Goal: Contribute content: Contribute content

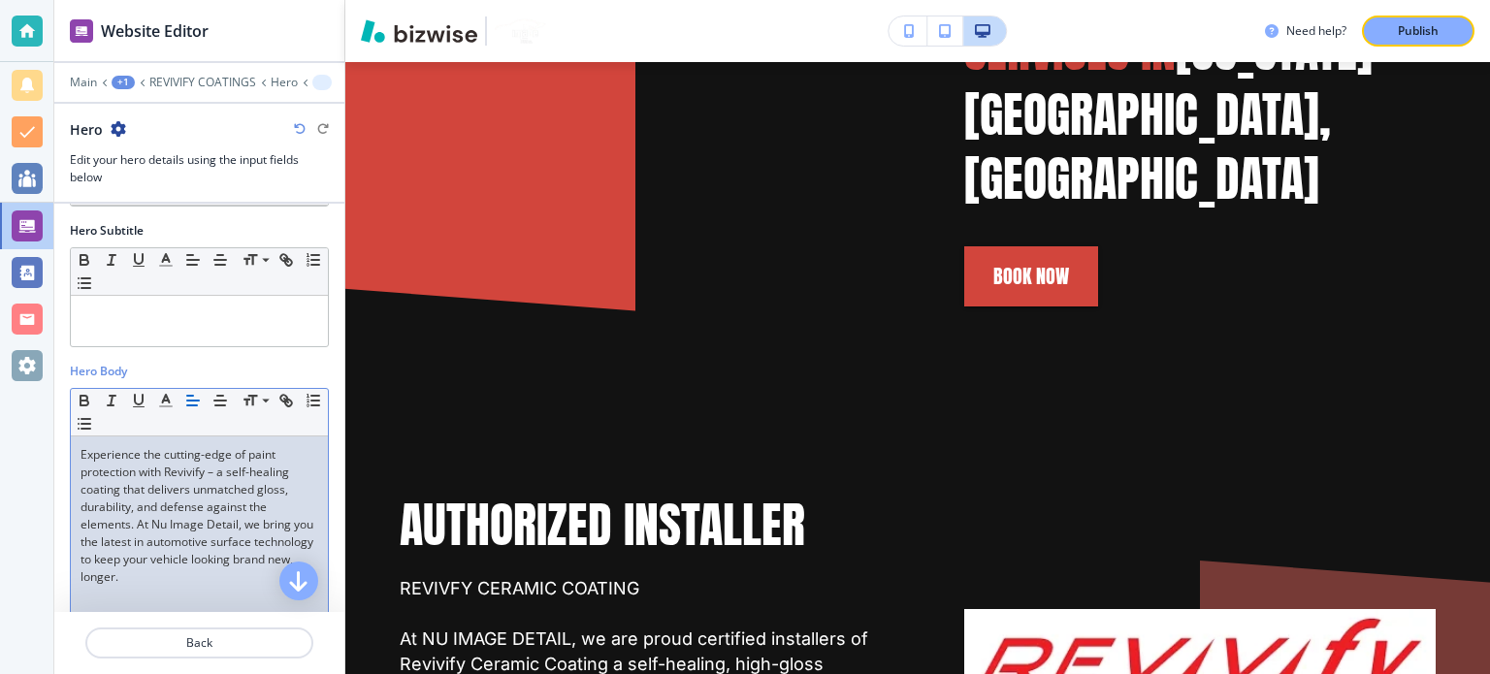
scroll to position [1996, 0]
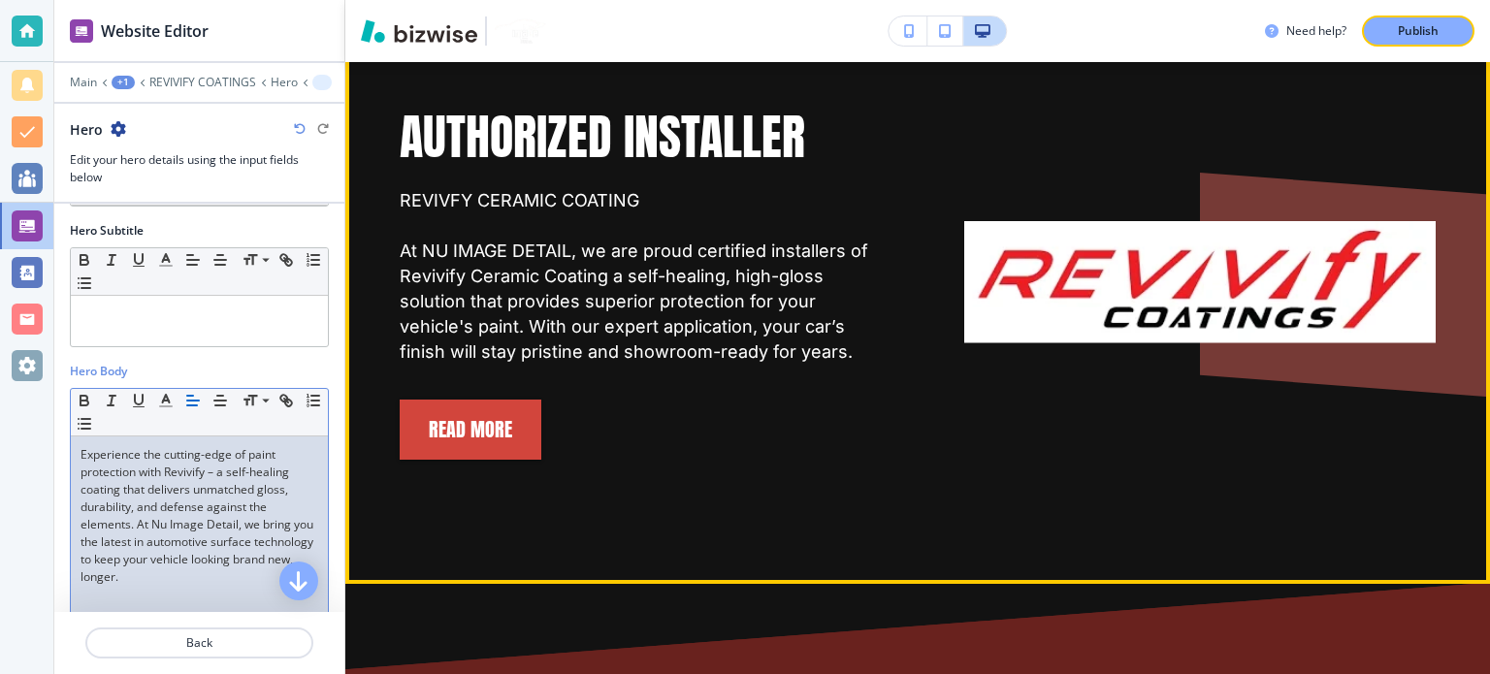
click at [1274, 223] on img at bounding box center [1199, 282] width 471 height 122
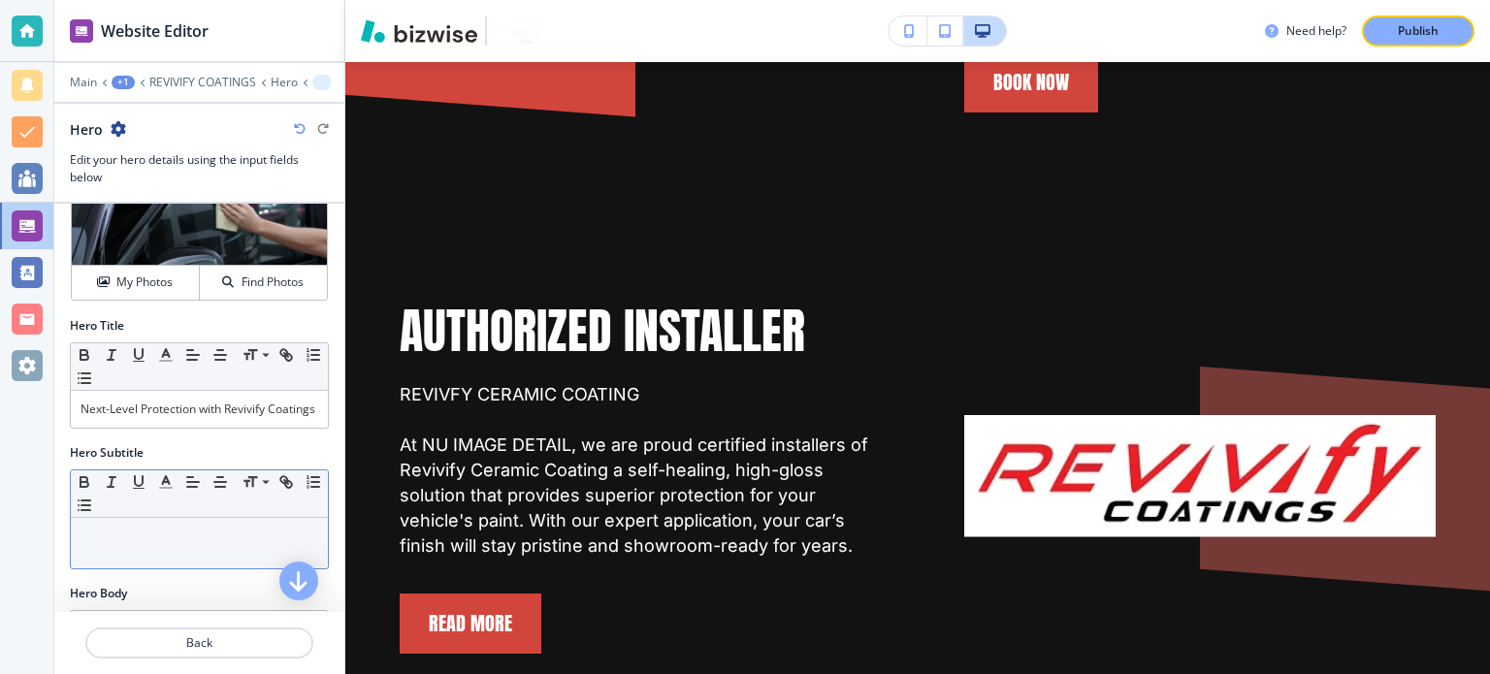
scroll to position [0, 0]
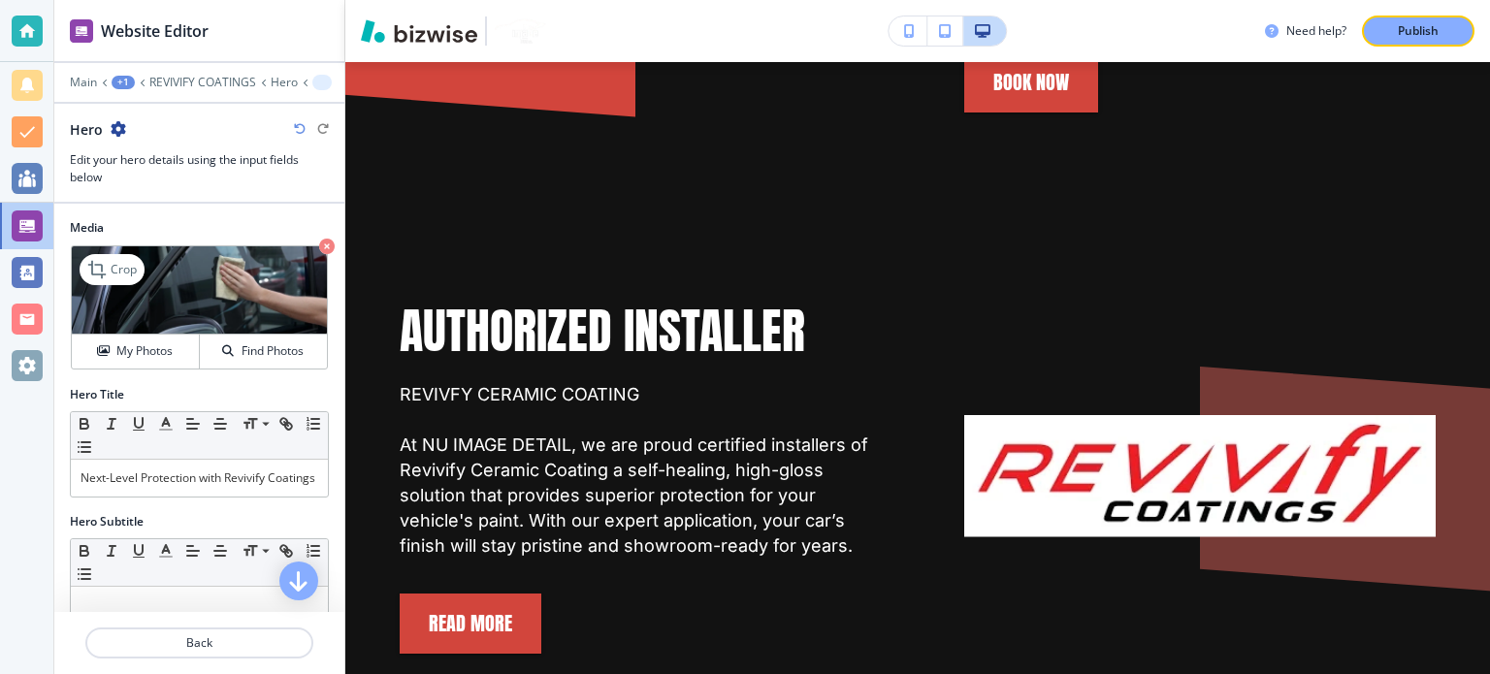
click at [157, 313] on img at bounding box center [199, 290] width 255 height 88
click at [144, 331] on img at bounding box center [199, 290] width 255 height 88
click at [147, 344] on h4 "My Photos" at bounding box center [144, 350] width 56 height 17
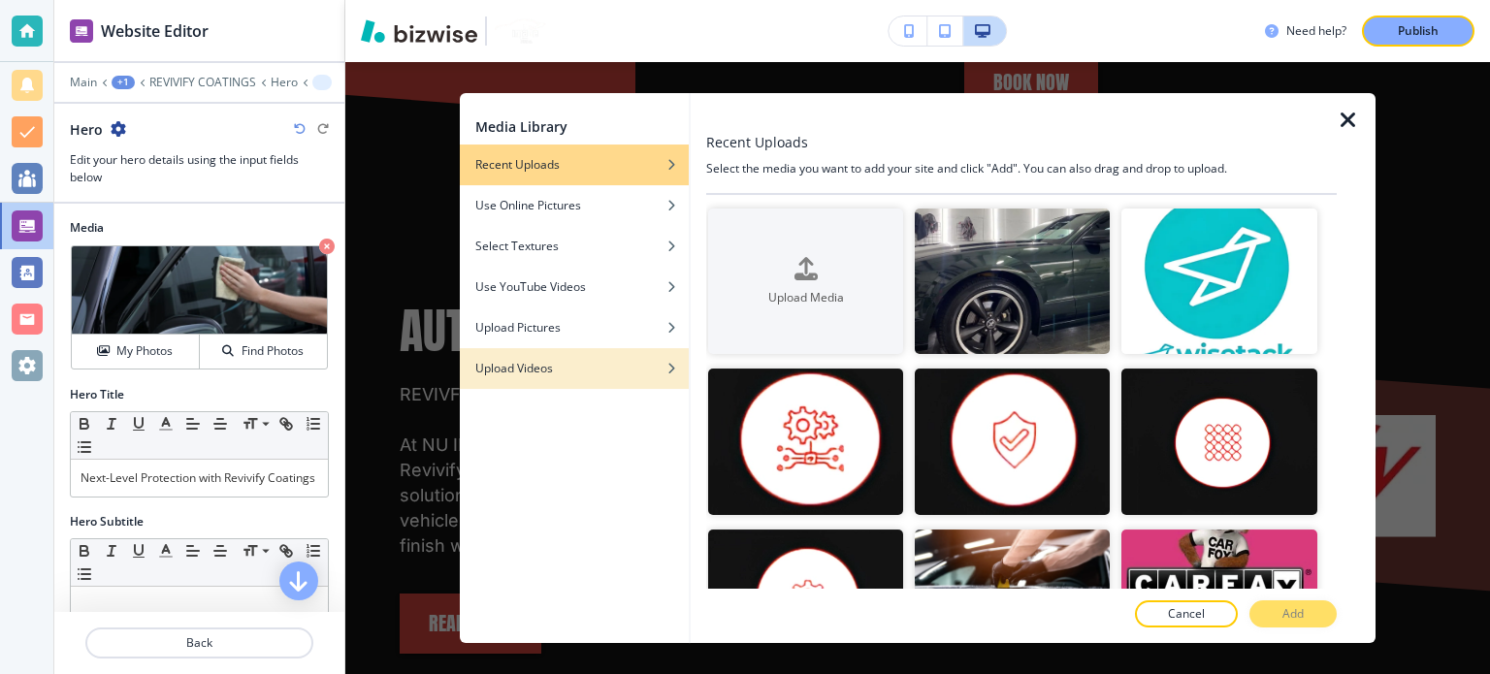
click at [565, 371] on div "Upload Videos" at bounding box center [574, 368] width 229 height 17
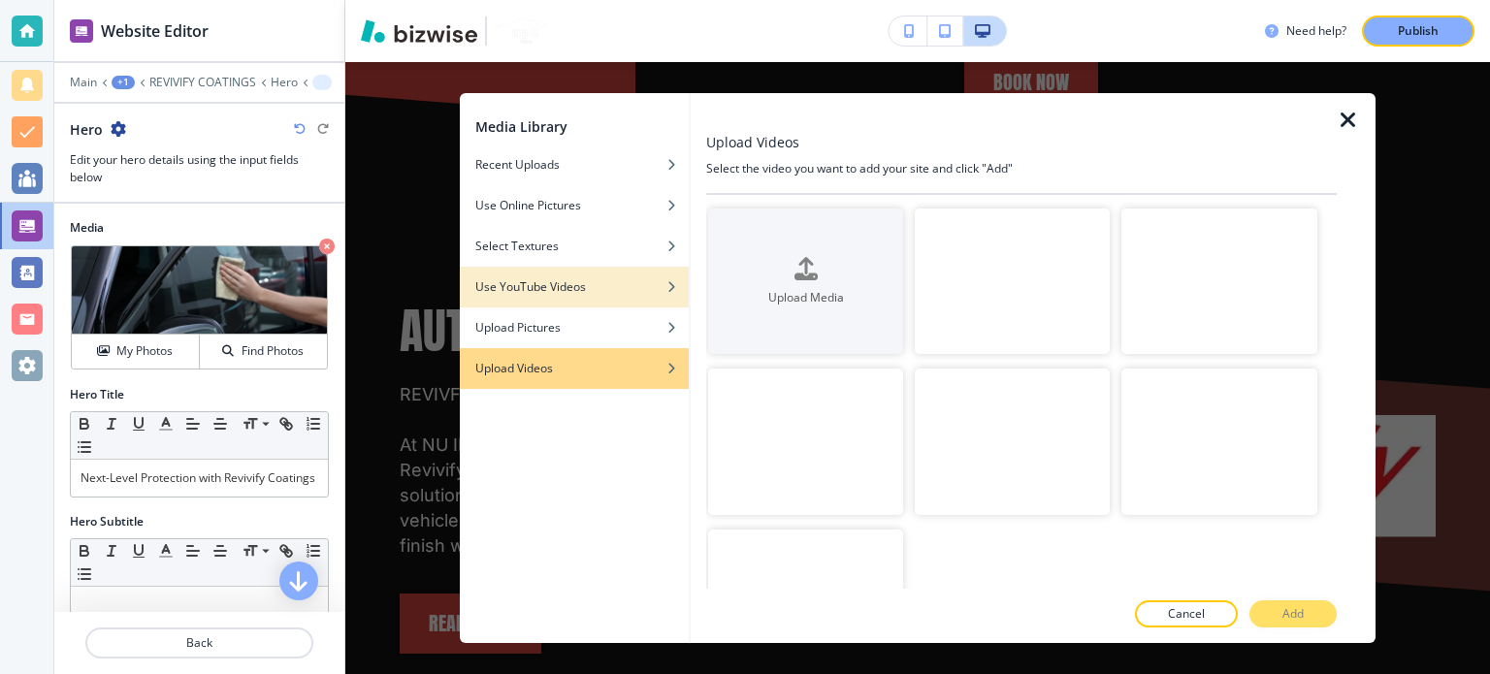
click at [551, 294] on h4 "Use YouTube Videos" at bounding box center [530, 286] width 111 height 17
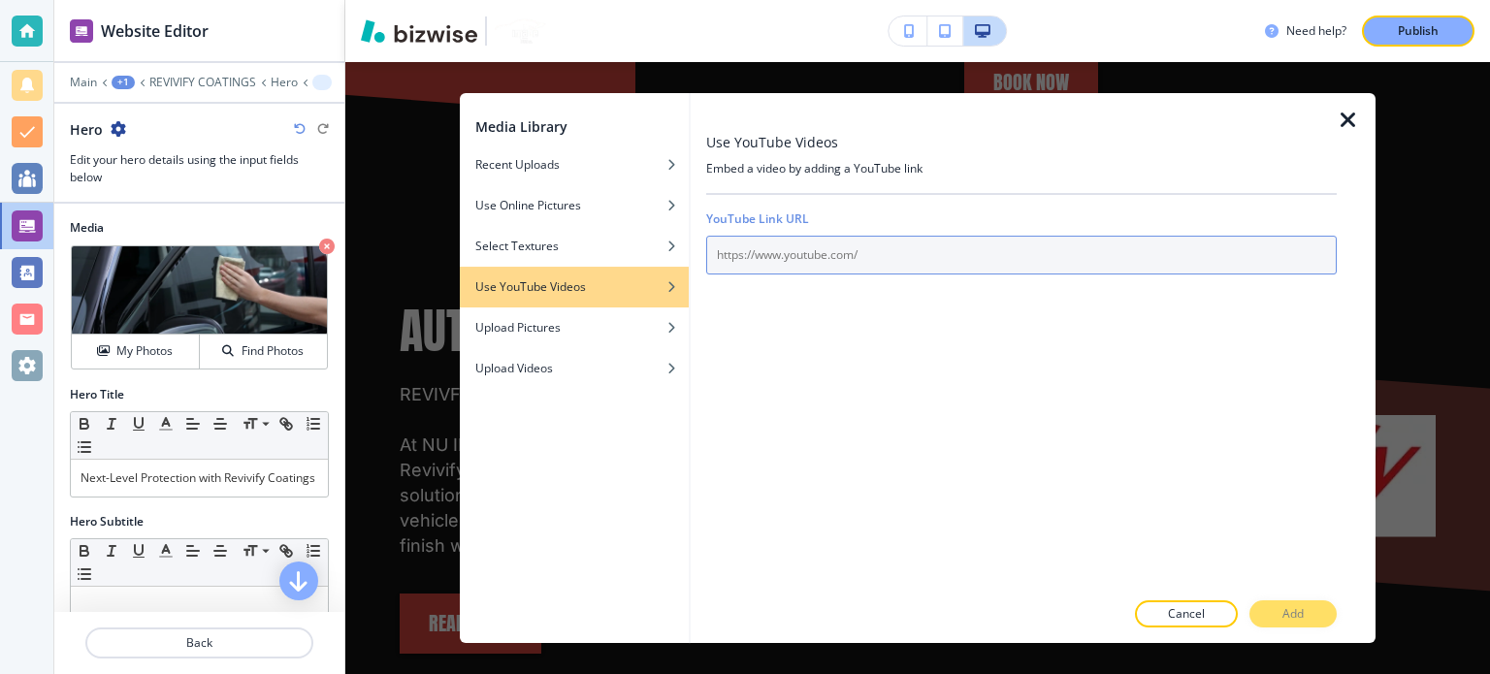
click at [827, 257] on input "text" at bounding box center [1021, 255] width 631 height 39
paste input "[URL][DOMAIN_NAME]"
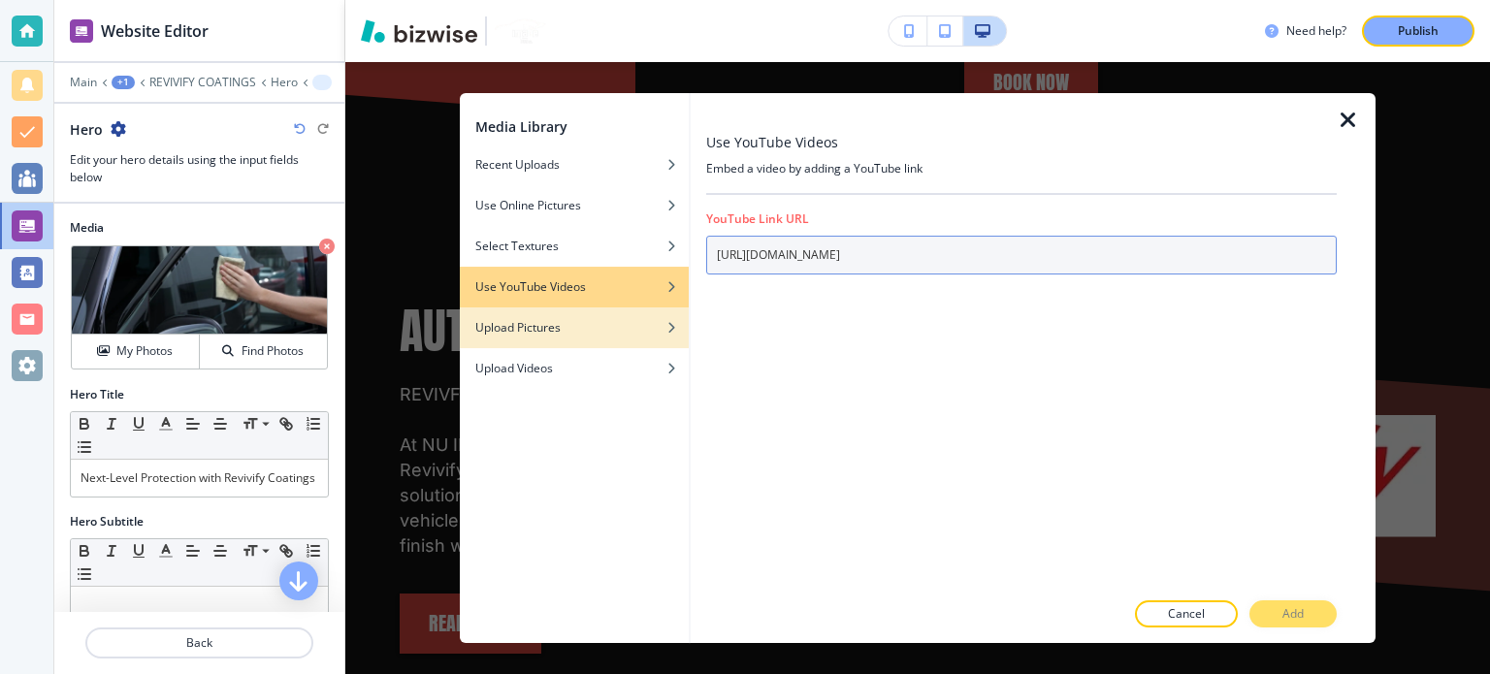
type input "[URL][DOMAIN_NAME]"
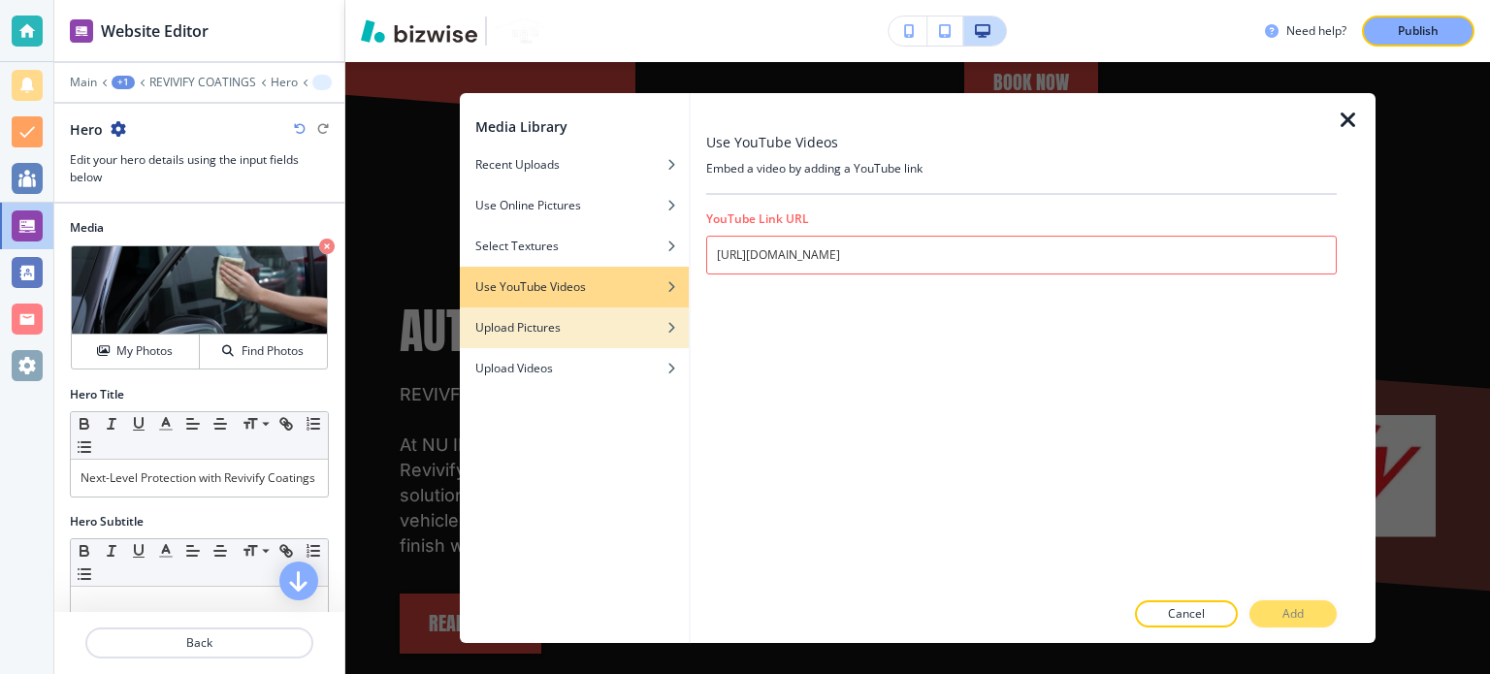
click at [568, 329] on div "Upload Pictures" at bounding box center [574, 327] width 229 height 17
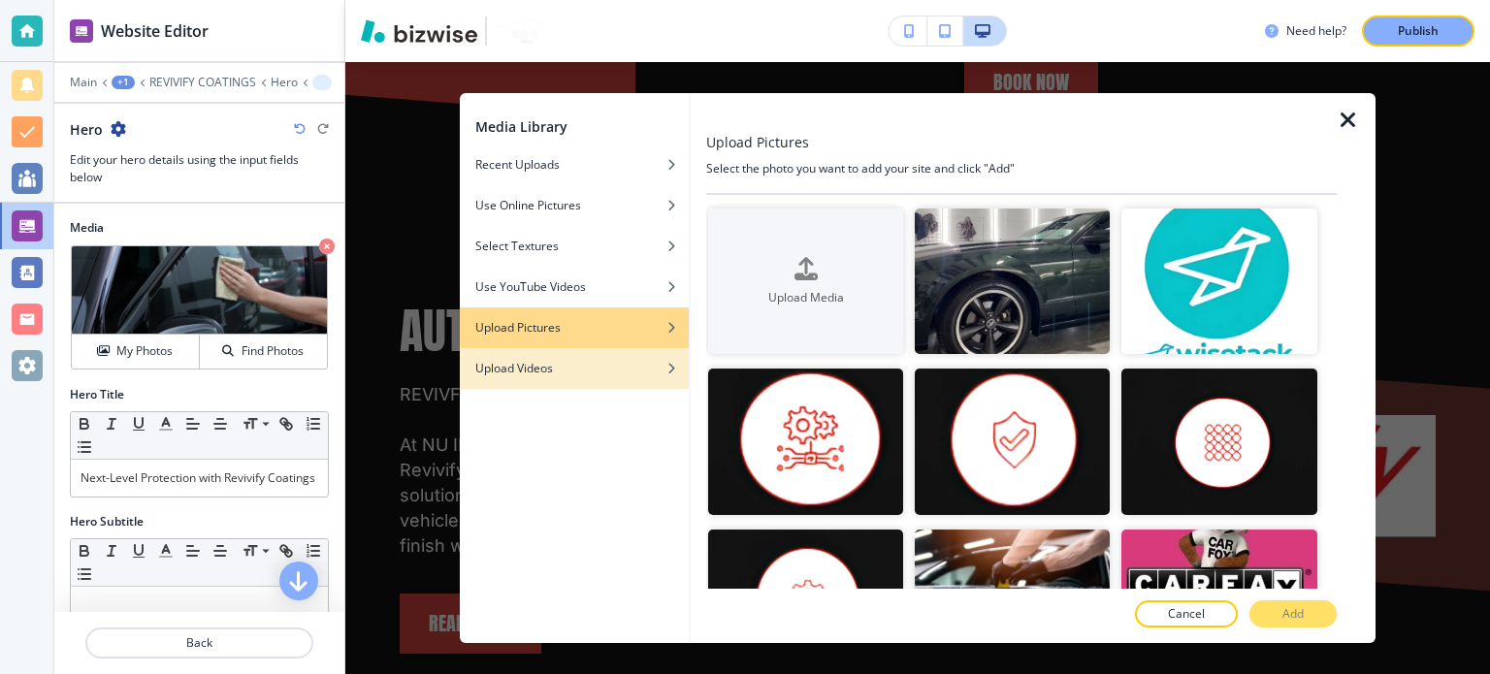
click at [571, 363] on div "Upload Videos" at bounding box center [574, 368] width 229 height 17
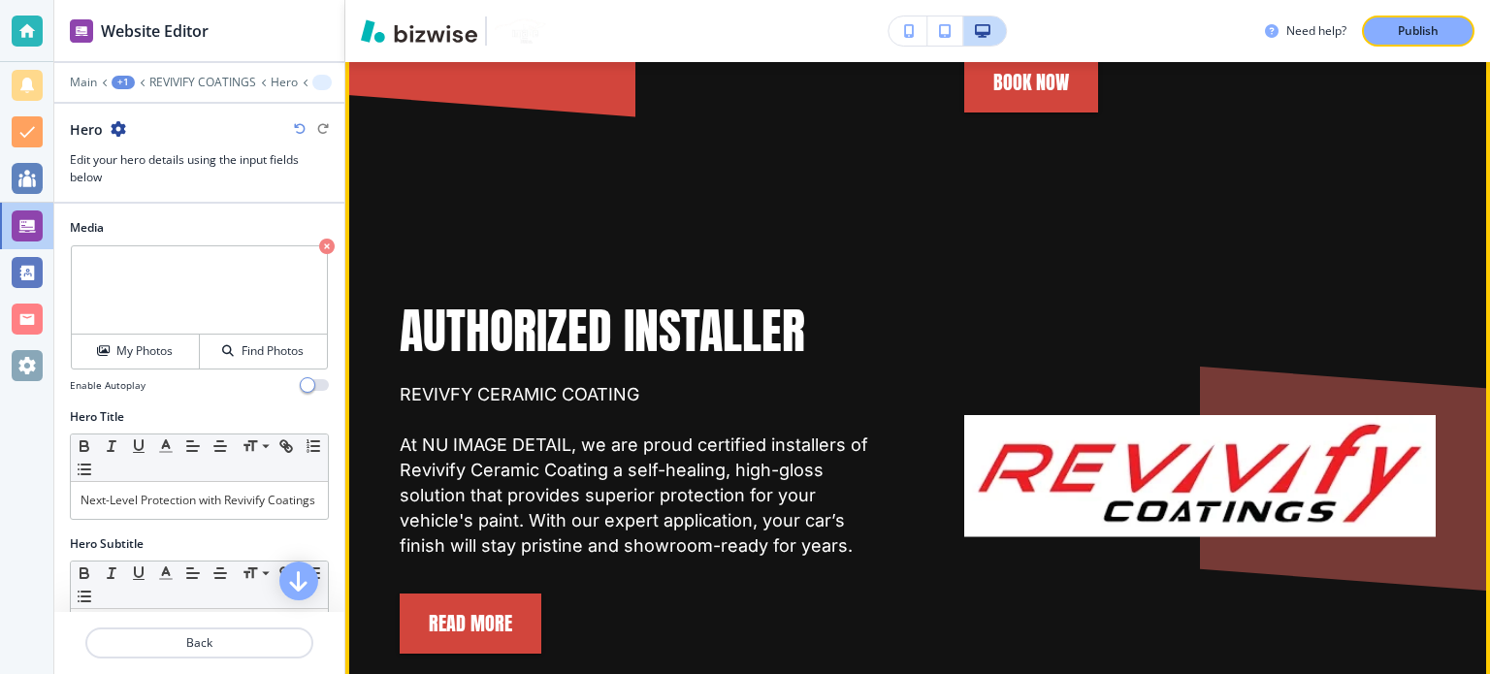
click at [1070, 415] on img at bounding box center [1199, 476] width 471 height 122
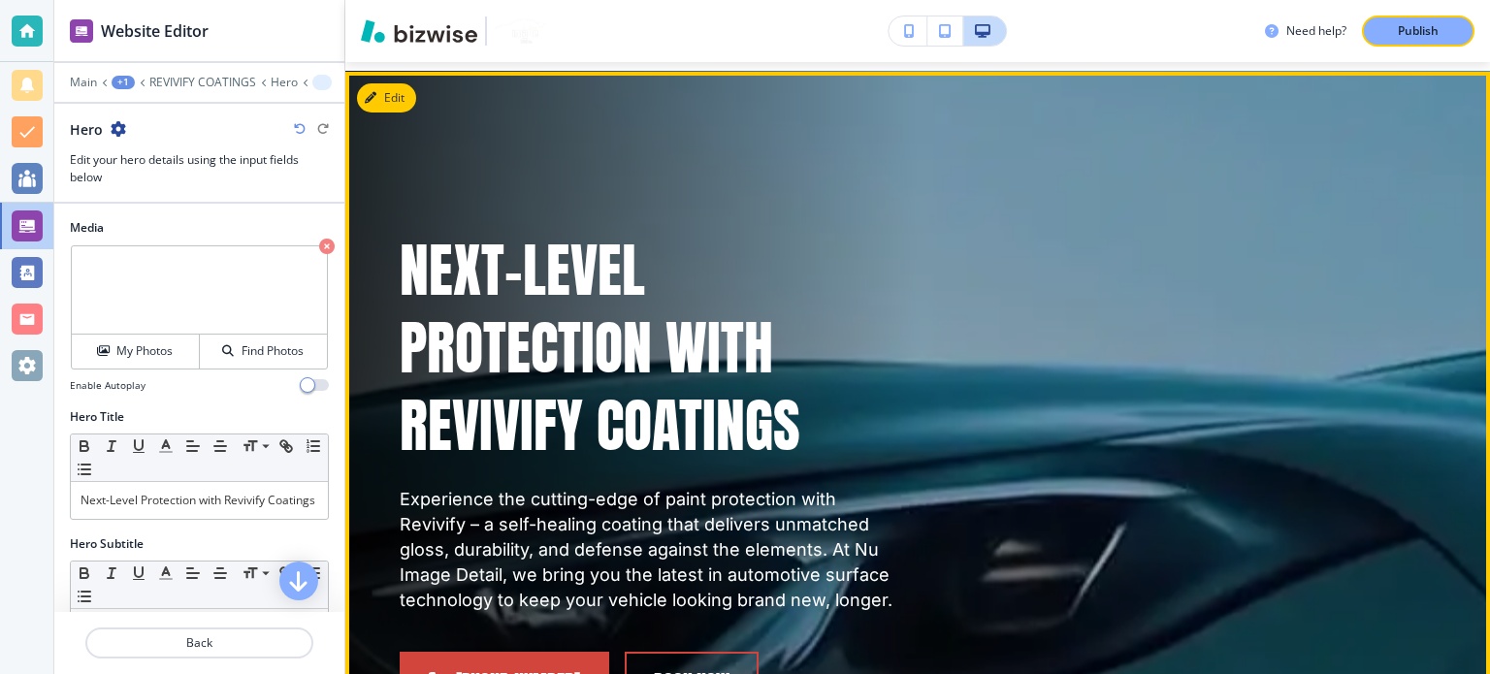
scroll to position [194, 0]
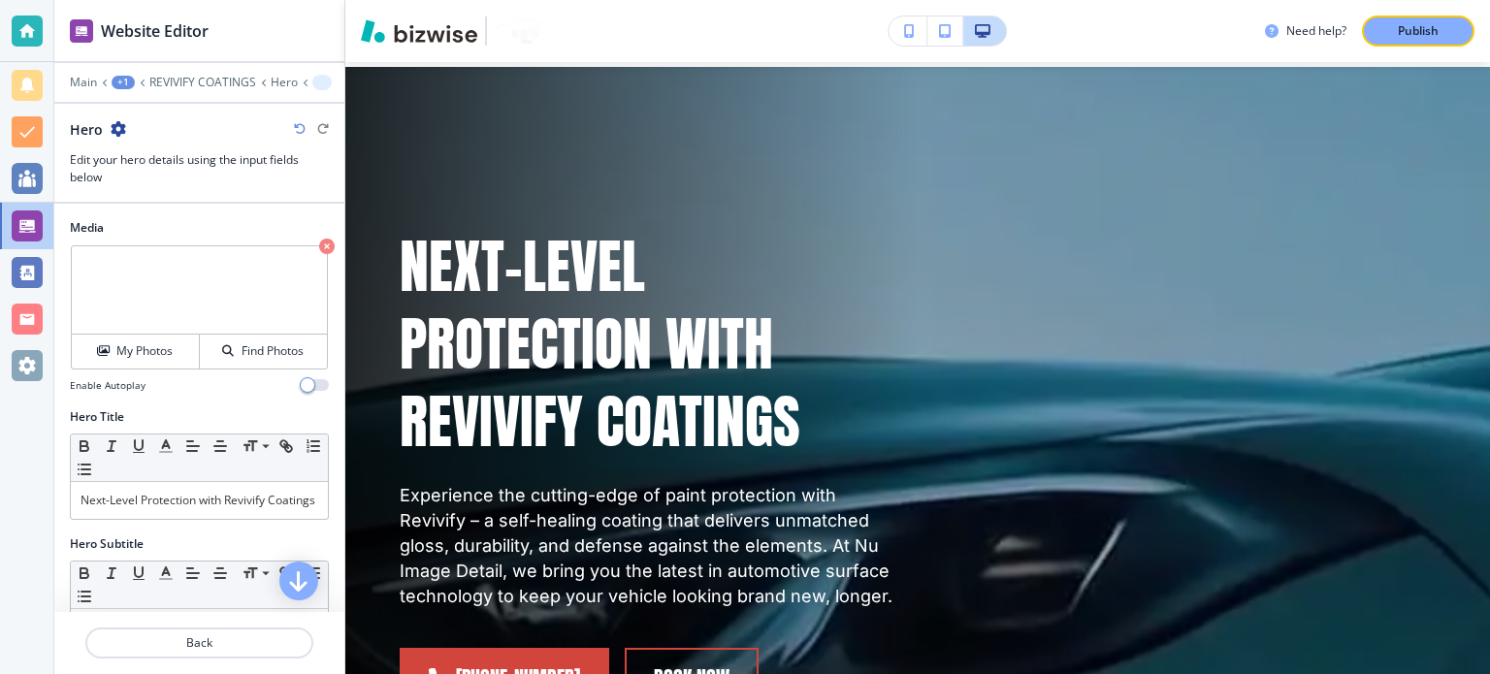
click at [319, 243] on icon "button" at bounding box center [327, 247] width 16 height 16
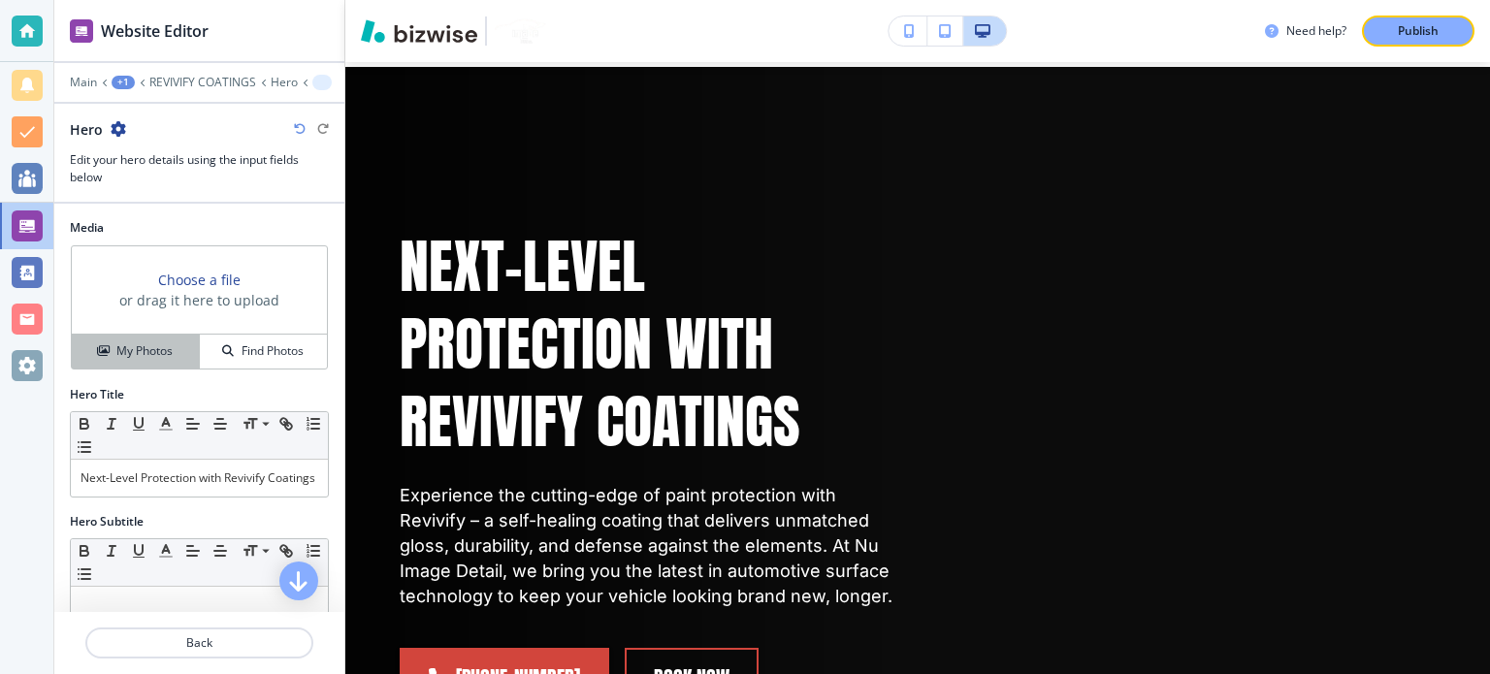
click at [151, 344] on h4 "My Photos" at bounding box center [144, 350] width 56 height 17
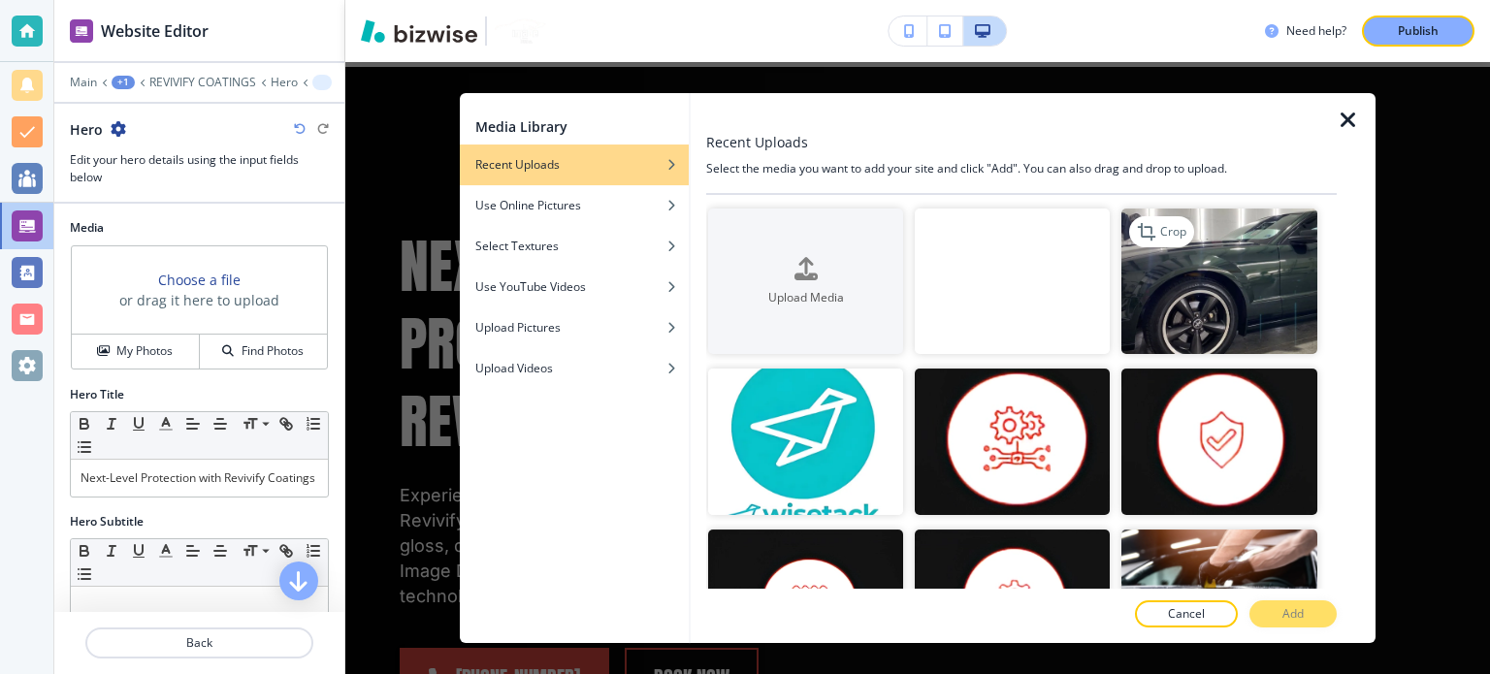
click at [1183, 298] on img "button" at bounding box center [1218, 282] width 195 height 146
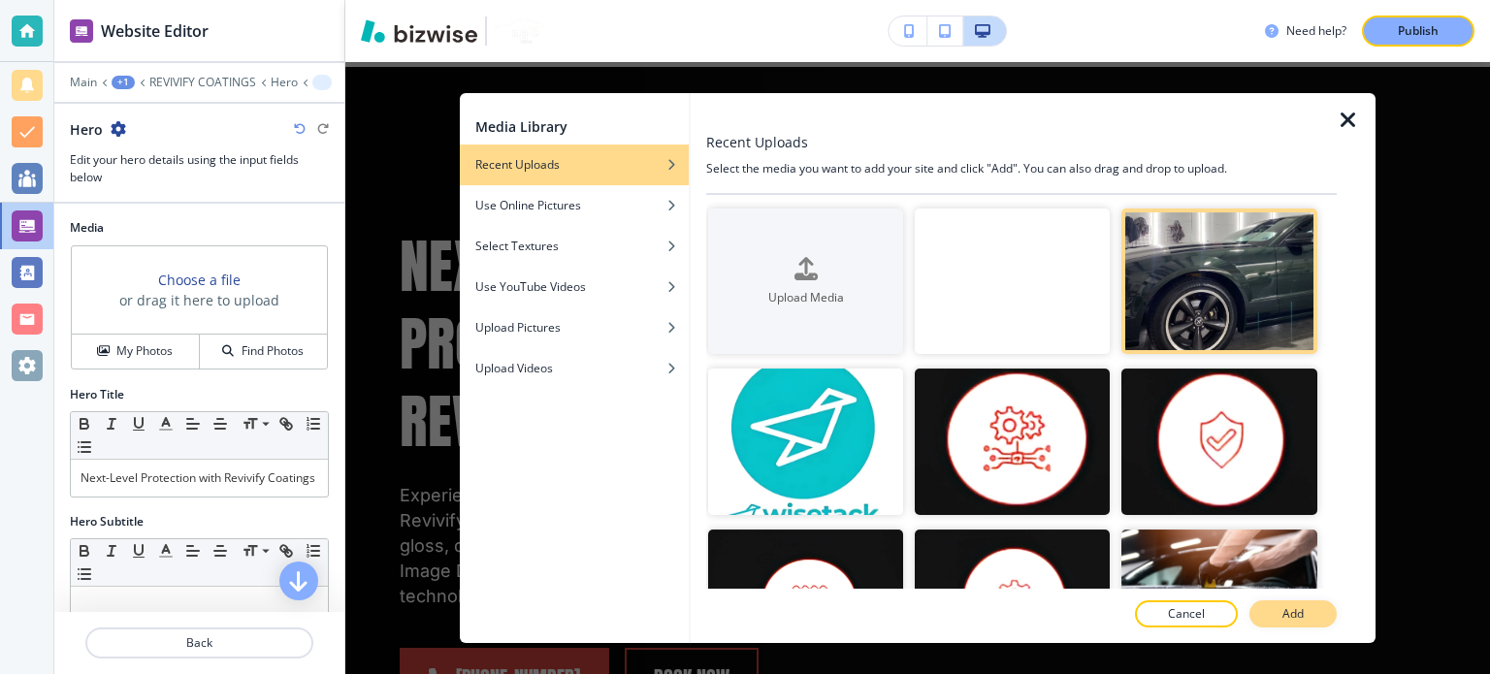
click at [1307, 610] on button "Add" at bounding box center [1292, 613] width 87 height 27
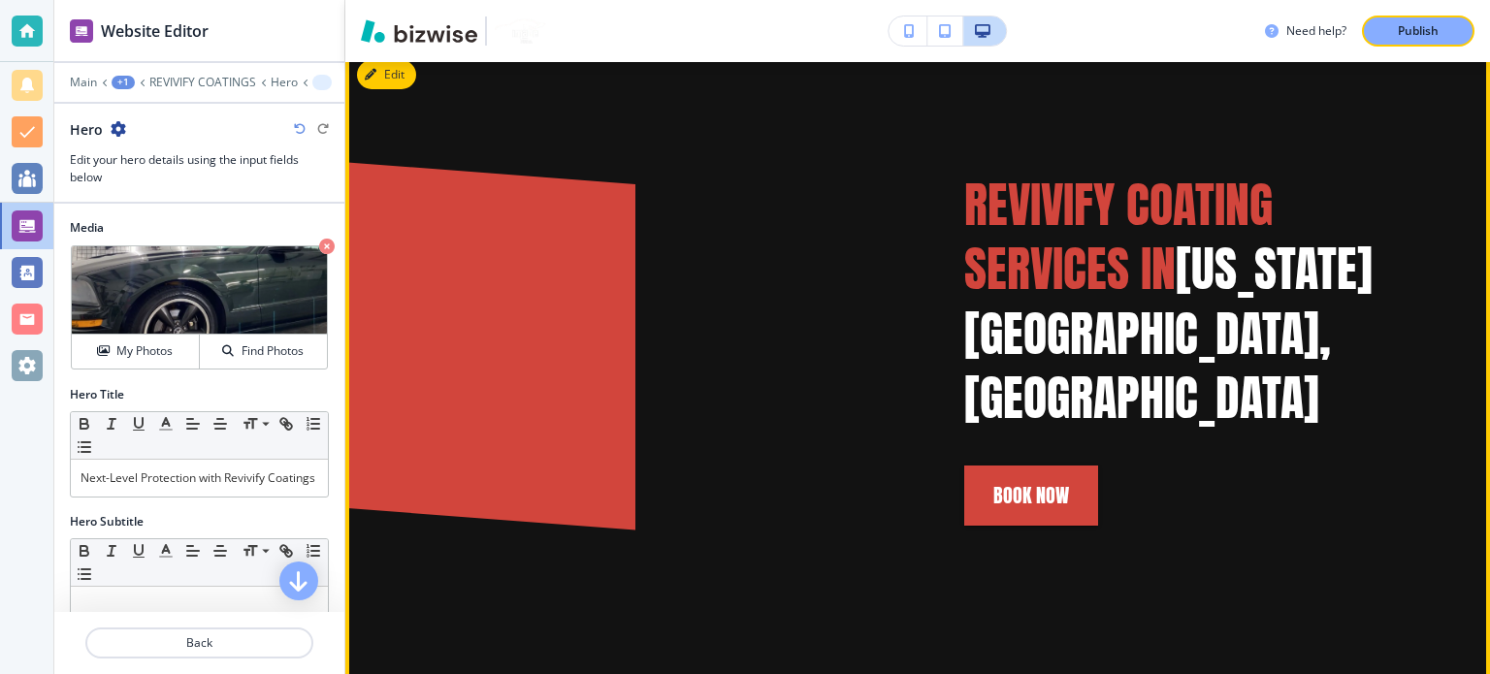
scroll to position [1358, 0]
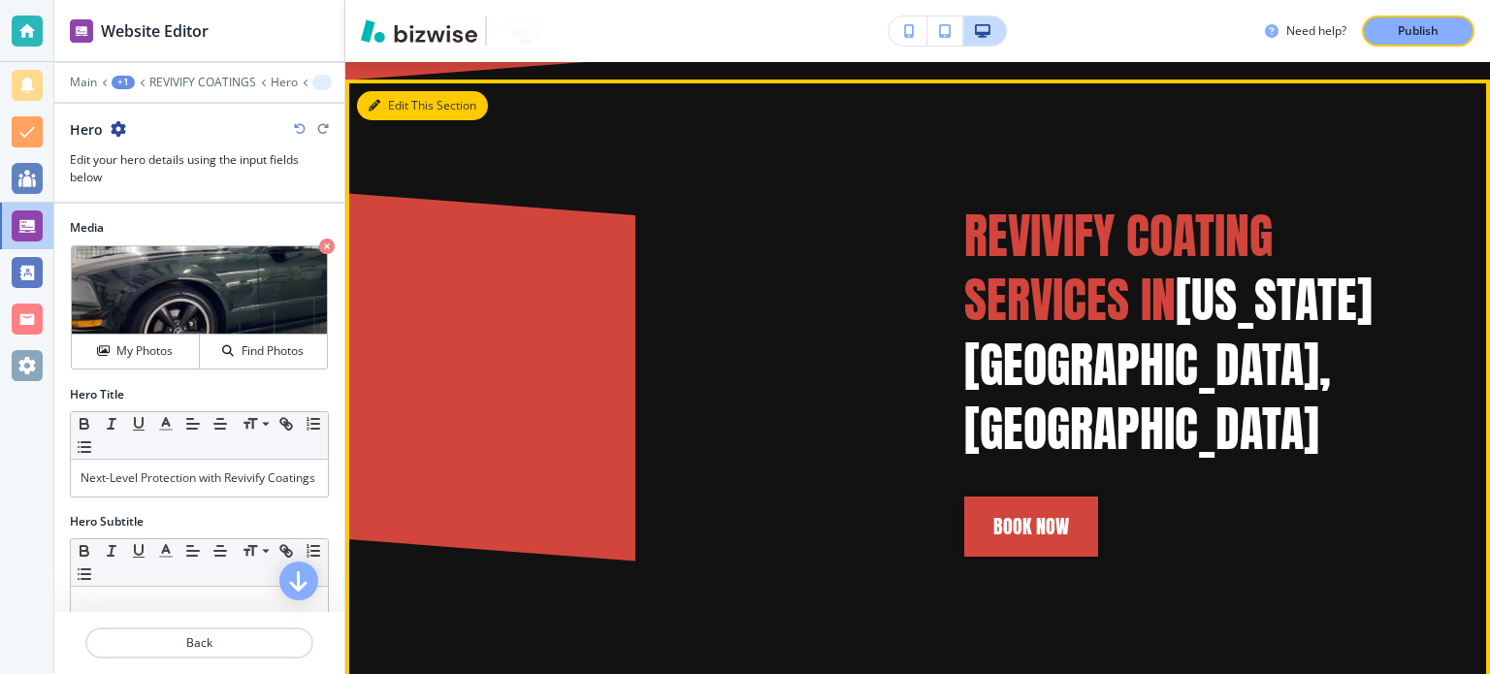
click at [387, 114] on button "Edit This Section" at bounding box center [422, 105] width 131 height 29
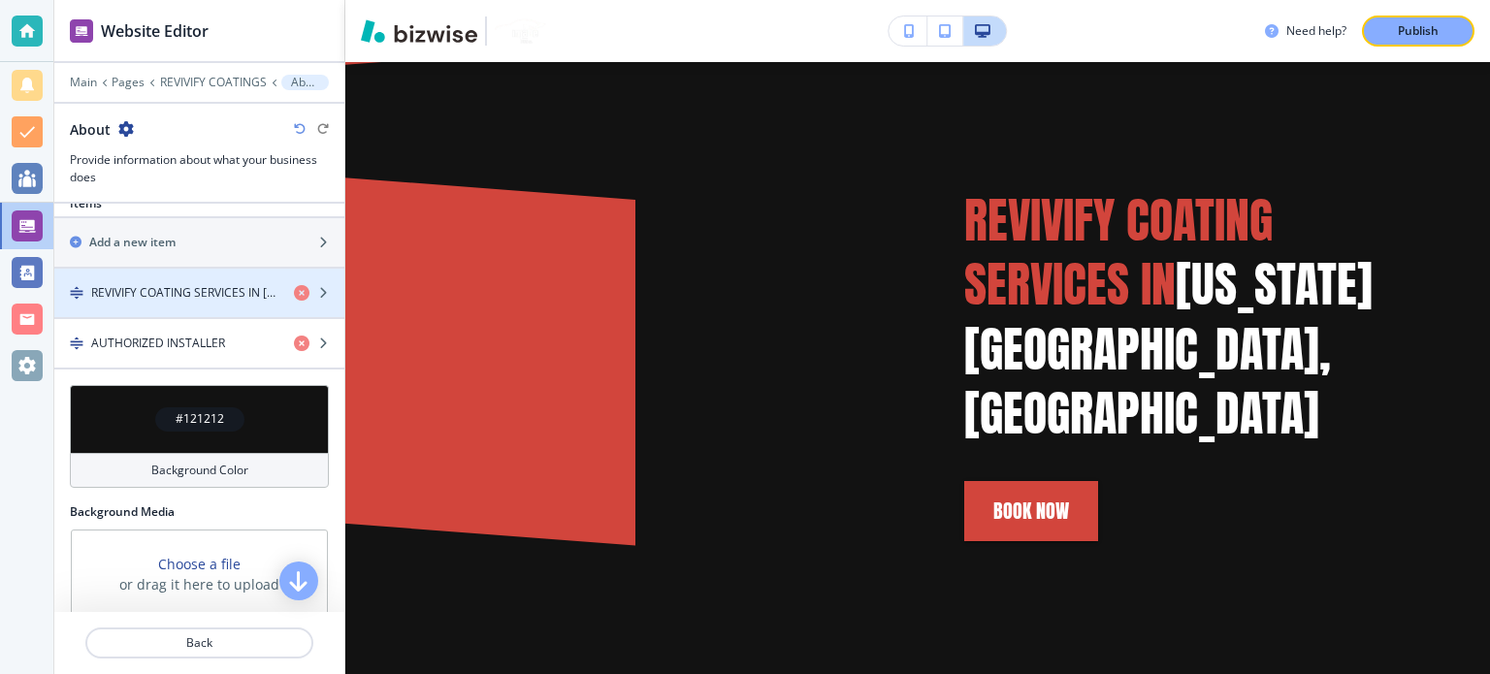
scroll to position [590, 0]
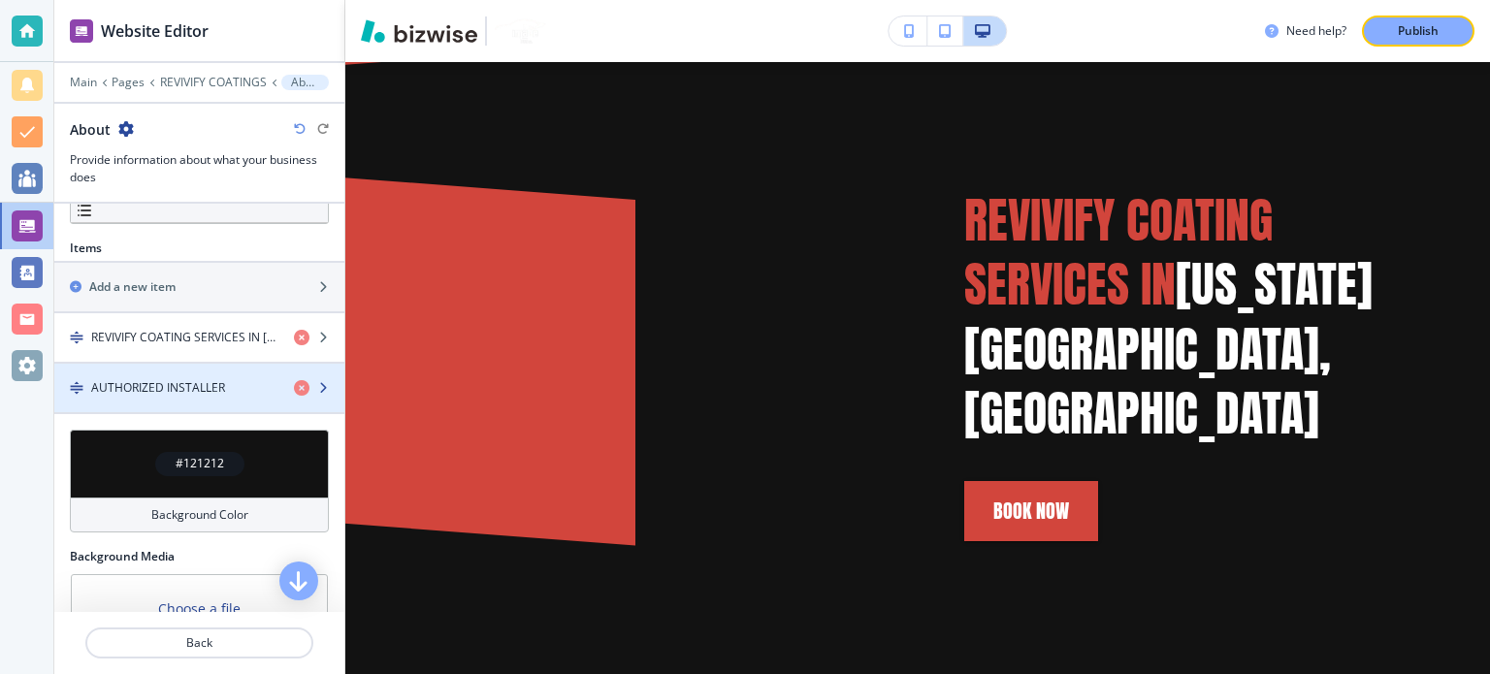
click at [194, 391] on h4 "AUTHORIZED INSTALLER" at bounding box center [158, 387] width 134 height 17
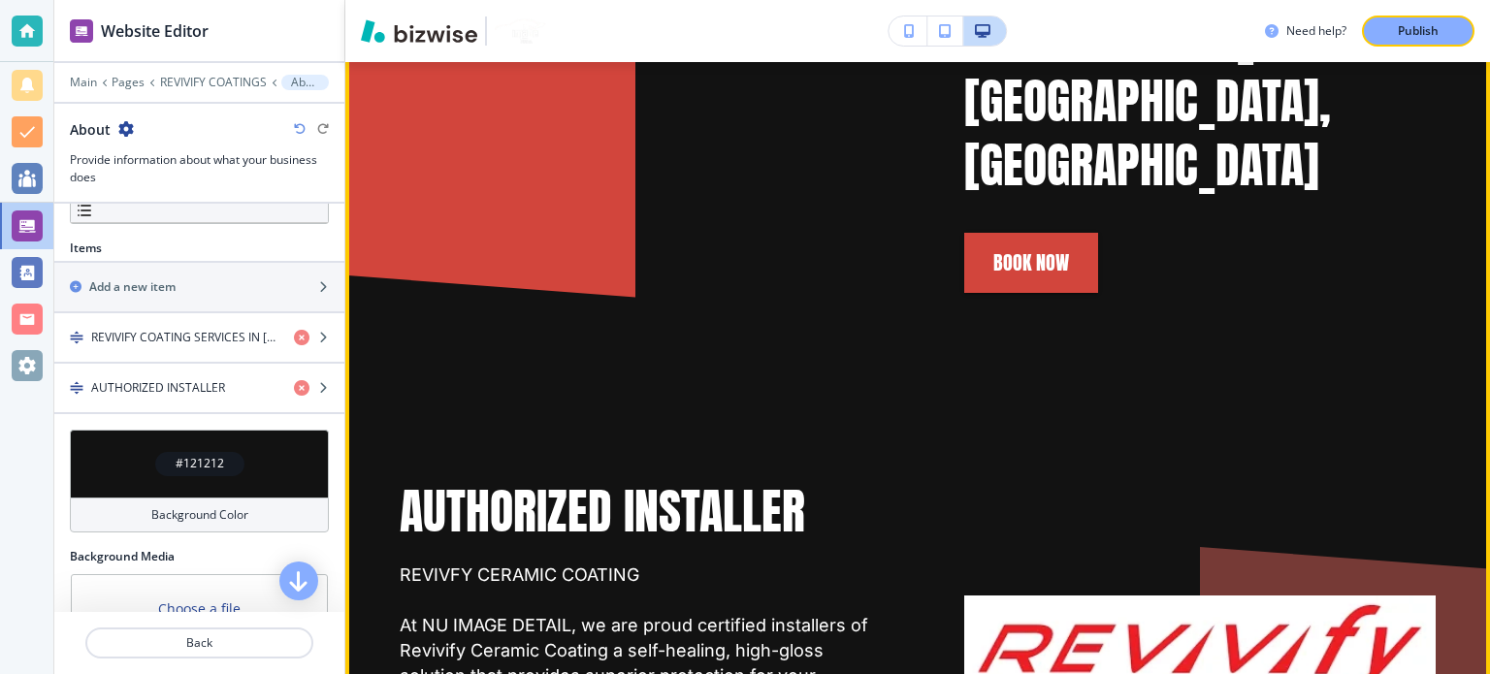
scroll to position [1762, 0]
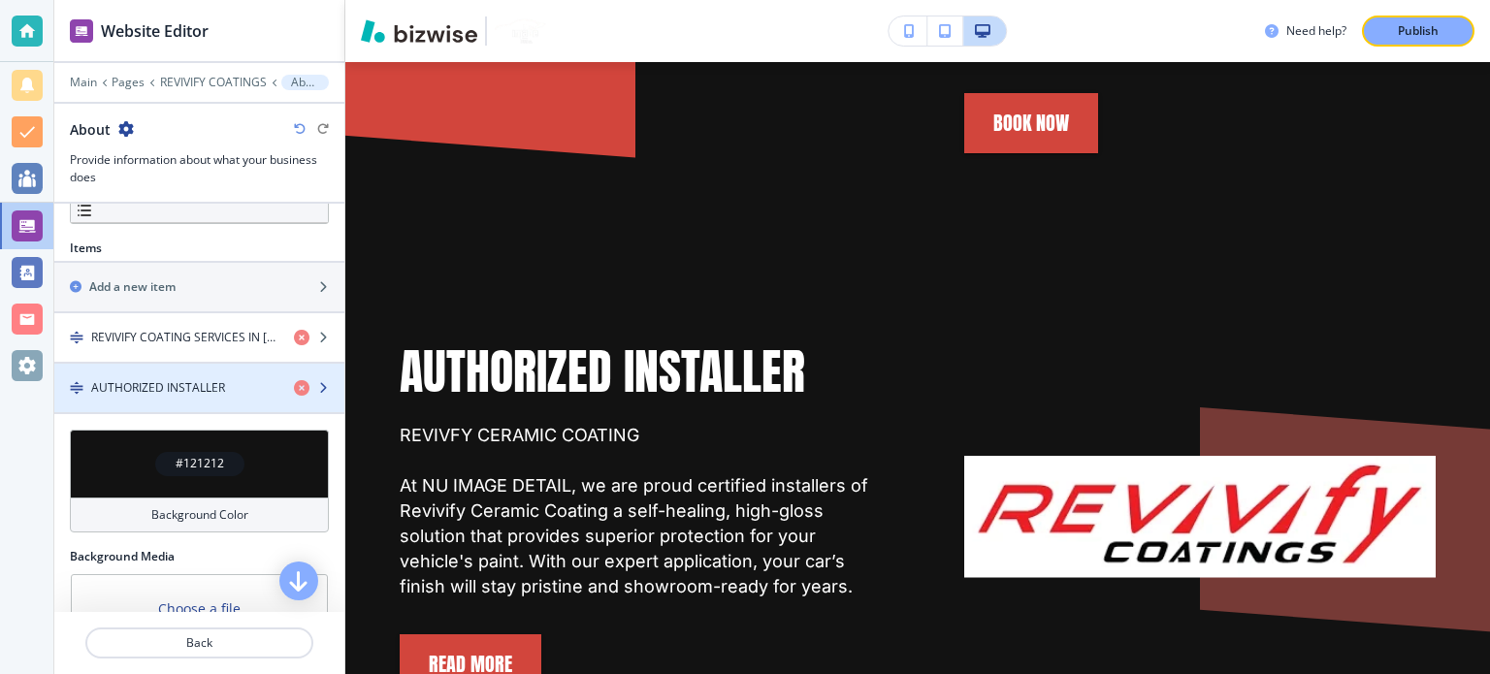
click at [183, 372] on div "button" at bounding box center [199, 372] width 290 height 16
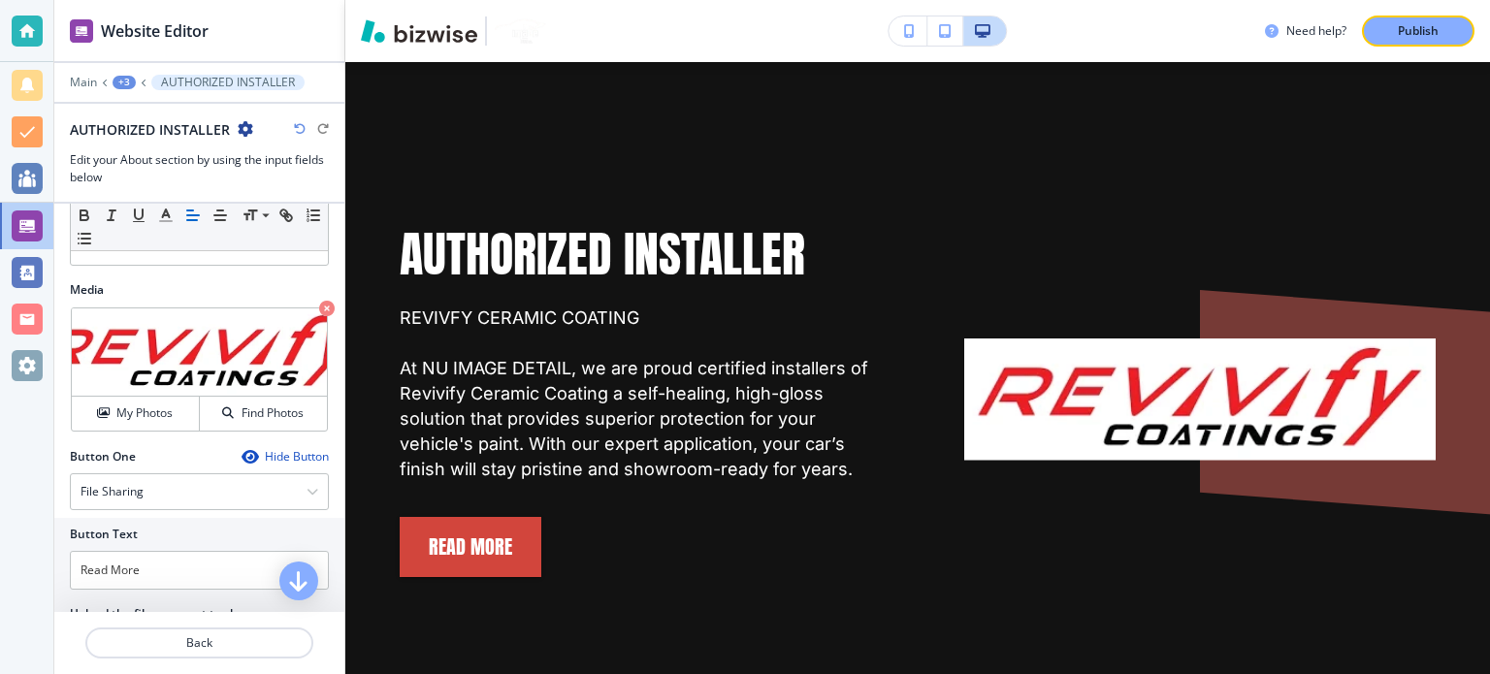
scroll to position [582, 0]
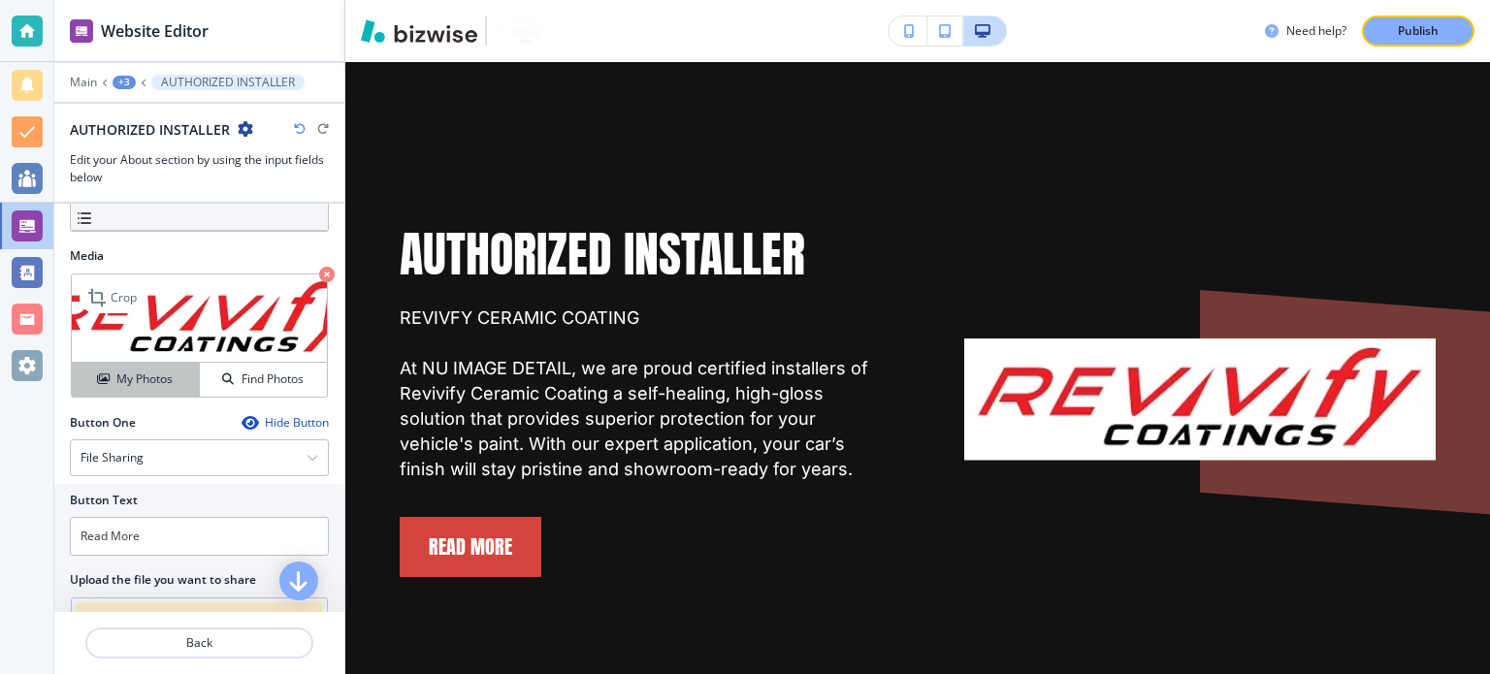
click at [153, 383] on h4 "My Photos" at bounding box center [144, 379] width 56 height 17
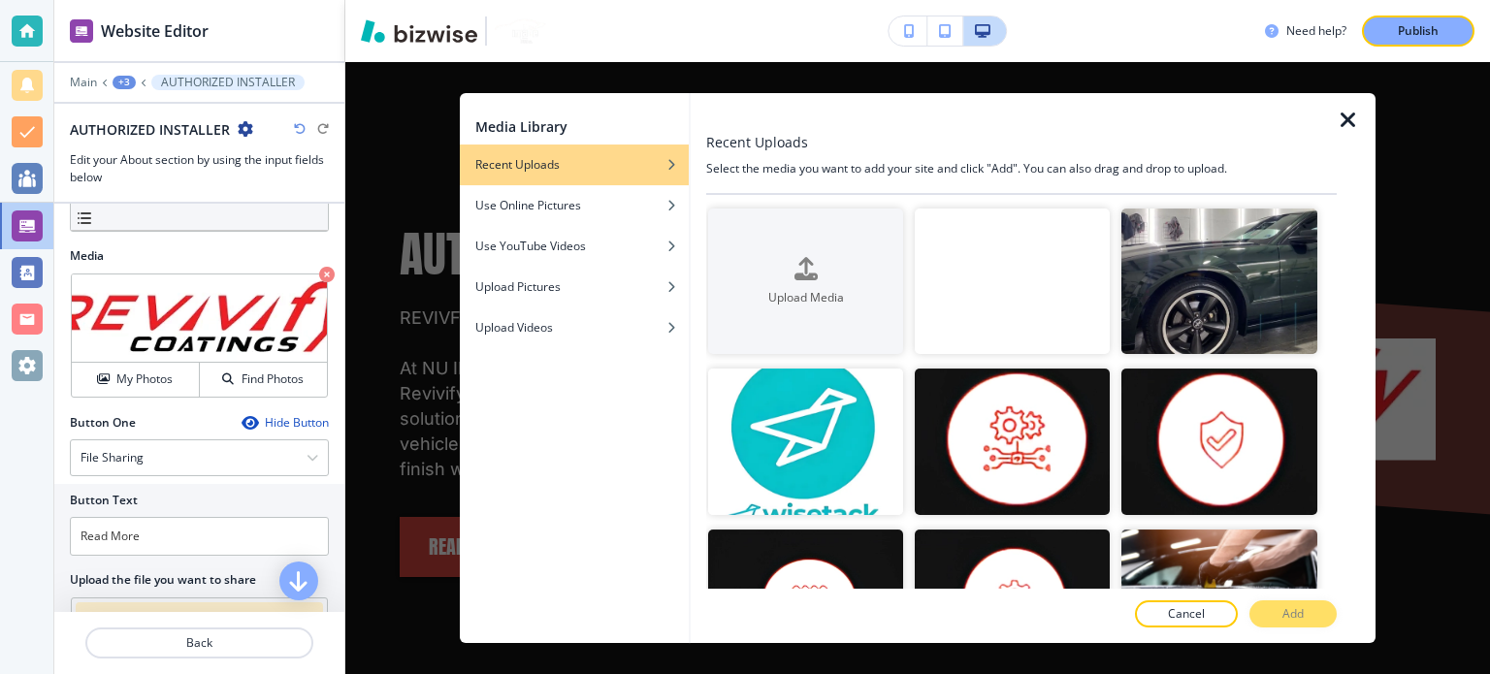
click at [1026, 283] on video "button" at bounding box center [1012, 282] width 195 height 146
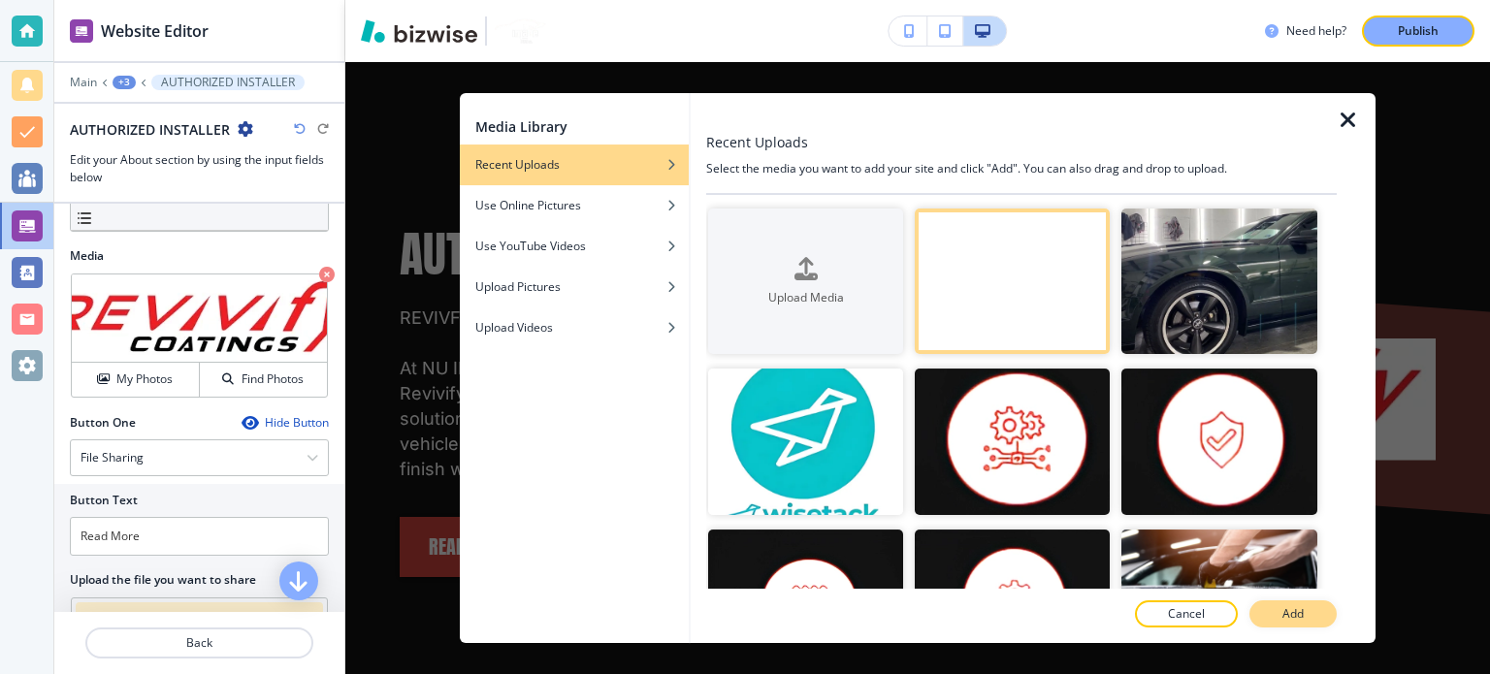
click at [1291, 610] on p "Add" at bounding box center [1292, 613] width 21 height 17
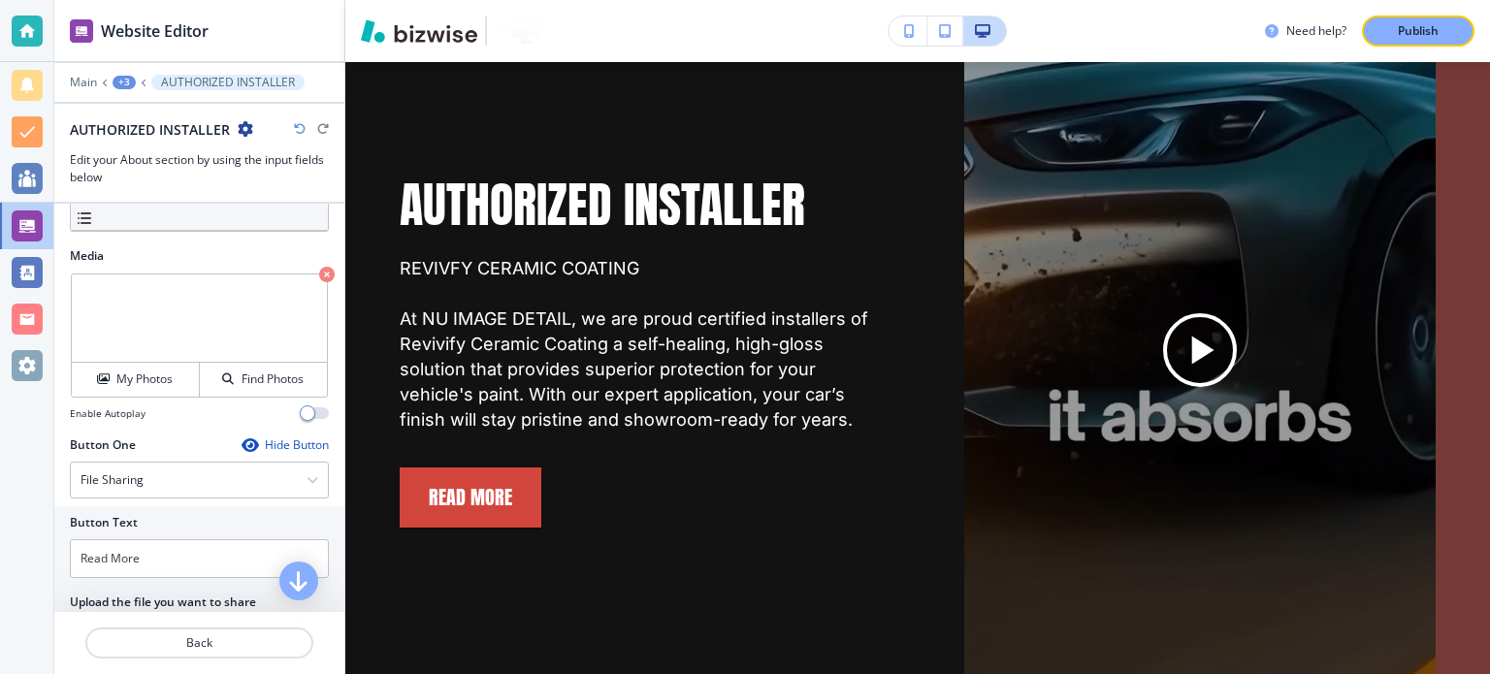
scroll to position [1976, 0]
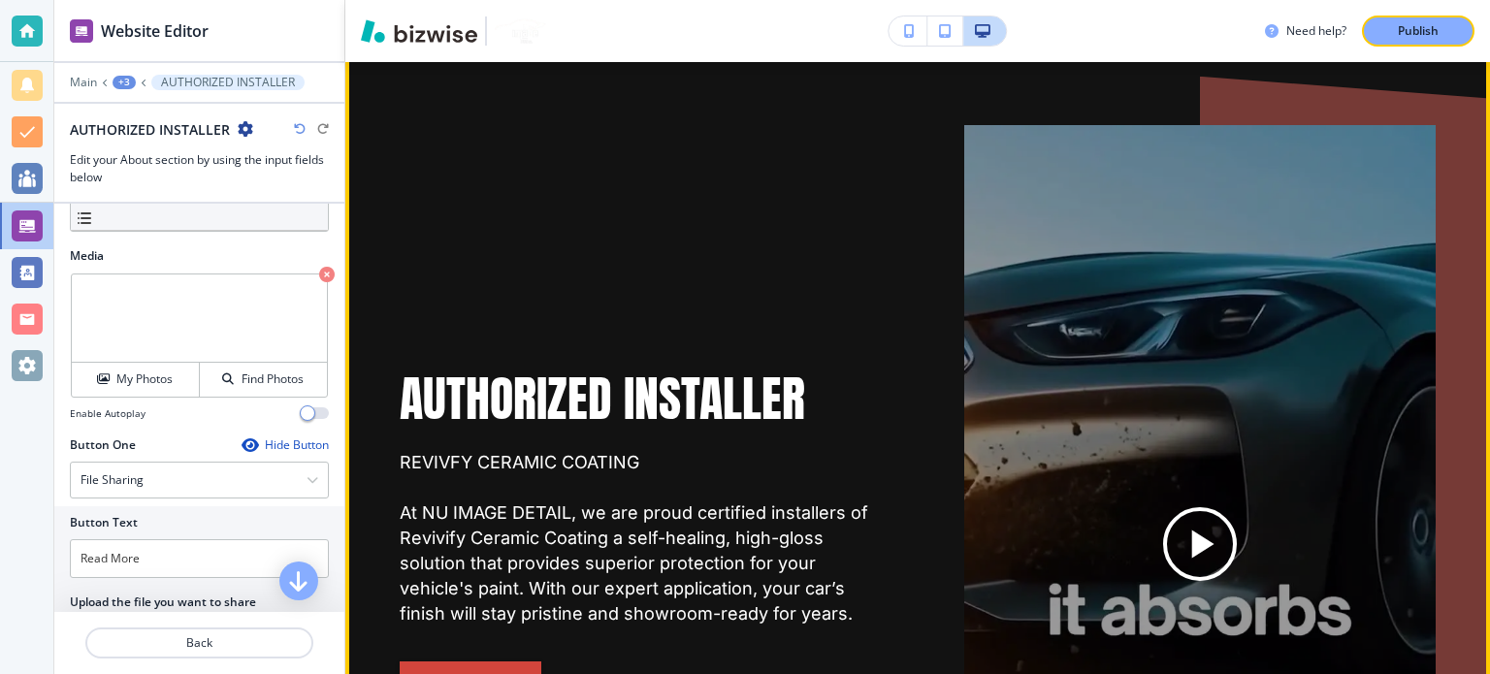
click at [1176, 520] on icon "Play button for video with title: <p>AUTHORIZED INSTALLER</p>" at bounding box center [1200, 544] width 49 height 49
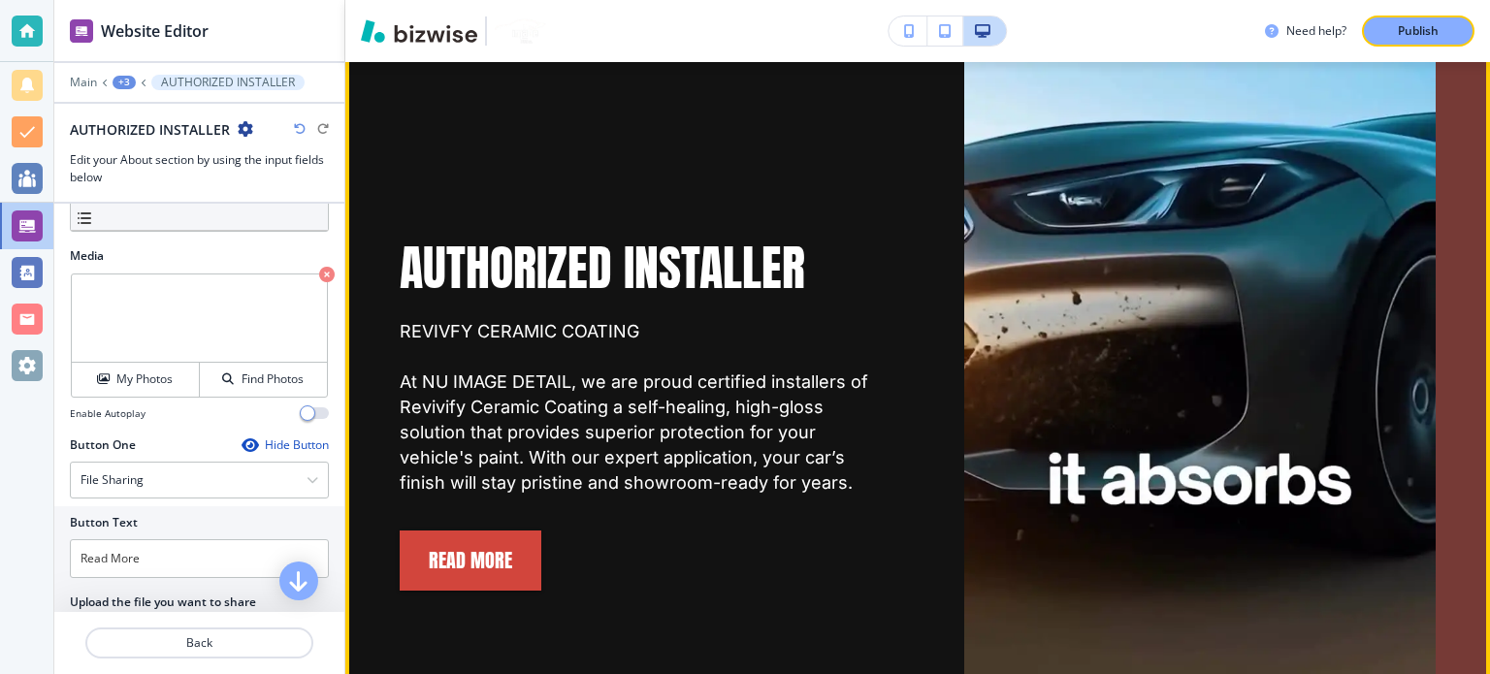
scroll to position [2073, 0]
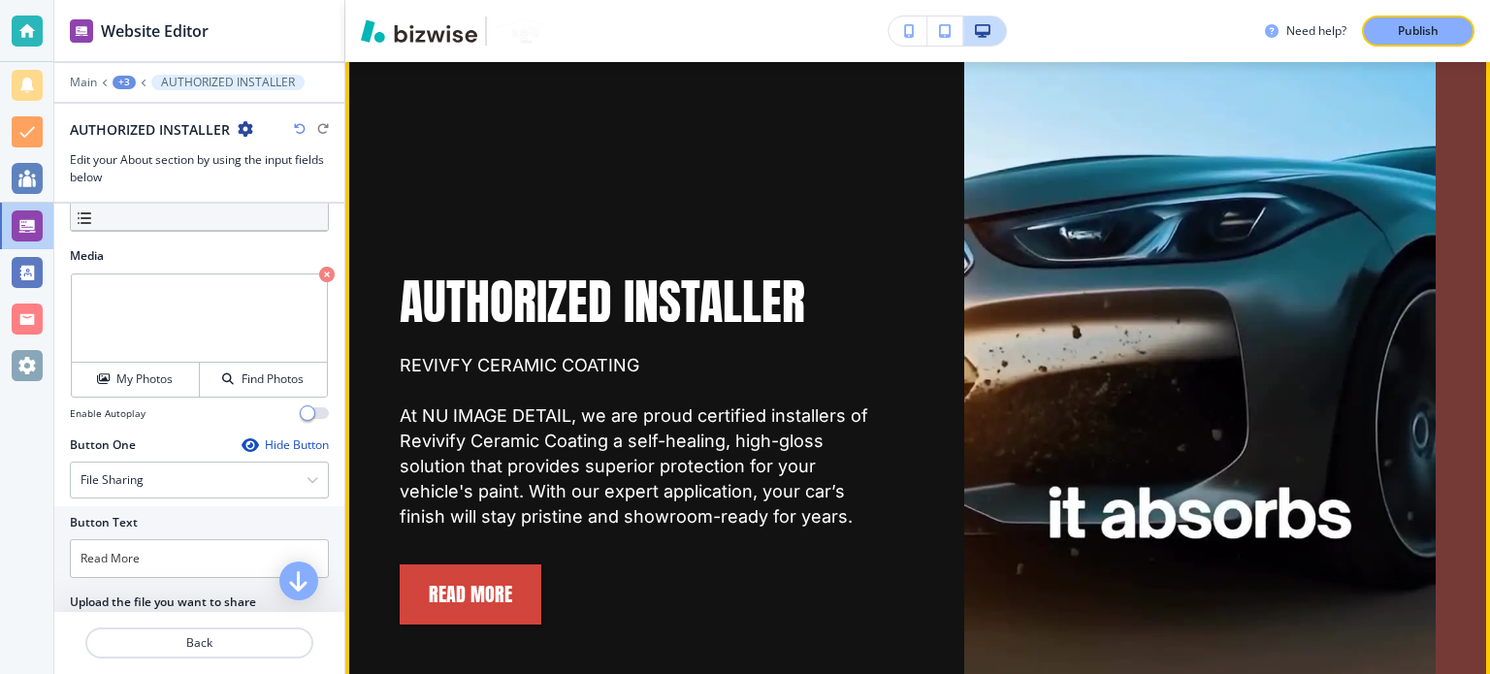
click at [1292, 373] on video at bounding box center [1199, 447] width 471 height 838
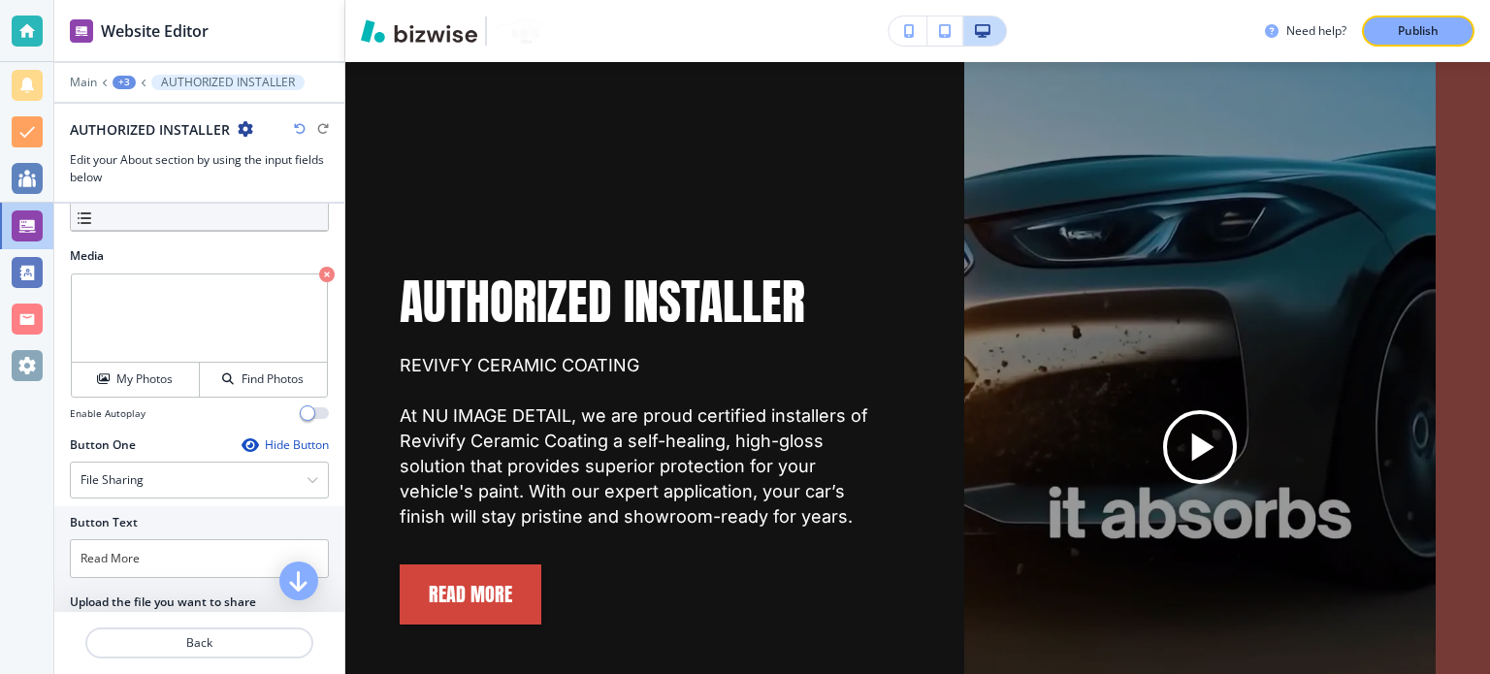
click at [319, 270] on icon "button" at bounding box center [327, 275] width 16 height 16
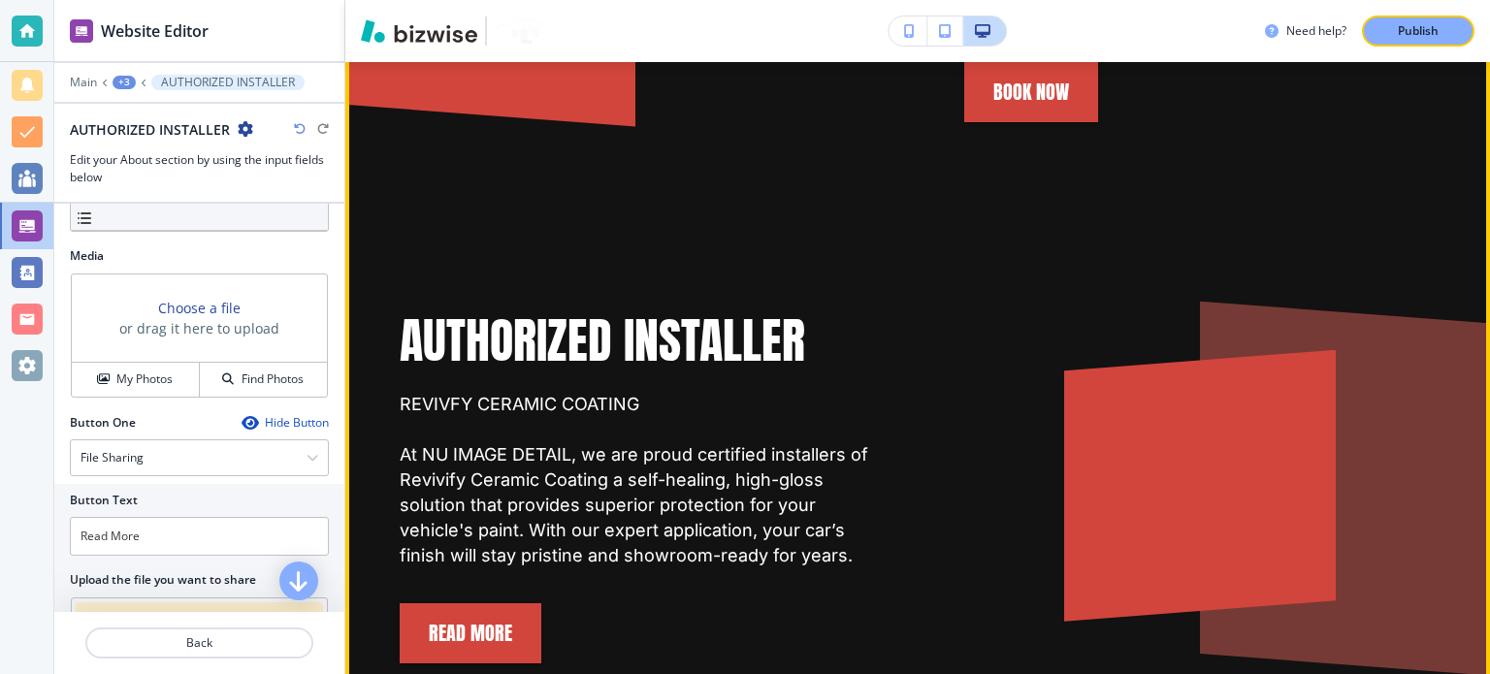
scroll to position [1782, 0]
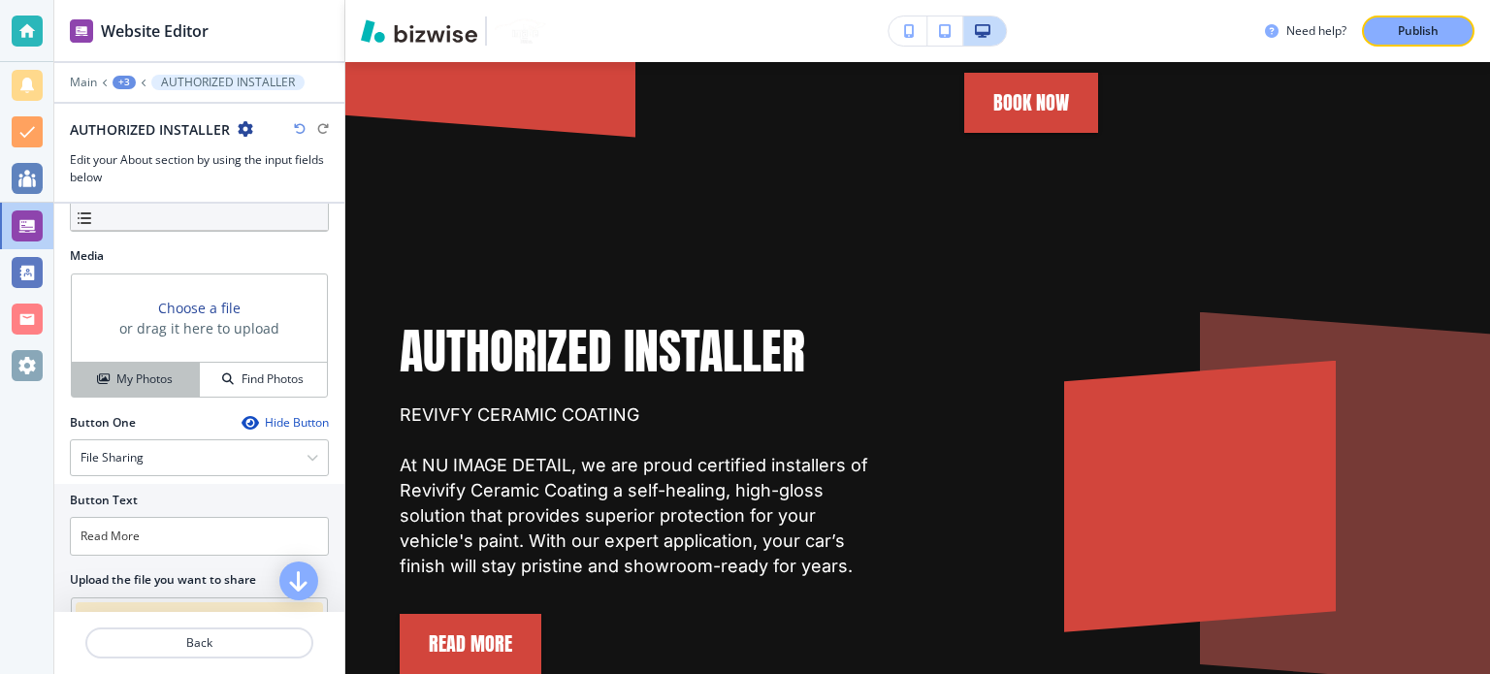
click at [126, 390] on button "My Photos" at bounding box center [136, 380] width 128 height 34
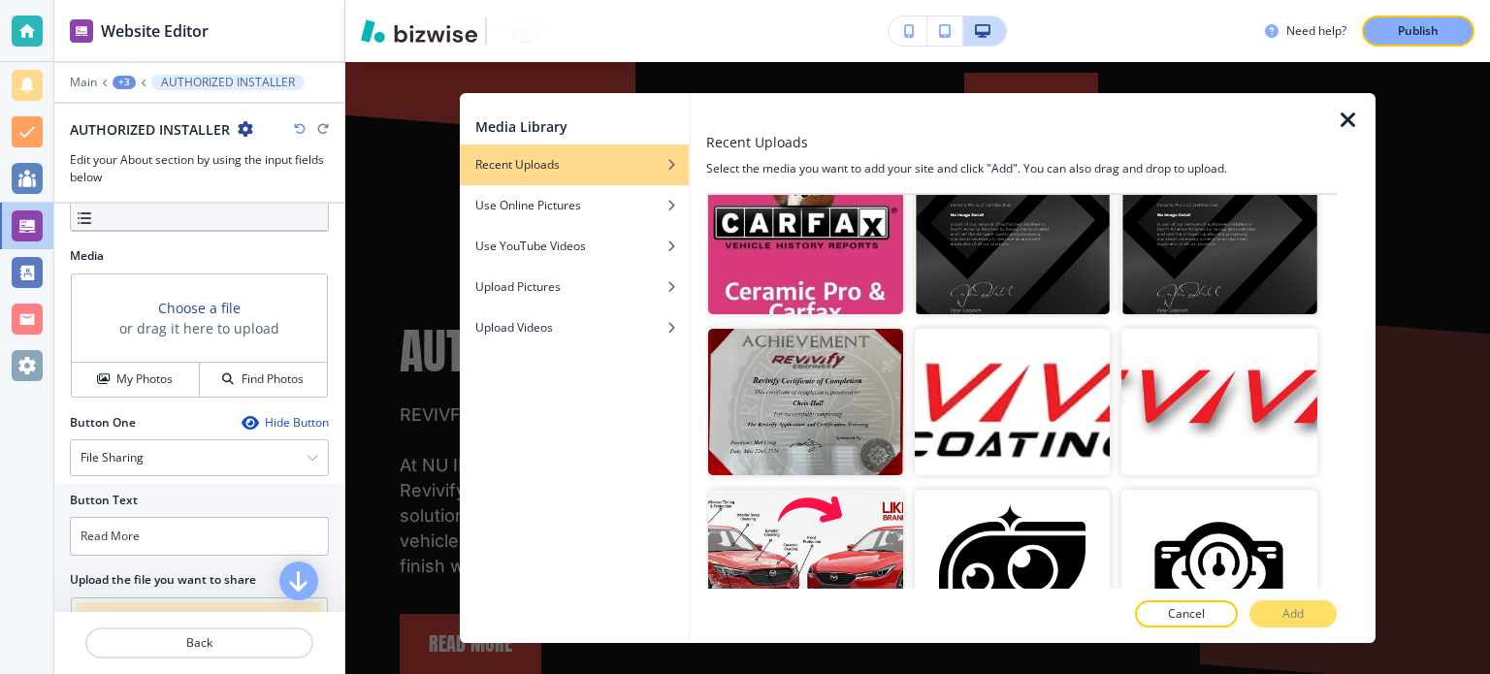
scroll to position [6694, 0]
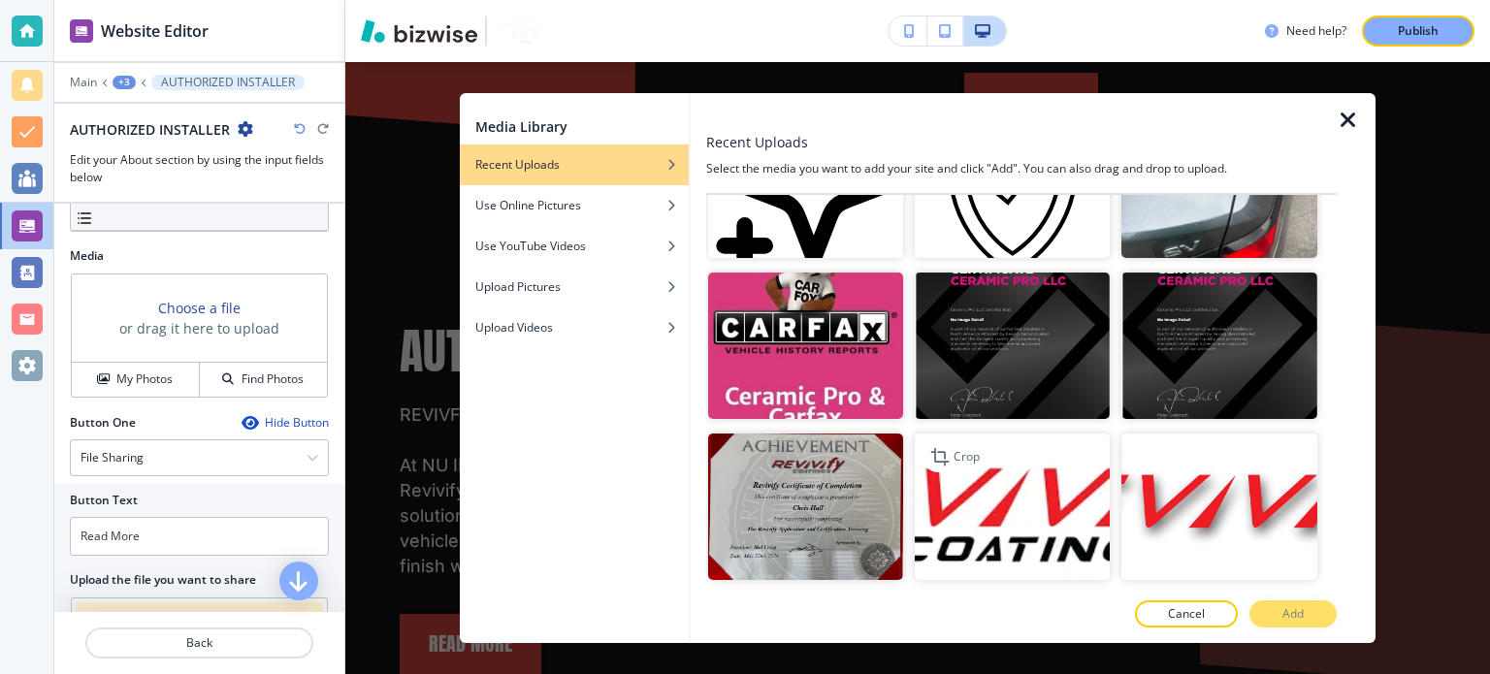
click at [1057, 434] on img "button" at bounding box center [1012, 507] width 195 height 146
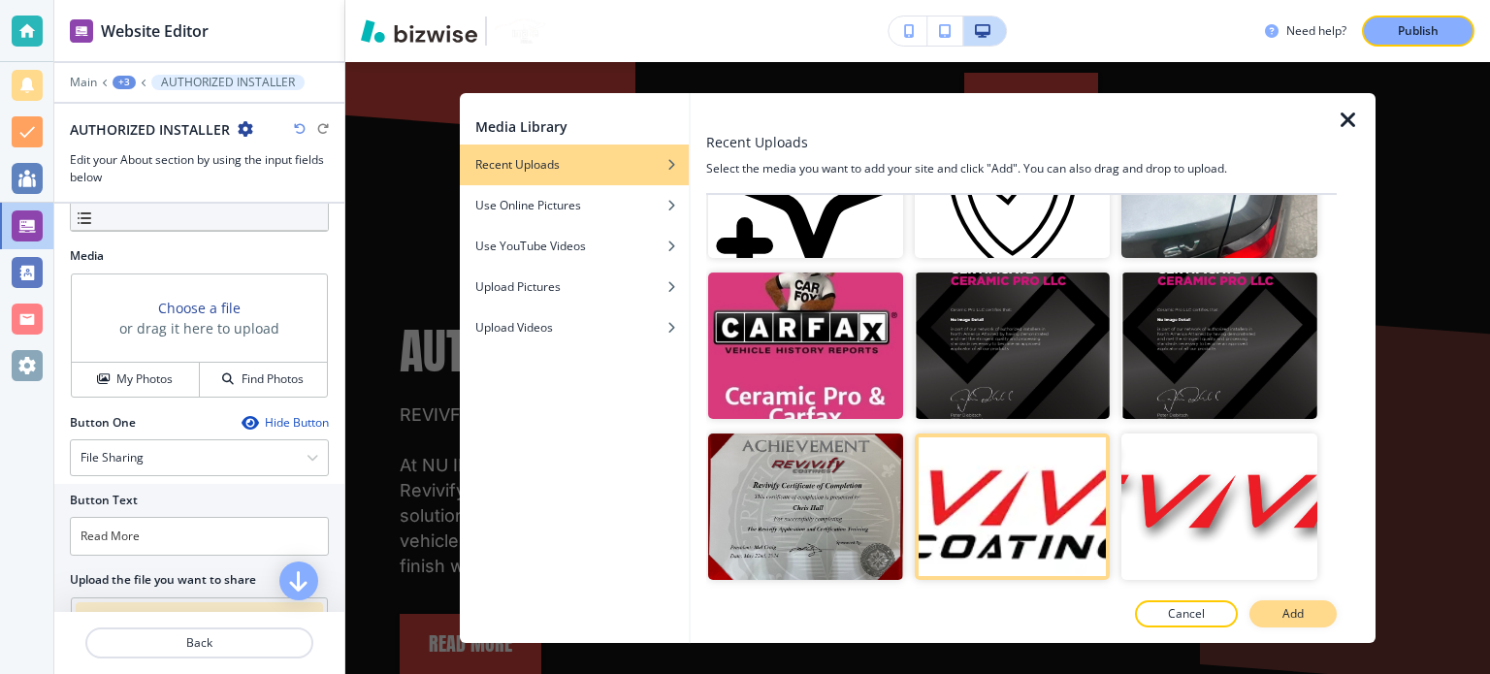
click at [1307, 610] on button "Add" at bounding box center [1292, 613] width 87 height 27
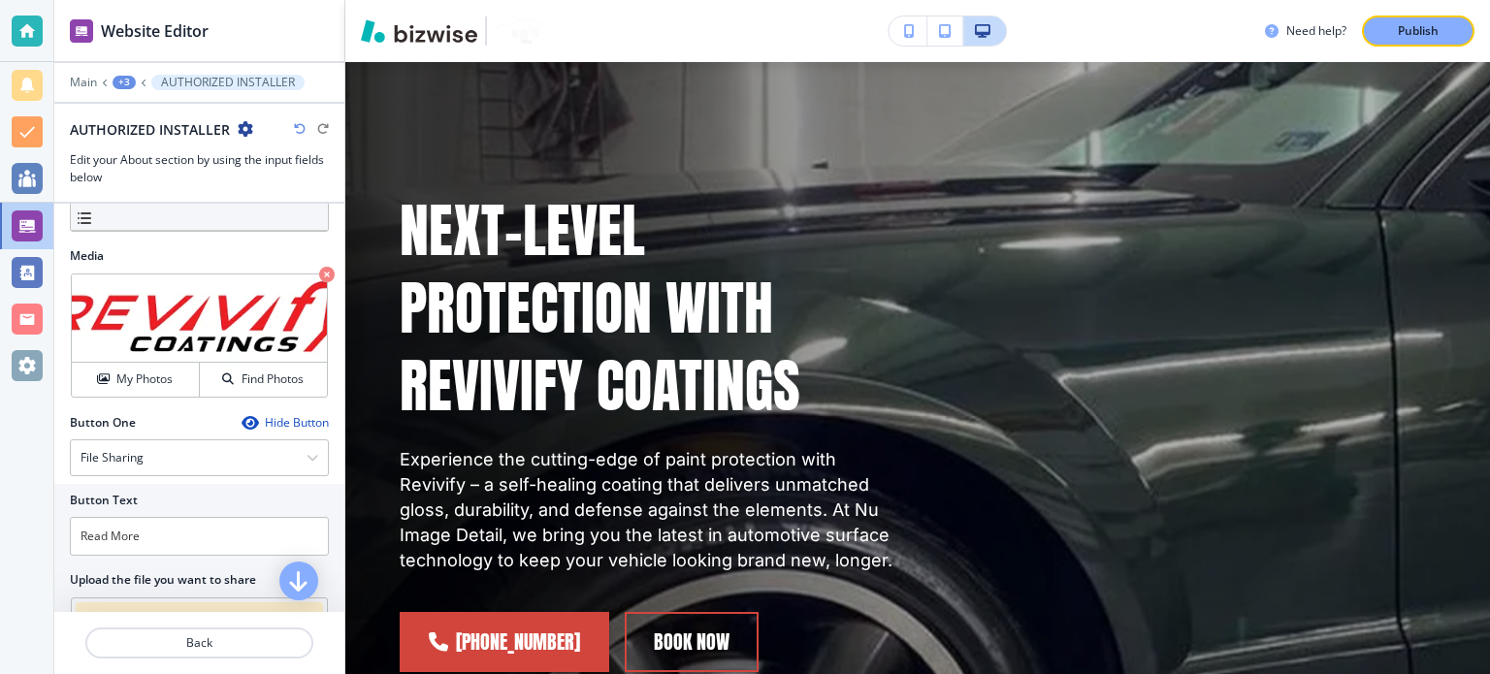
scroll to position [0, 0]
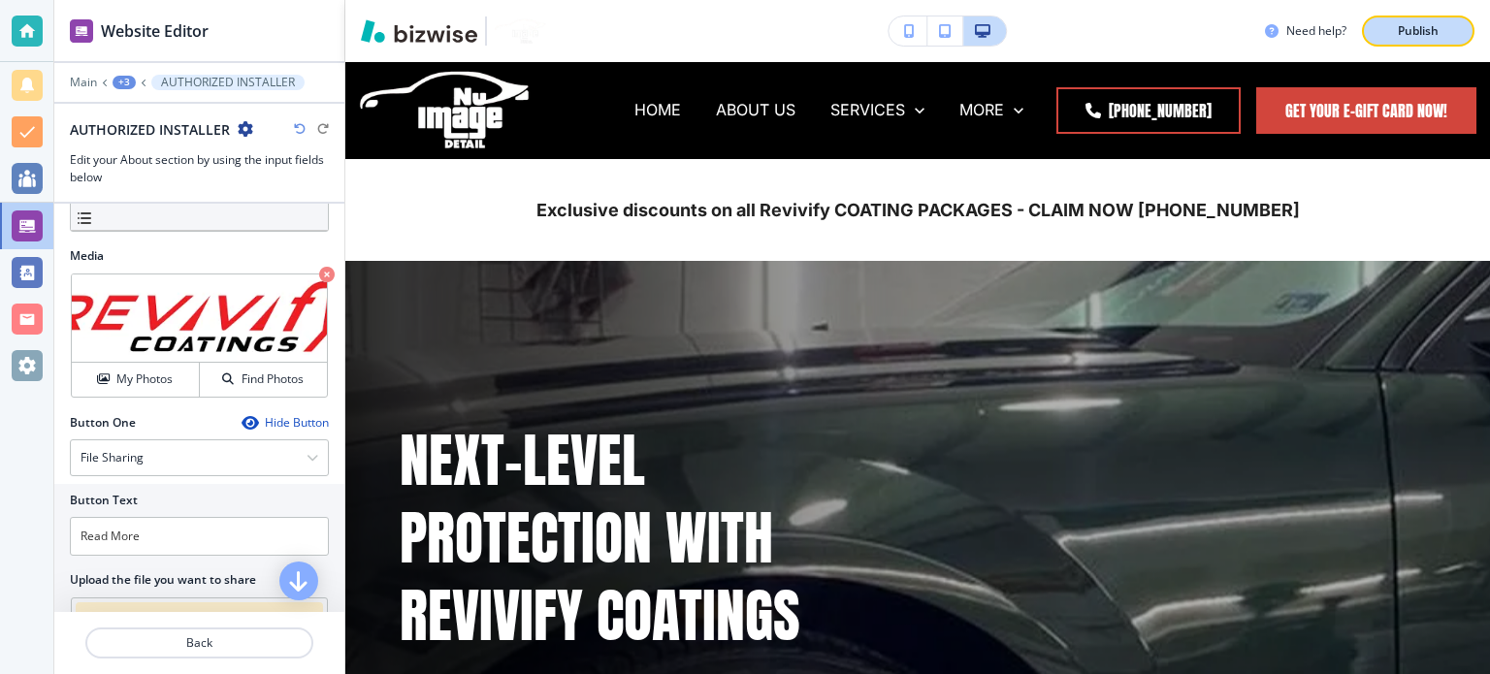
click at [1404, 26] on p "Publish" at bounding box center [1418, 30] width 41 height 17
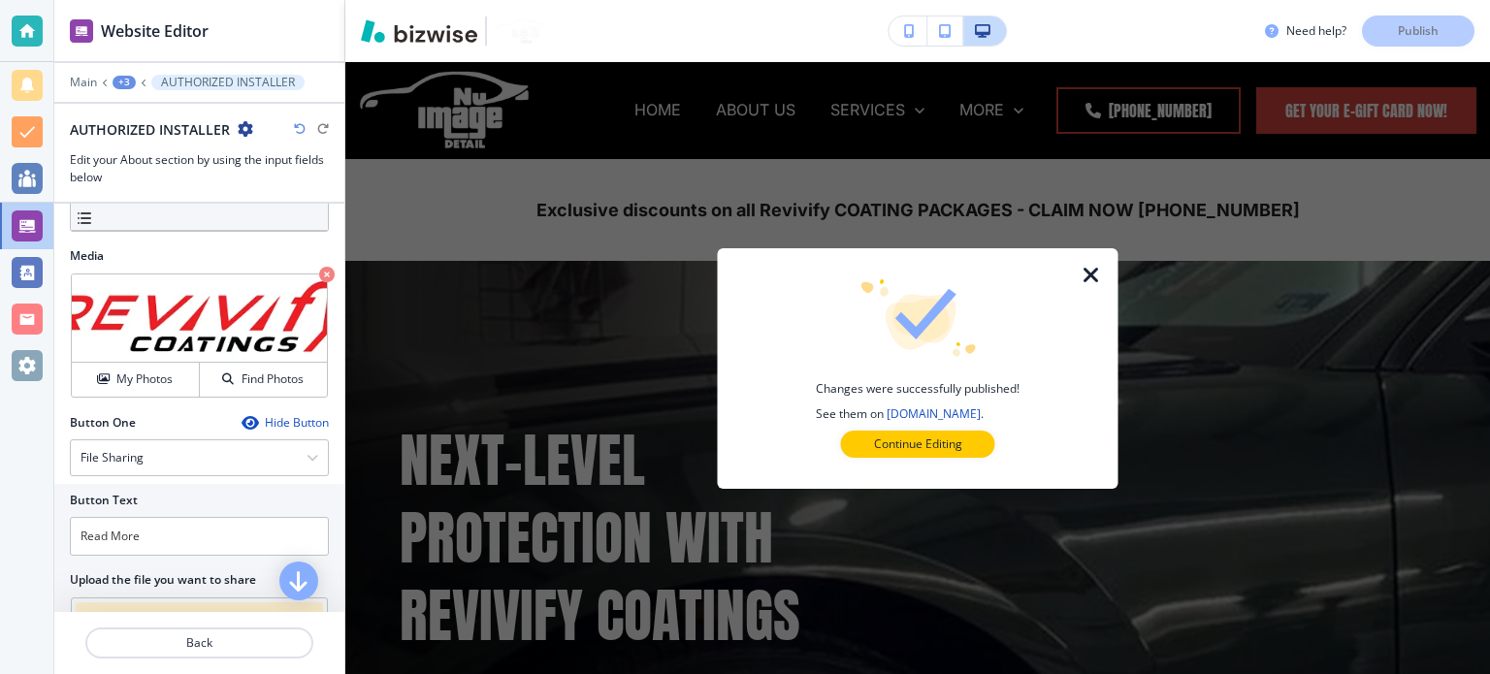
click at [1096, 273] on icon "button" at bounding box center [1091, 275] width 23 height 23
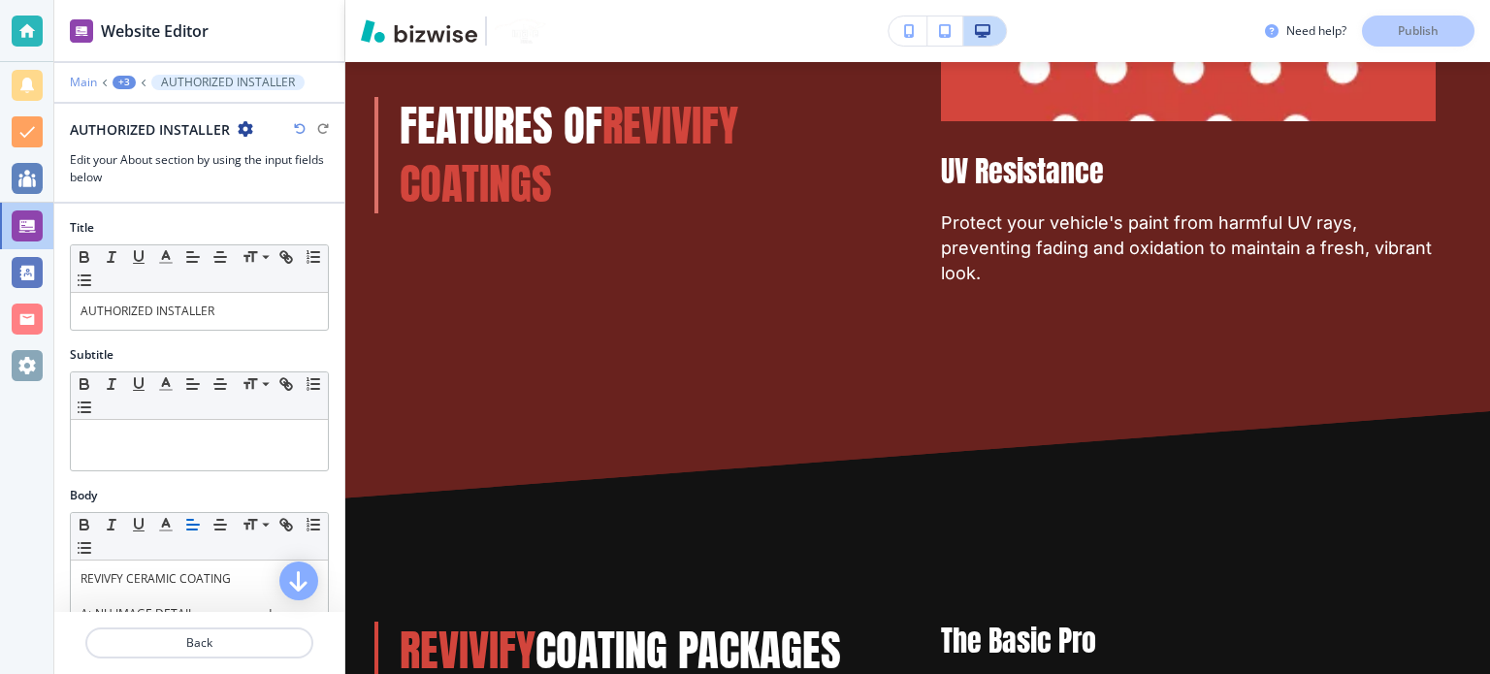
click at [80, 79] on p "Main" at bounding box center [83, 83] width 27 height 14
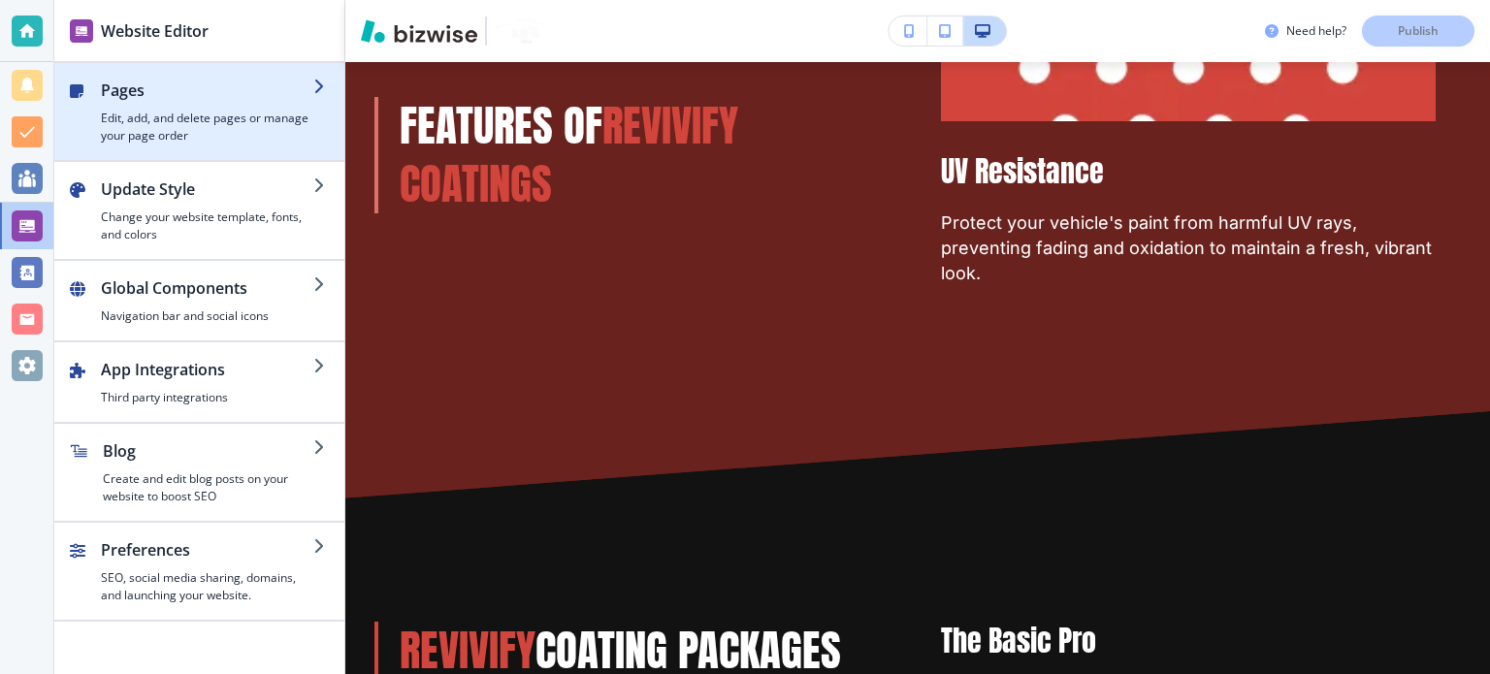
click at [134, 90] on h2 "Pages" at bounding box center [207, 90] width 212 height 23
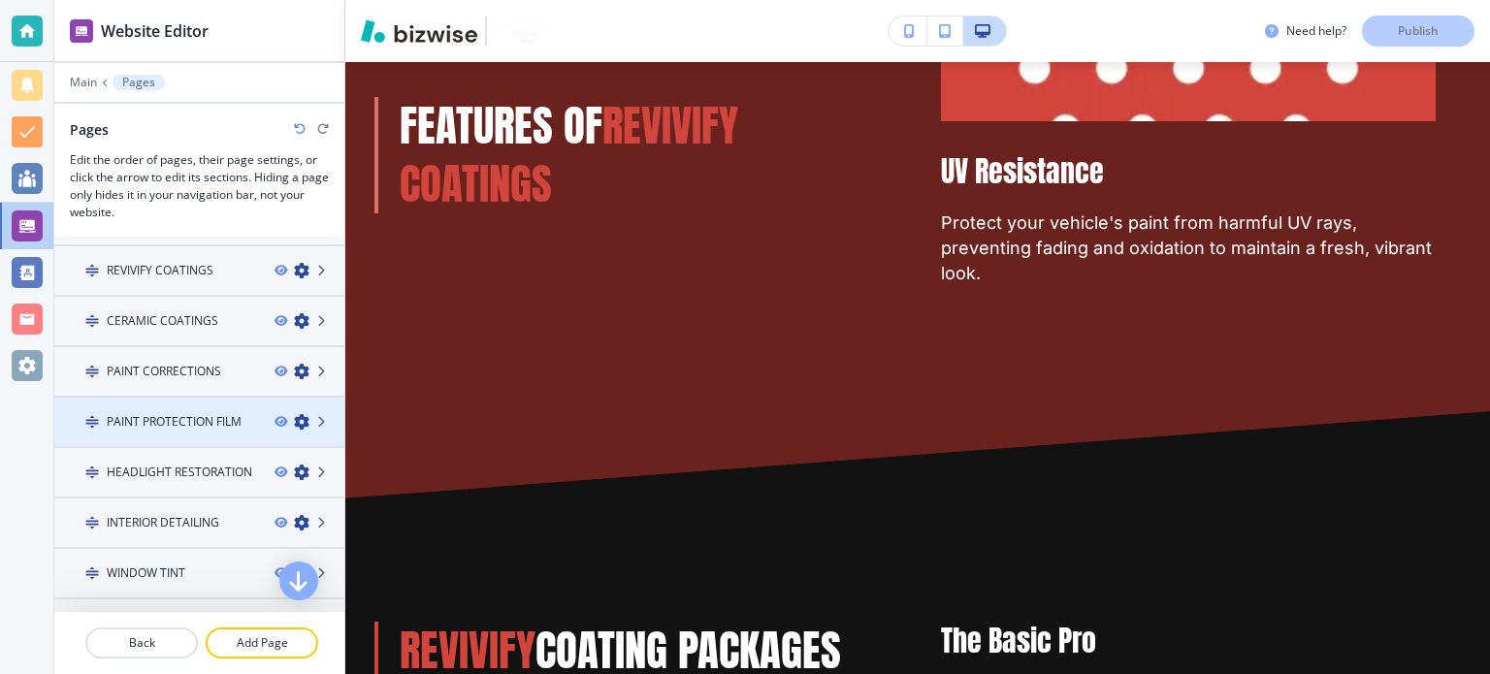
scroll to position [97, 0]
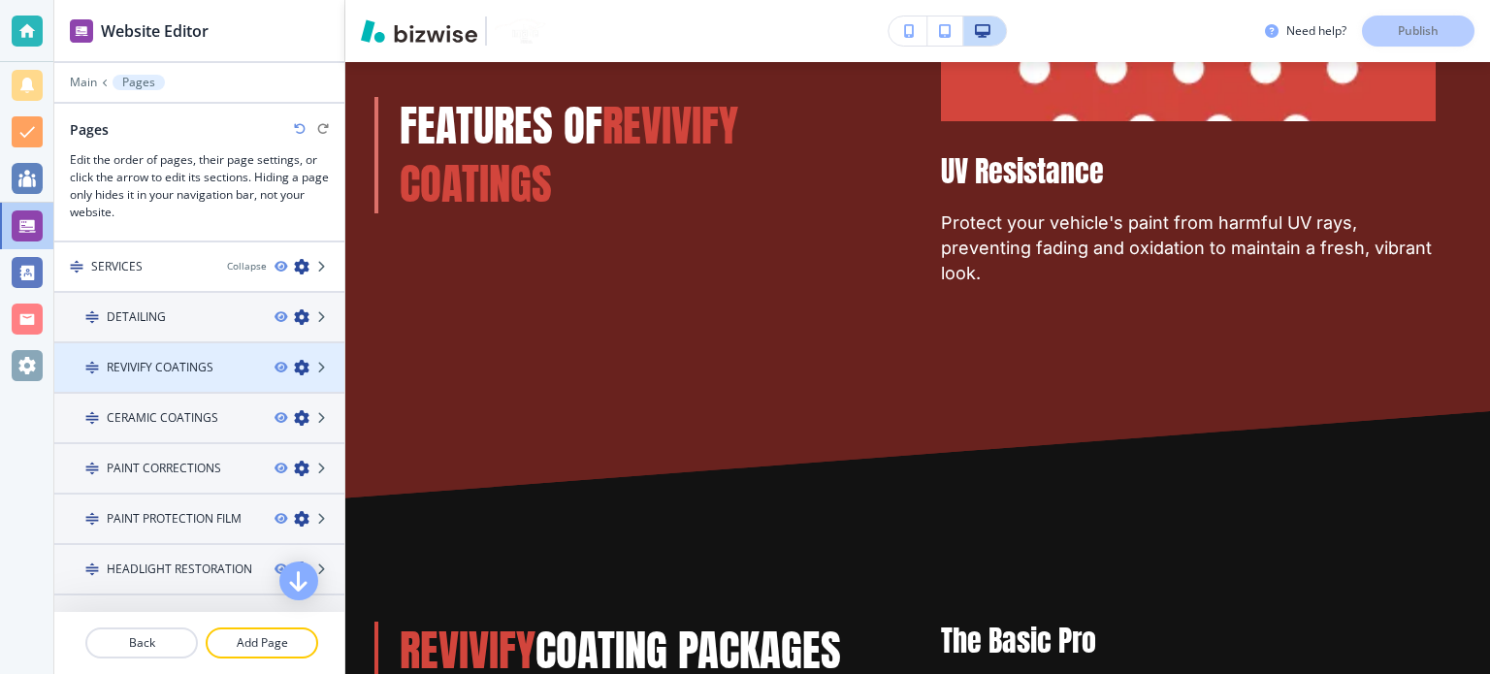
click at [197, 353] on div at bounding box center [199, 351] width 290 height 16
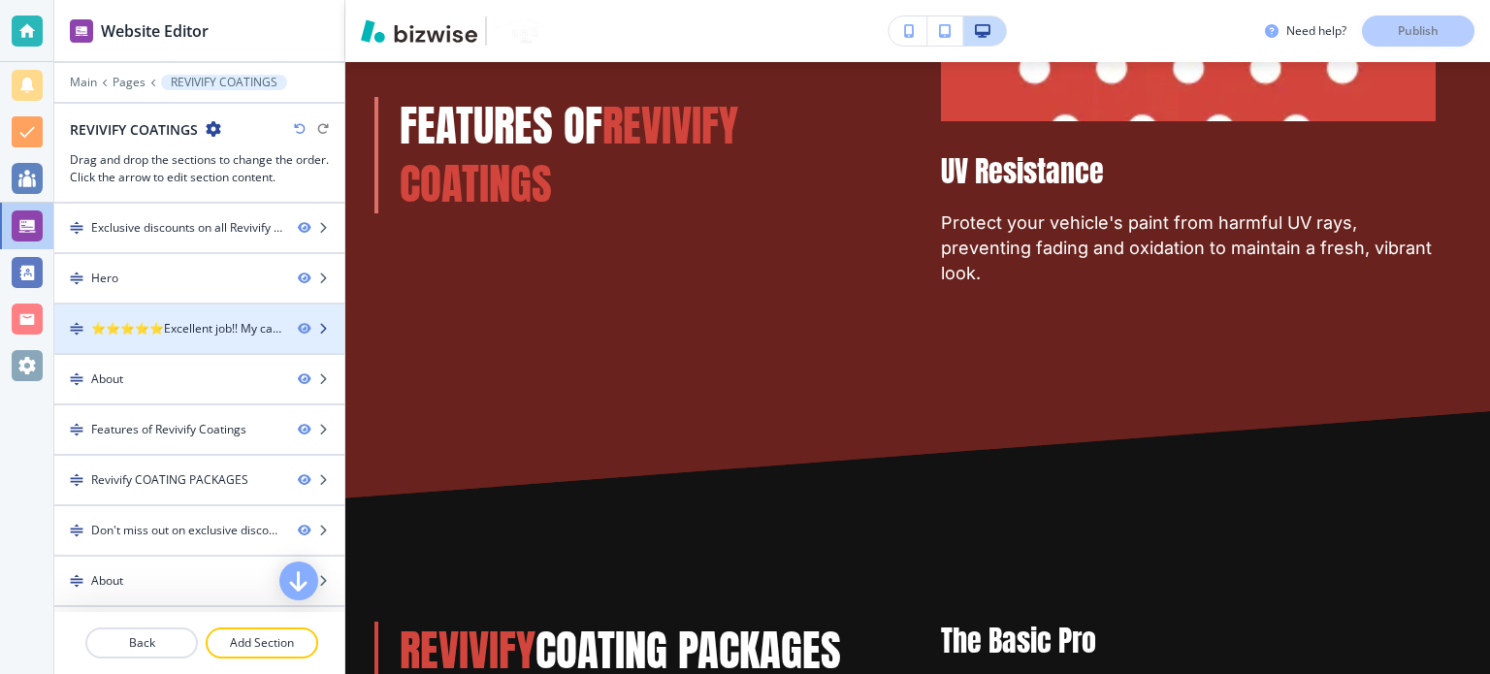
scroll to position [140, 0]
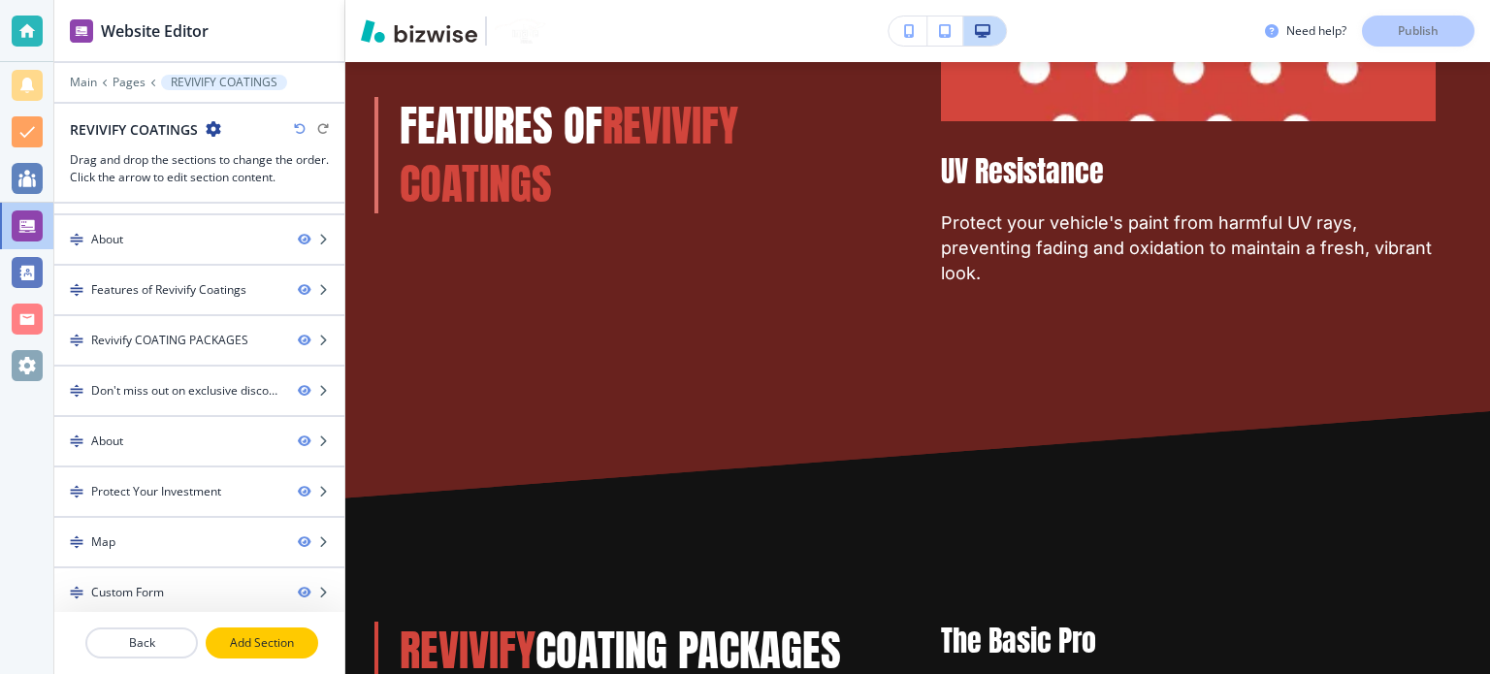
click at [261, 643] on p "Add Section" at bounding box center [262, 642] width 109 height 17
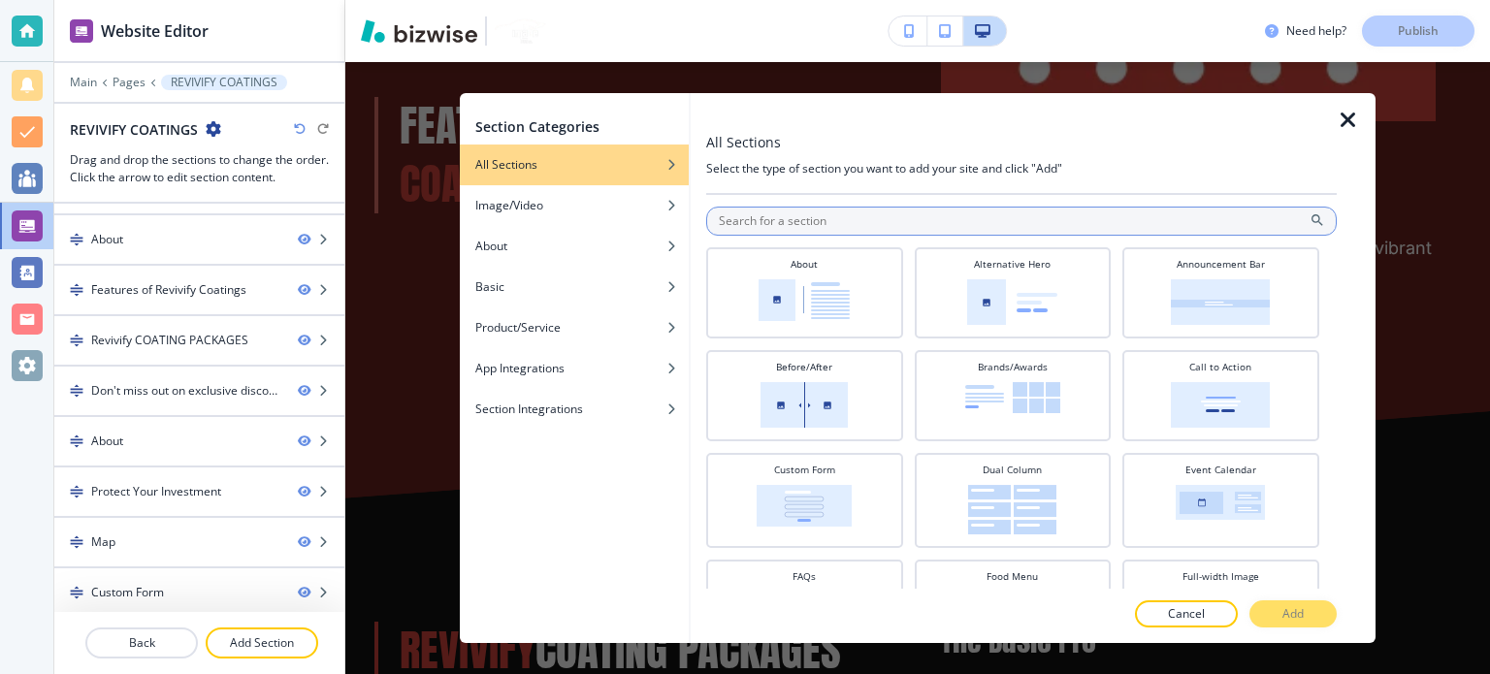
click at [827, 220] on input "text" at bounding box center [1021, 221] width 631 height 29
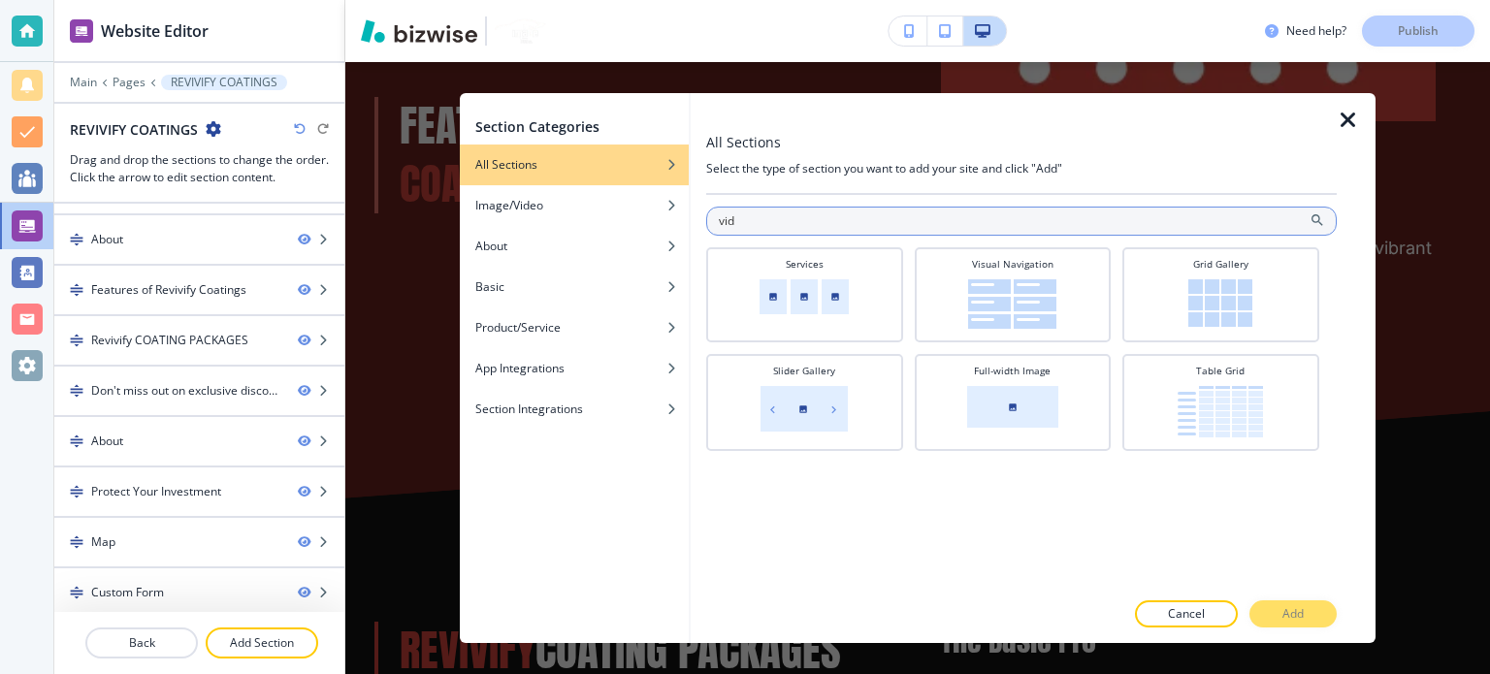
type input "vide"
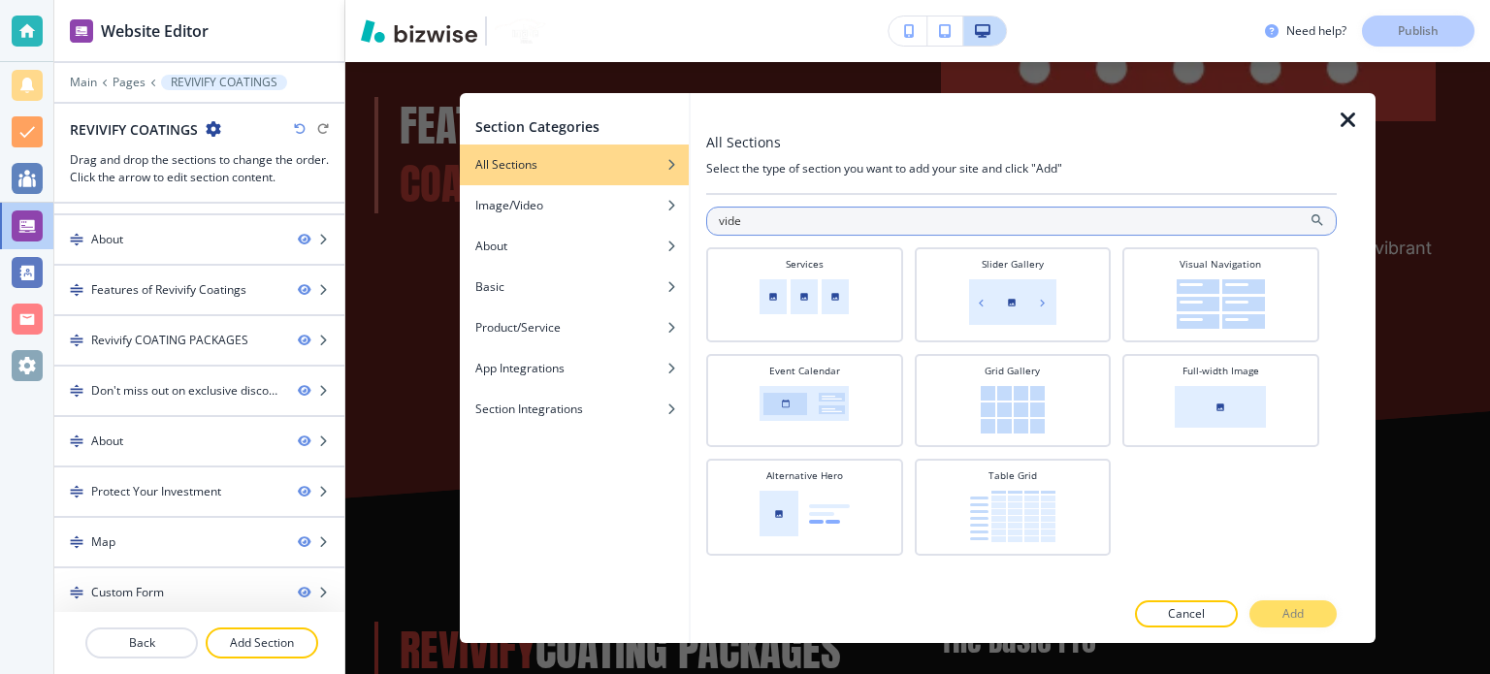
click at [861, 213] on input "vide" at bounding box center [1021, 221] width 631 height 29
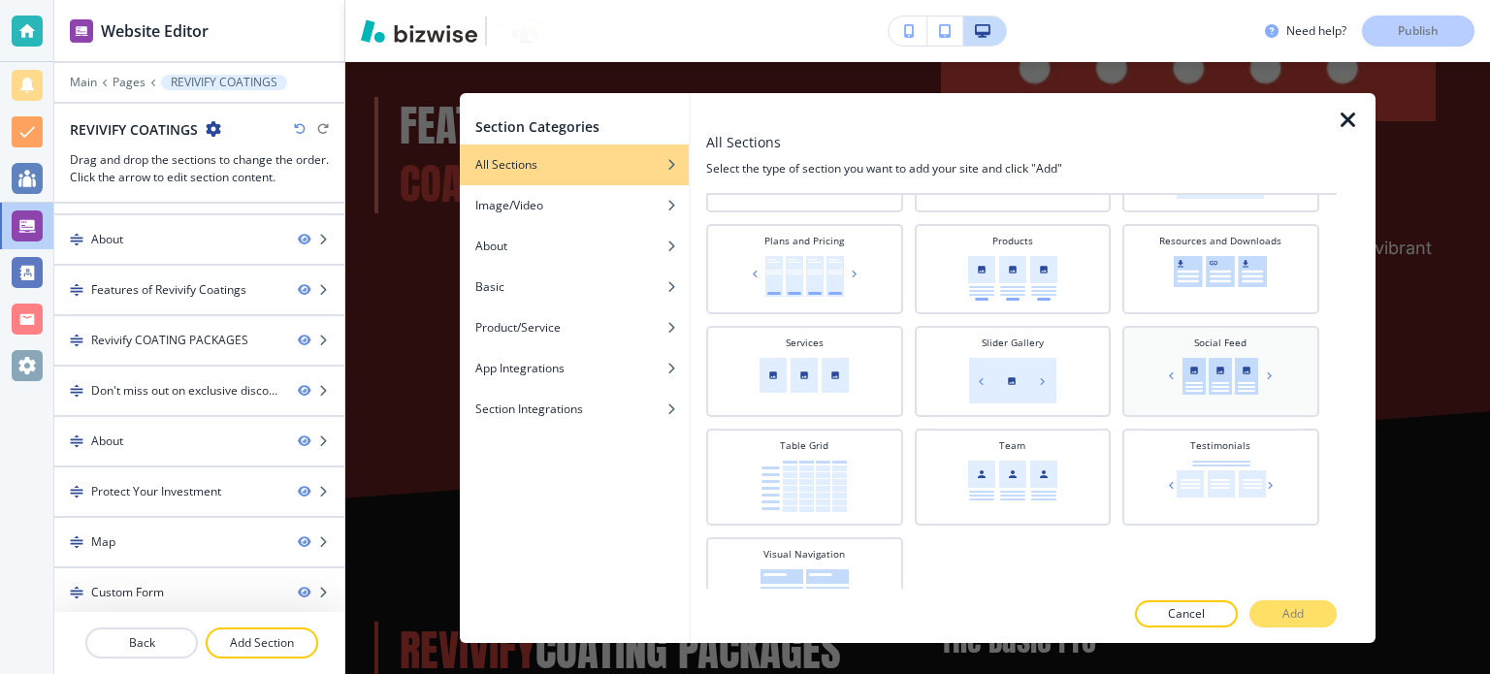
scroll to position [676, 0]
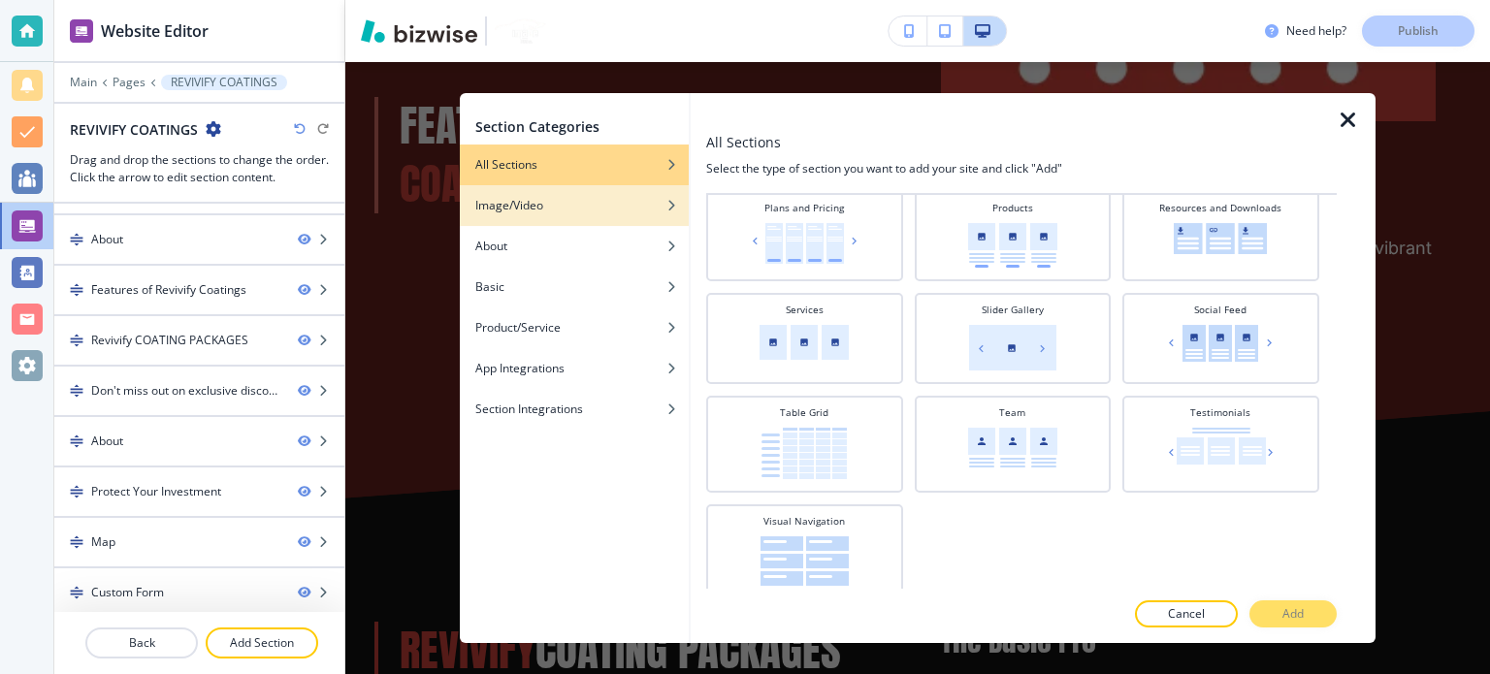
click at [570, 208] on div "Image/Video" at bounding box center [574, 205] width 229 height 17
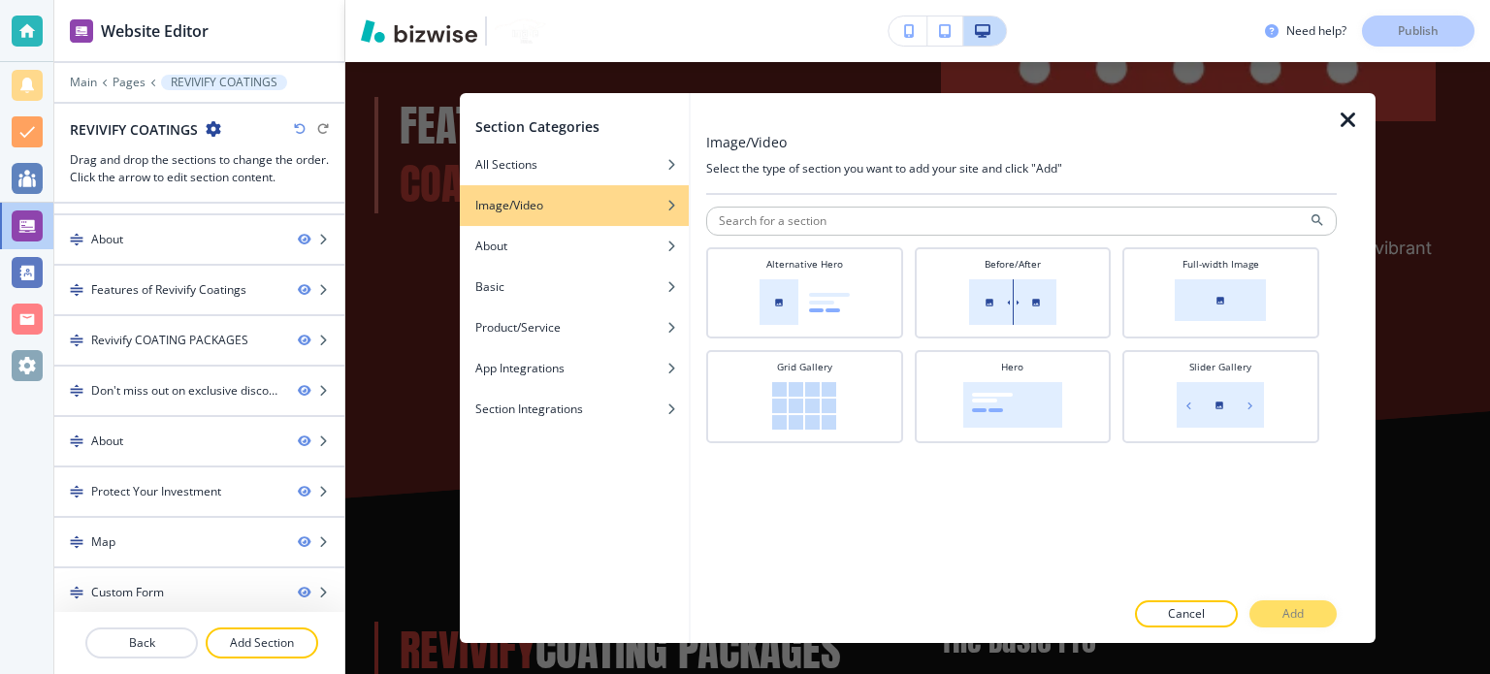
scroll to position [0, 0]
click at [809, 282] on img at bounding box center [805, 302] width 90 height 46
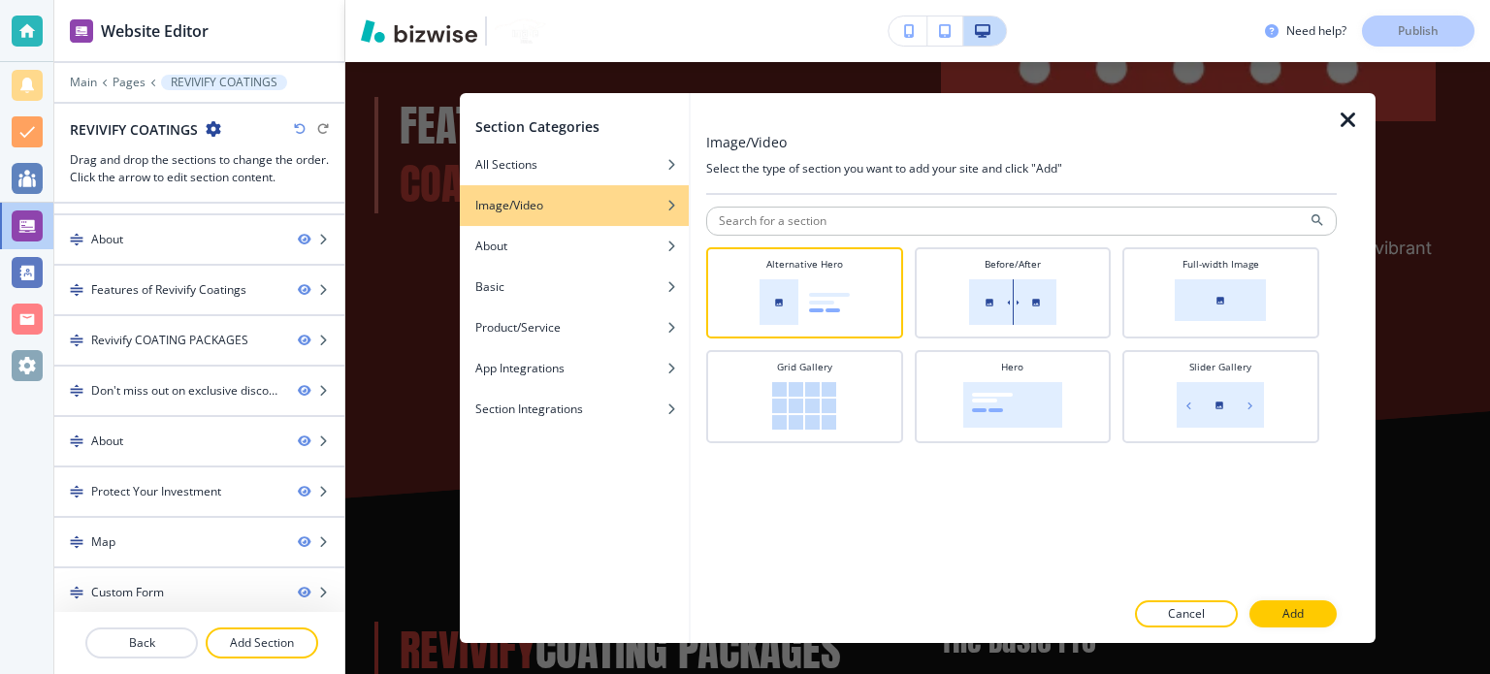
click at [1339, 116] on icon "button" at bounding box center [1348, 120] width 23 height 23
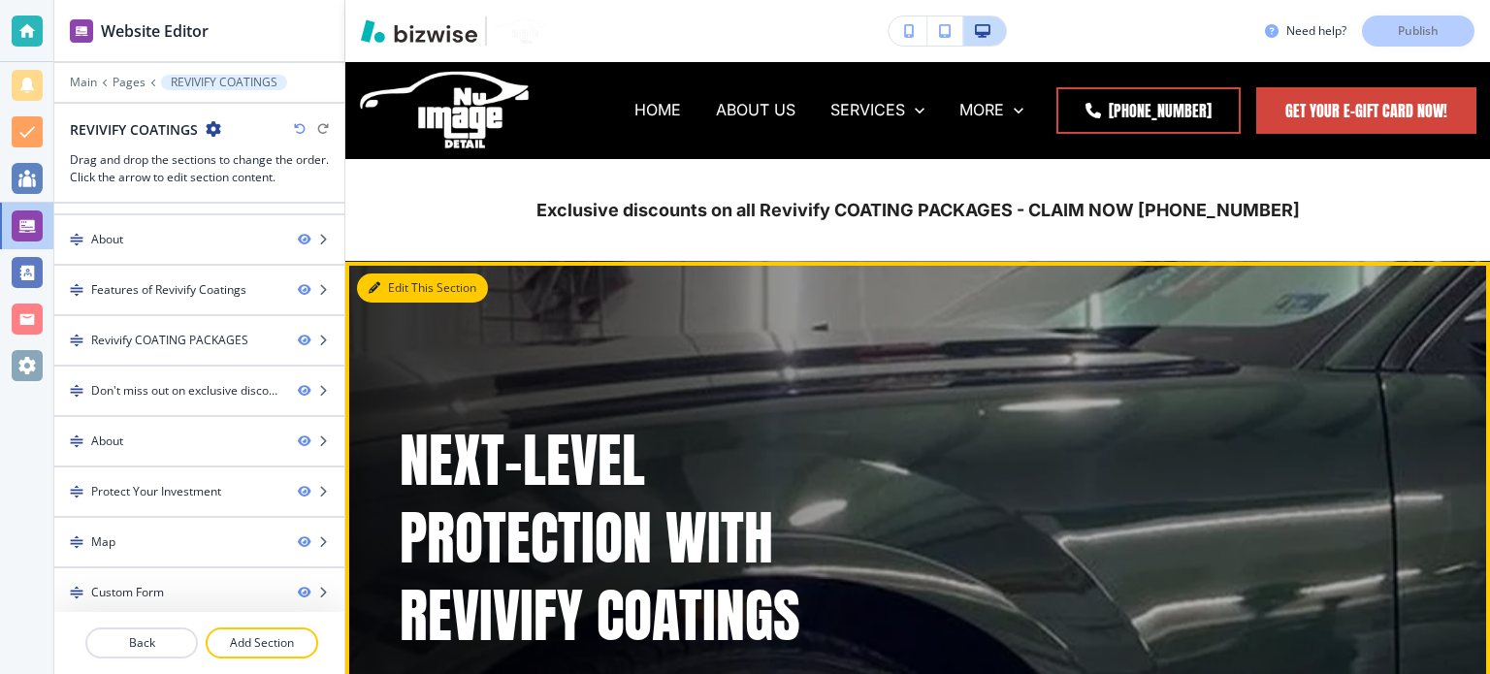
click at [394, 286] on button "Edit This Section" at bounding box center [422, 288] width 131 height 29
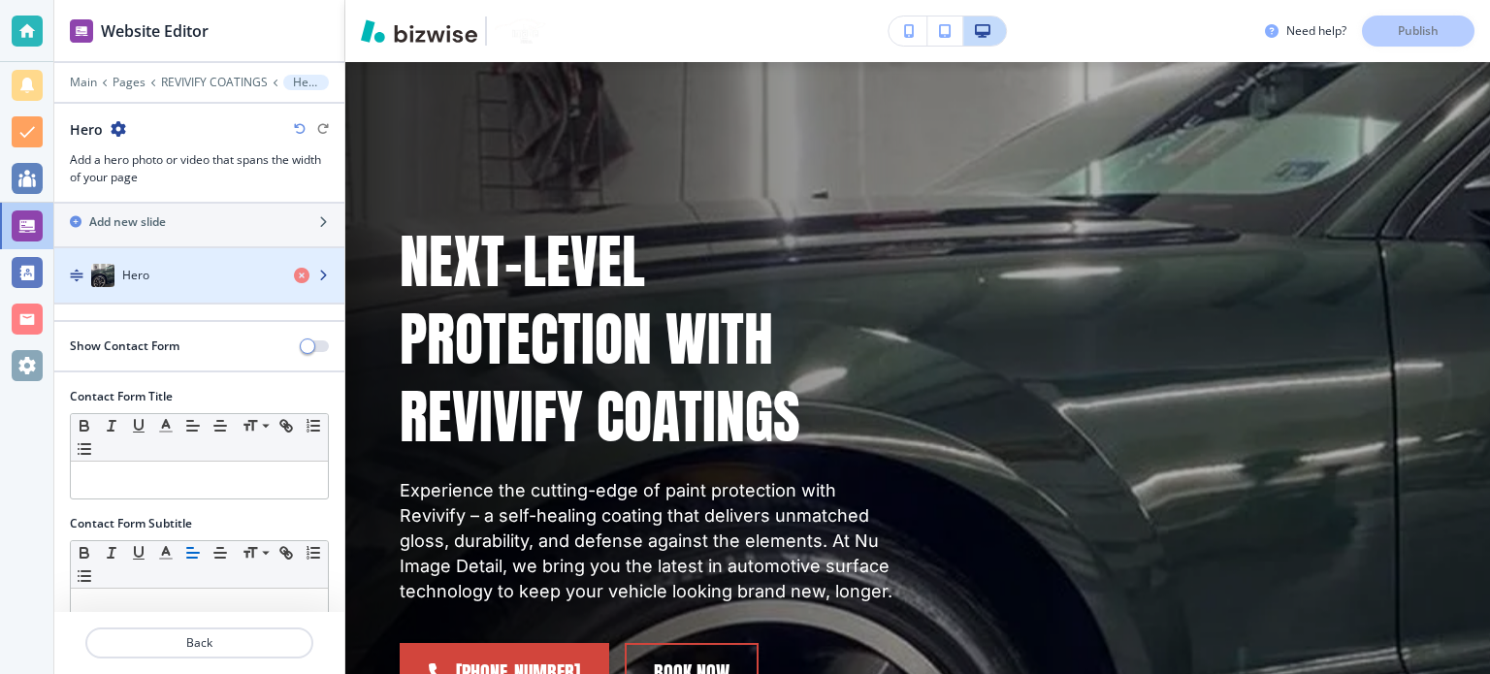
scroll to position [70, 0]
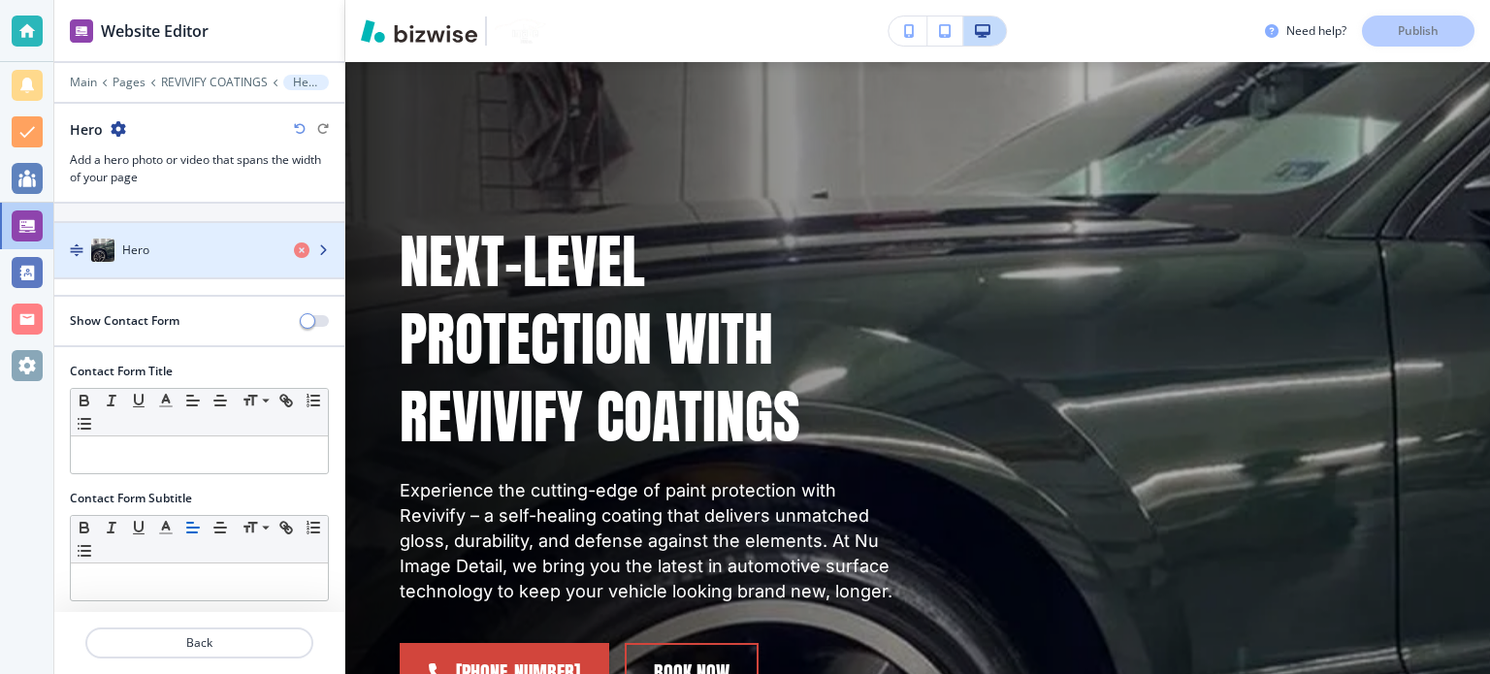
click at [195, 265] on div "button" at bounding box center [199, 270] width 290 height 16
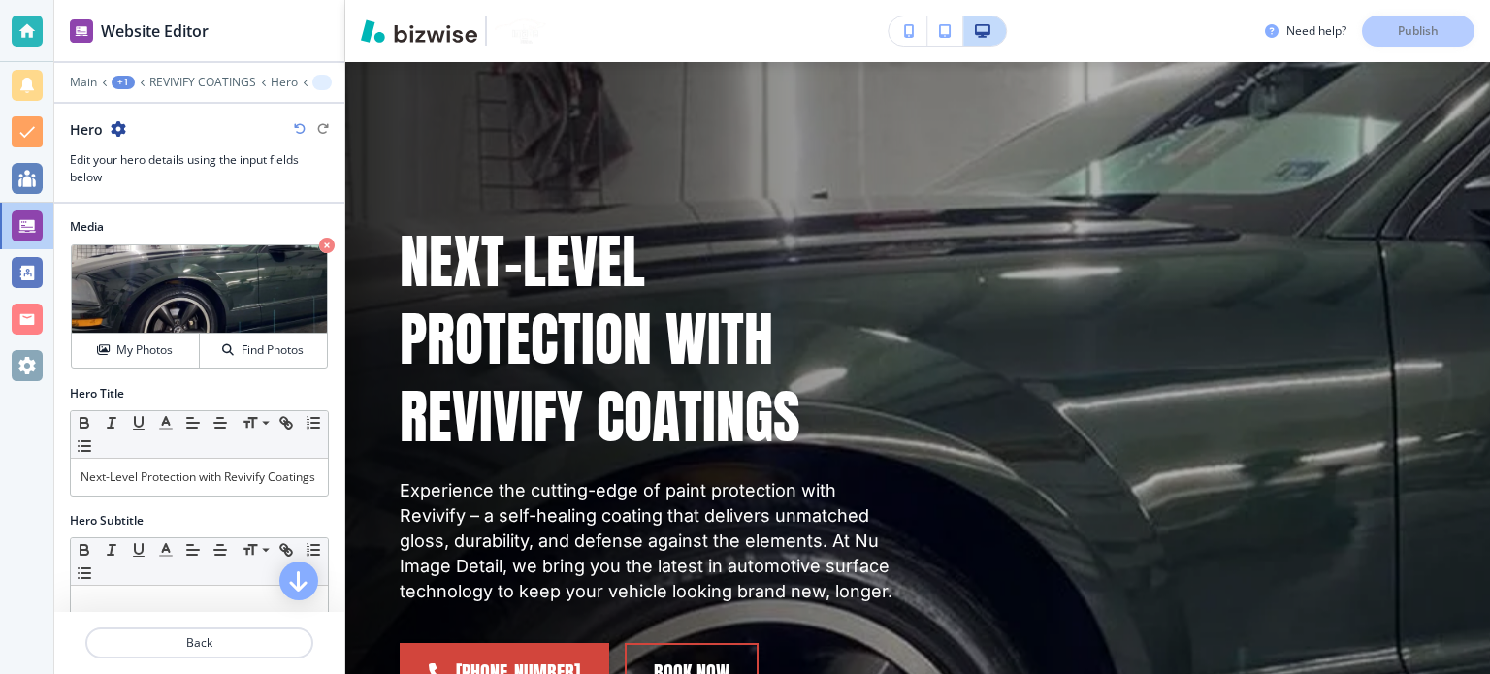
scroll to position [0, 0]
click at [217, 77] on p "REVIVIFY COATINGS" at bounding box center [202, 83] width 107 height 14
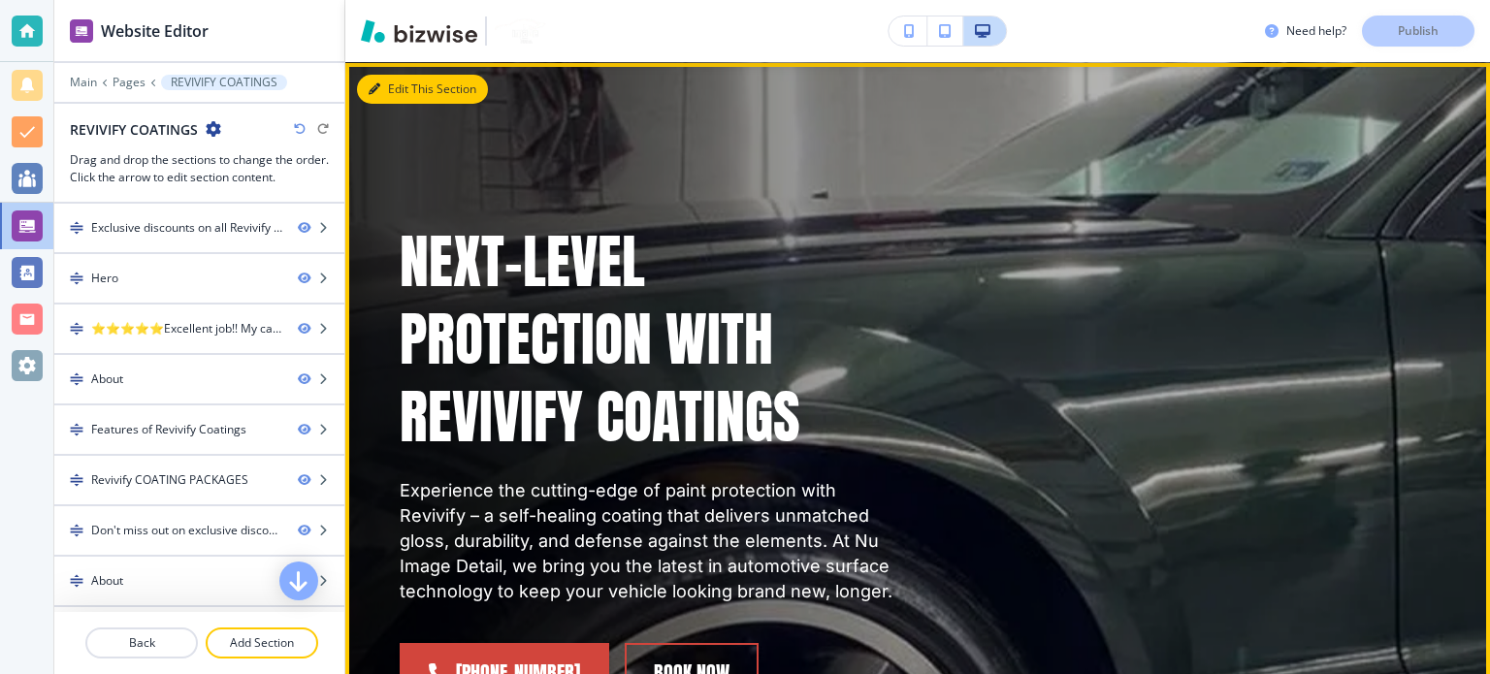
click at [388, 92] on button "Edit This Section" at bounding box center [422, 89] width 131 height 29
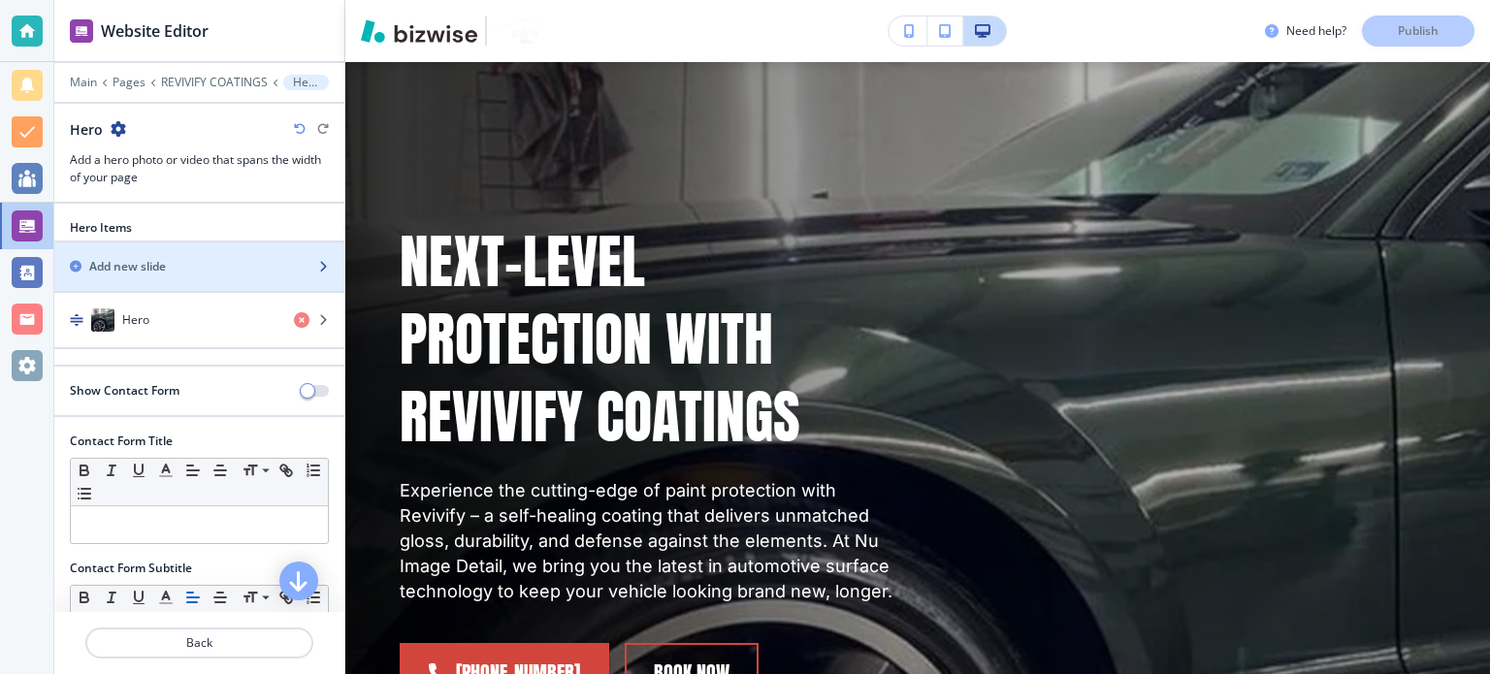
click at [202, 276] on div "button" at bounding box center [199, 284] width 290 height 16
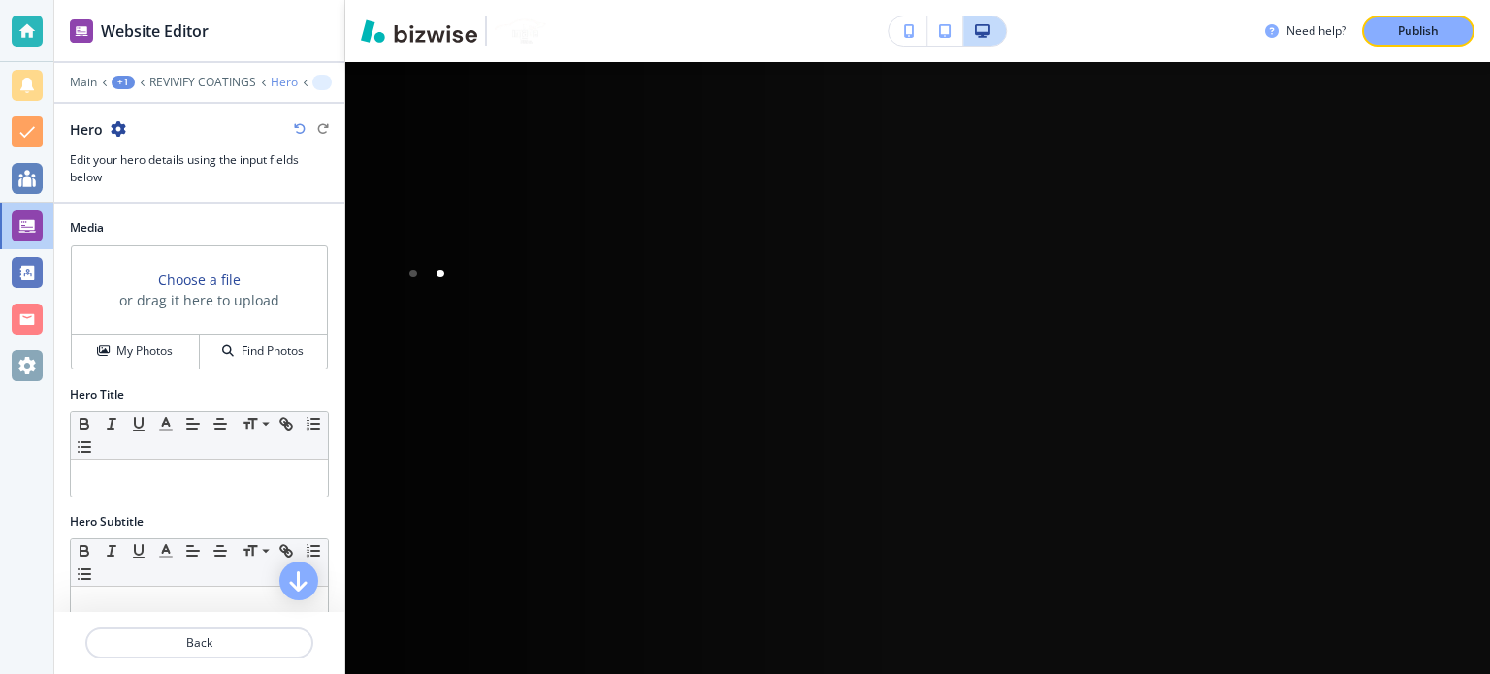
click at [277, 84] on p "Hero" at bounding box center [284, 83] width 27 height 14
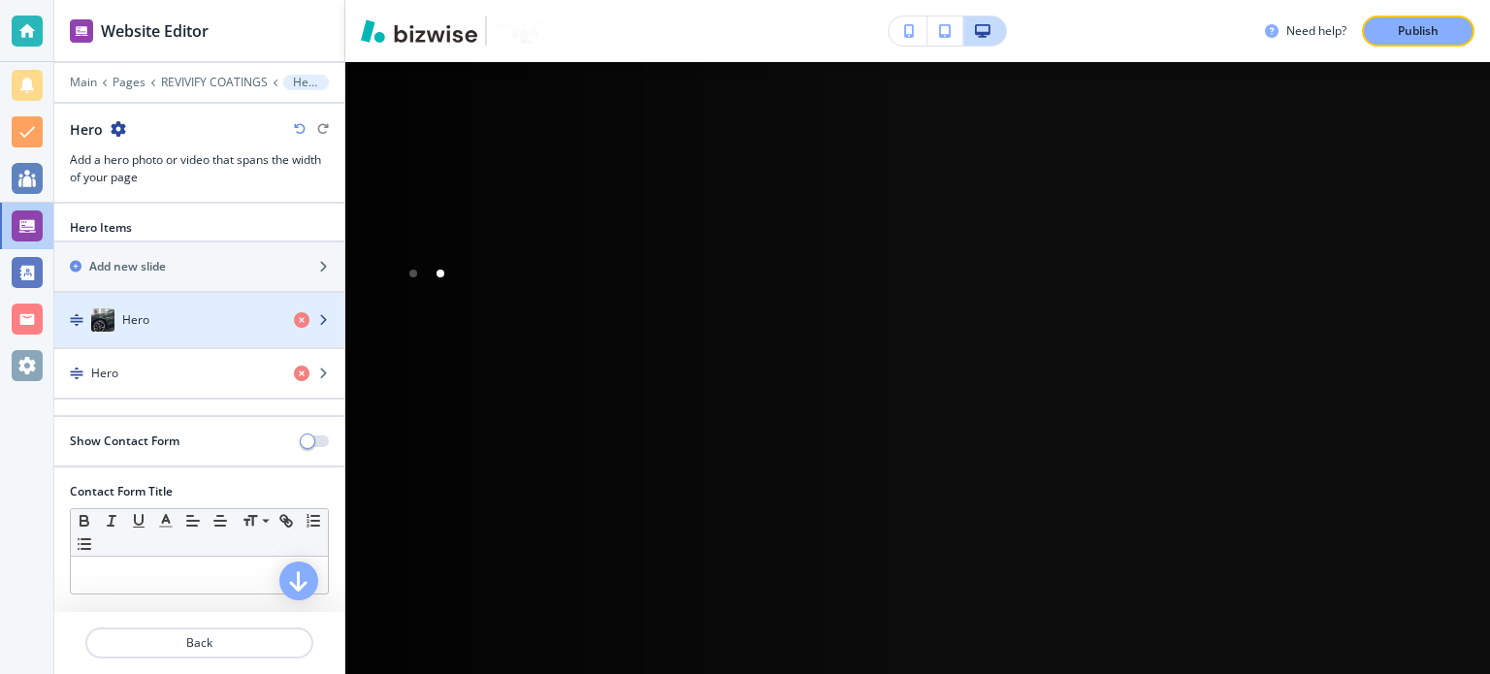
scroll to position [97, 0]
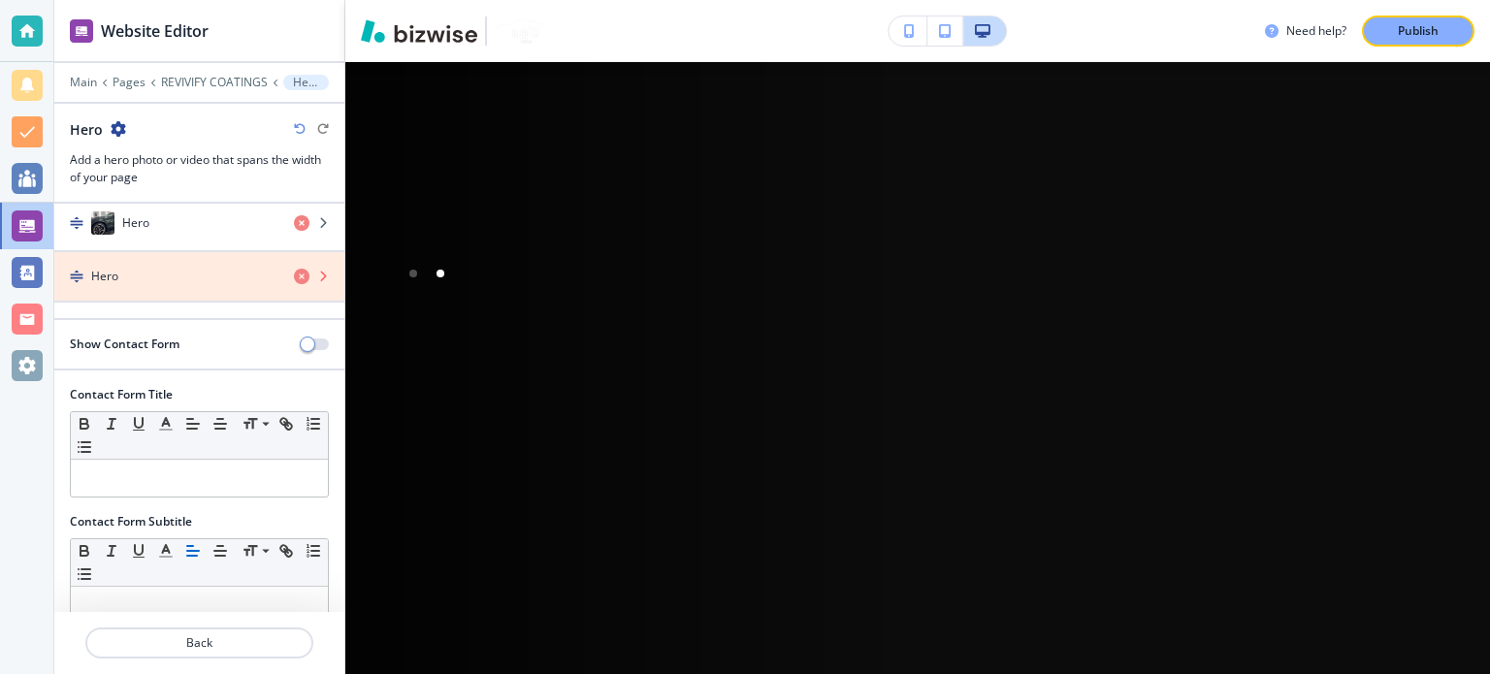
click at [294, 269] on icon "button" at bounding box center [302, 277] width 16 height 16
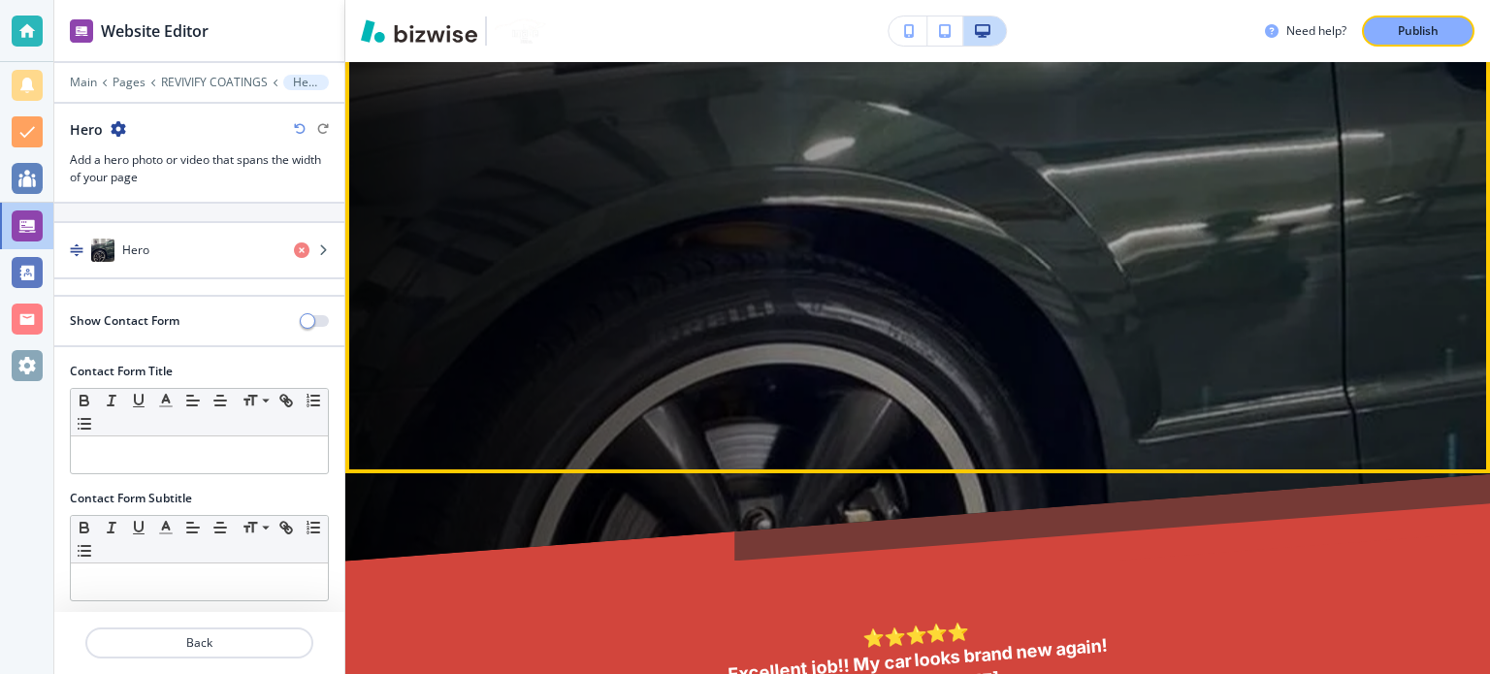
scroll to position [199, 0]
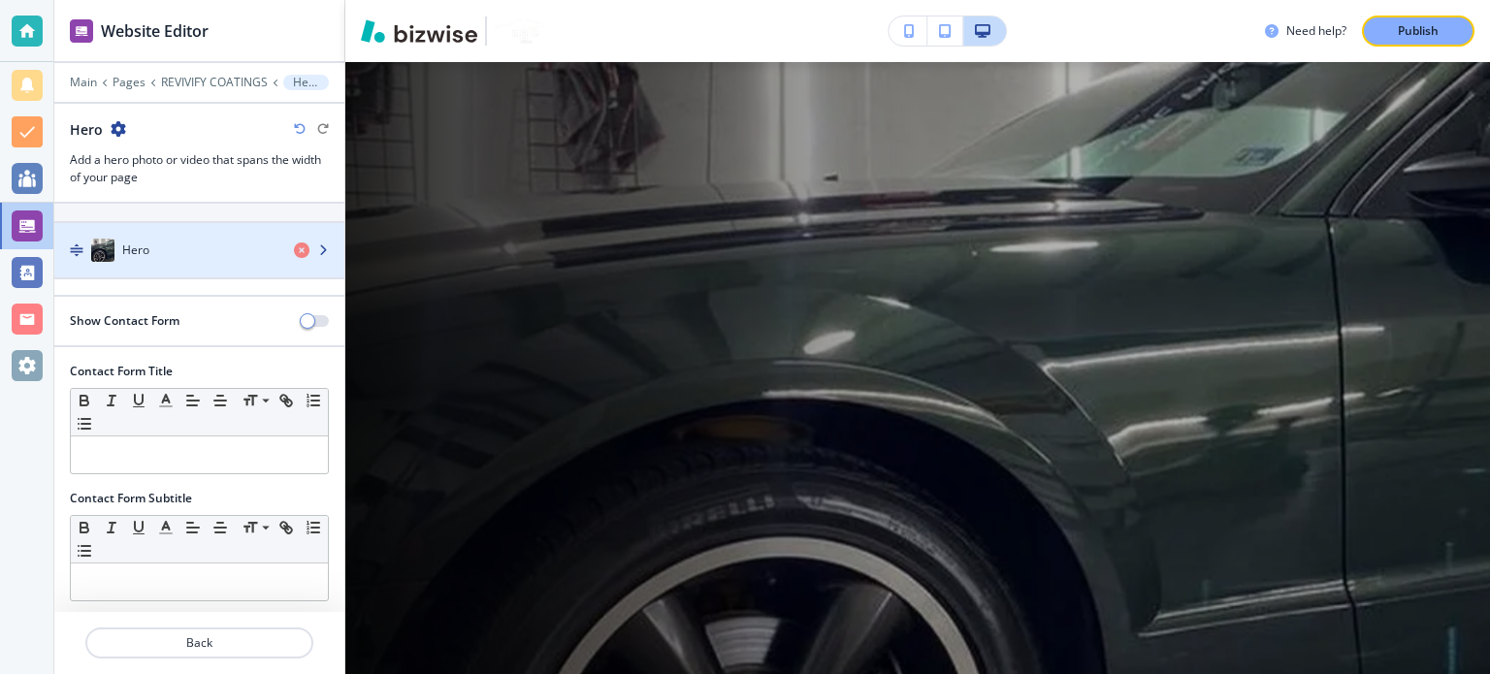
click at [163, 248] on div "Hero" at bounding box center [166, 250] width 224 height 23
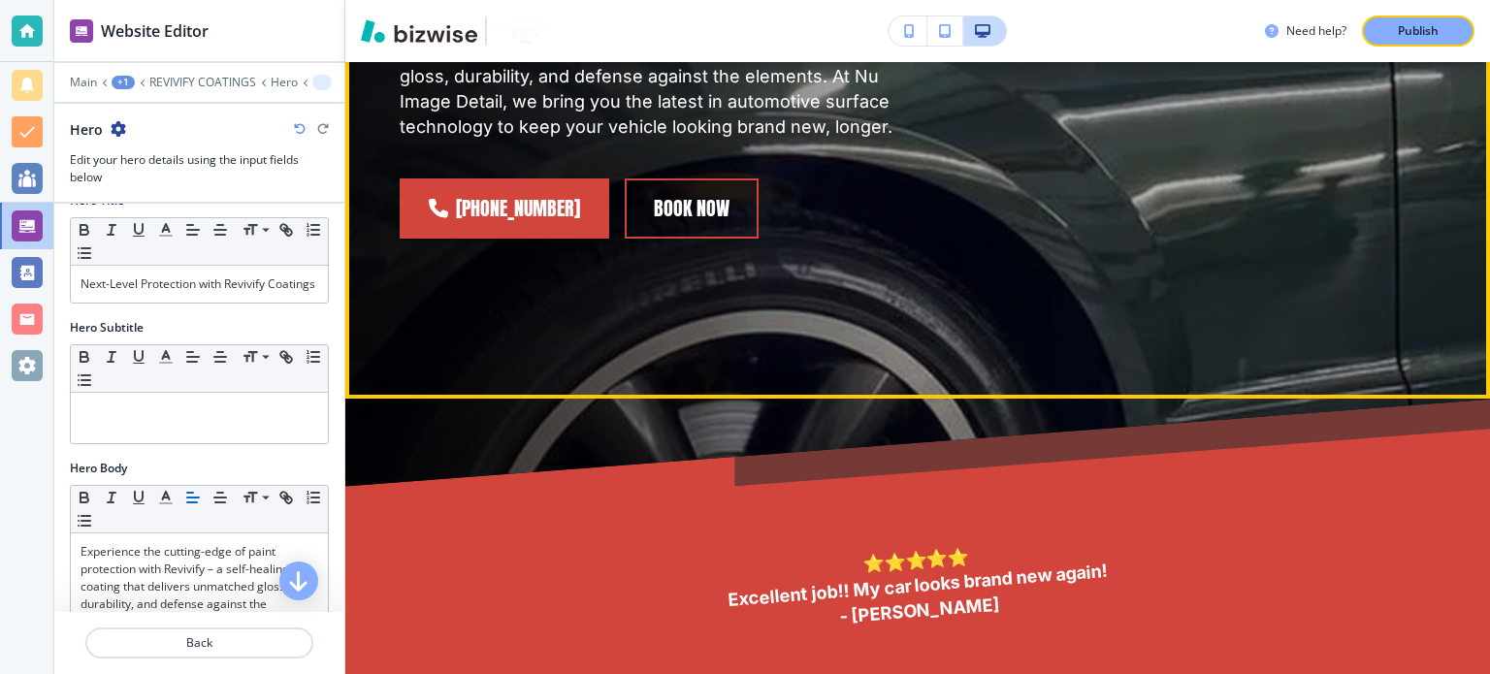
scroll to position [776, 0]
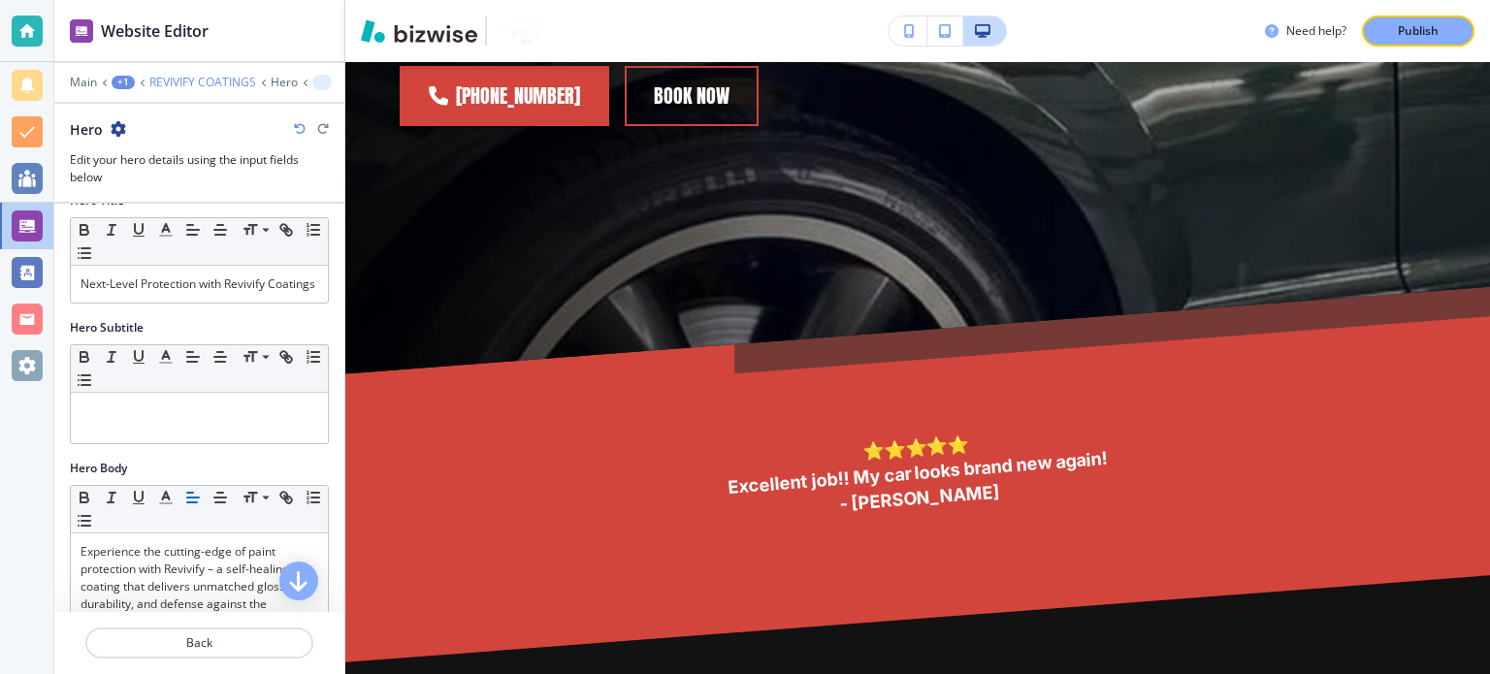
click at [154, 80] on p "REVIVIFY COATINGS" at bounding box center [202, 83] width 107 height 14
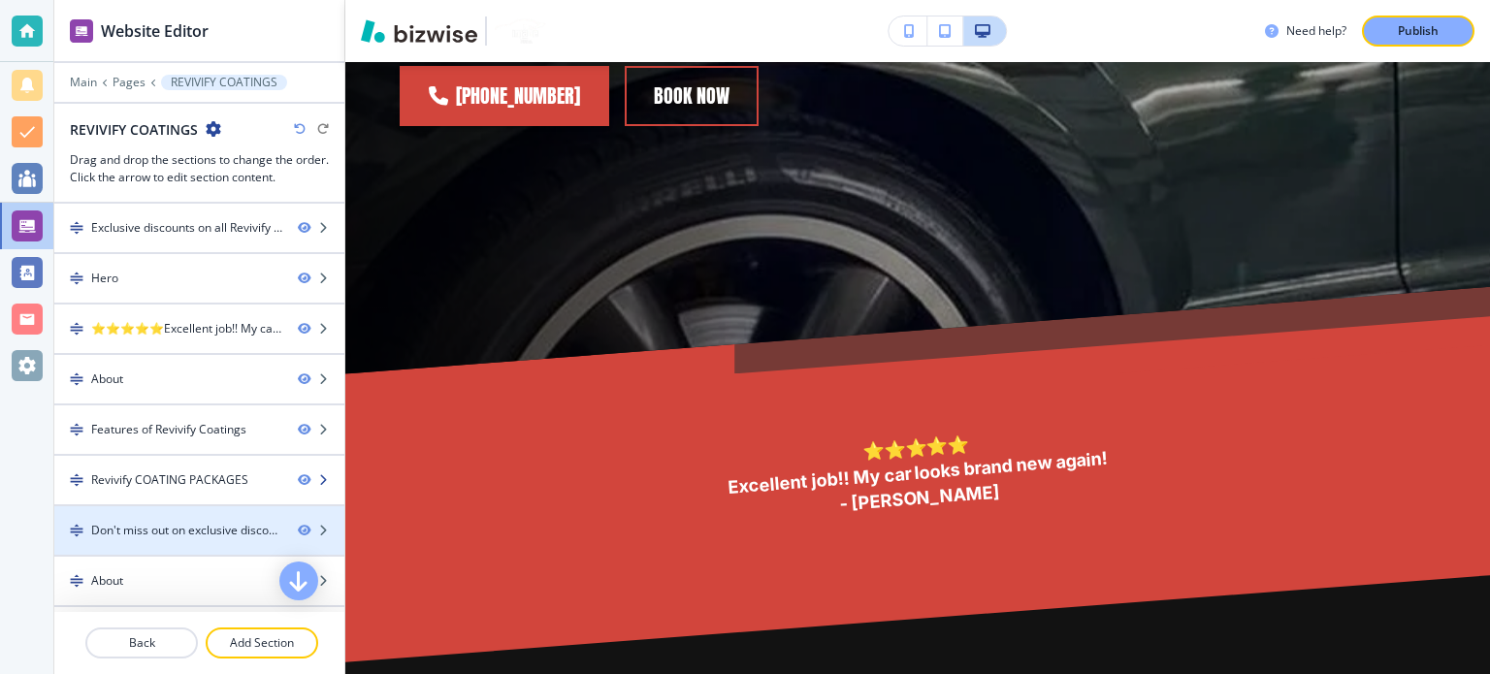
scroll to position [140, 0]
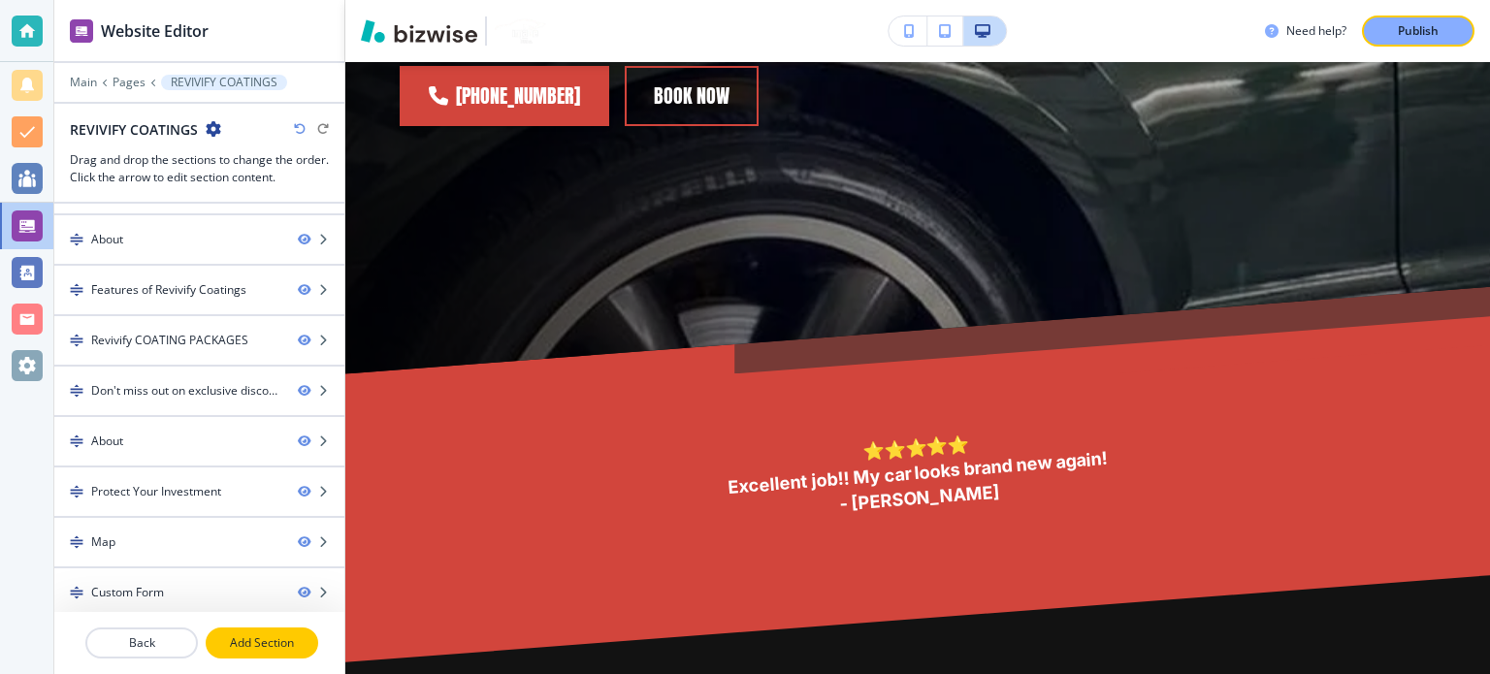
click at [274, 644] on p "Add Section" at bounding box center [262, 642] width 109 height 17
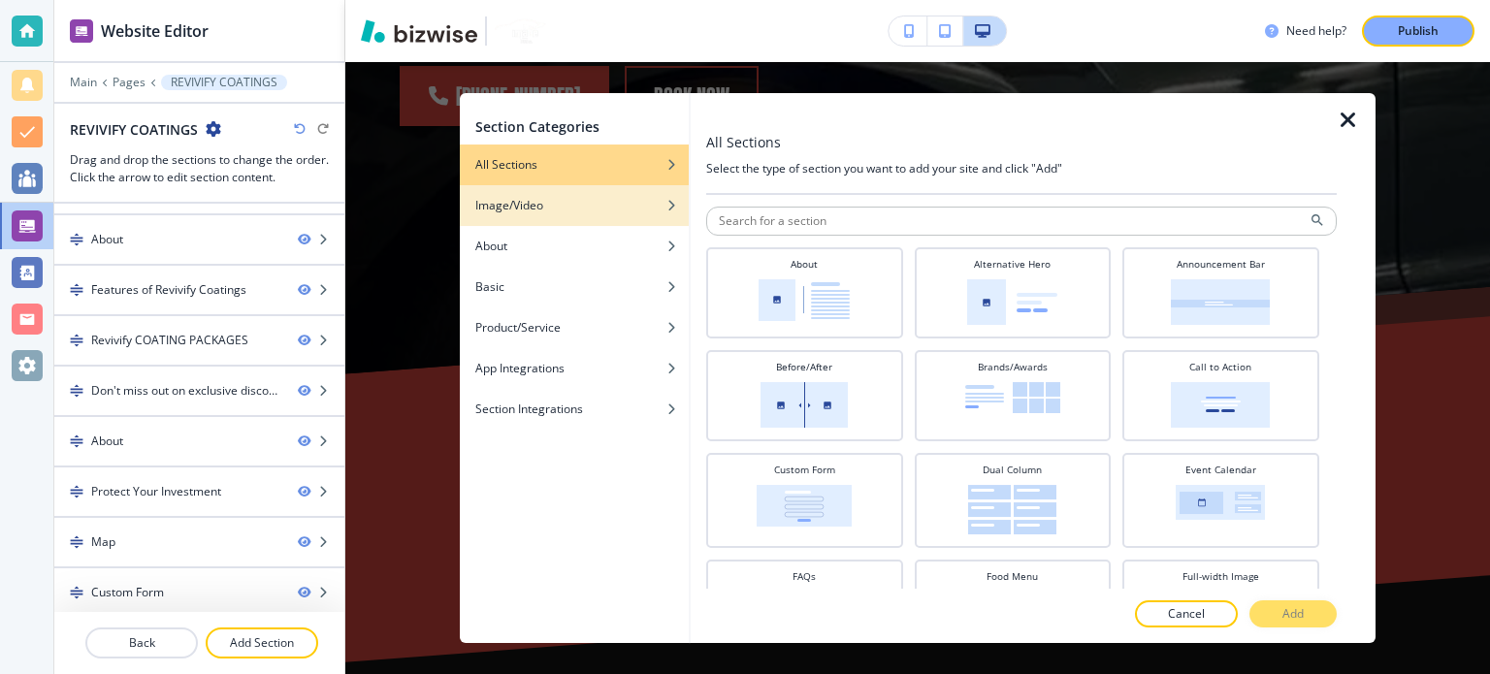
click at [614, 211] on div "Image/Video" at bounding box center [574, 205] width 229 height 17
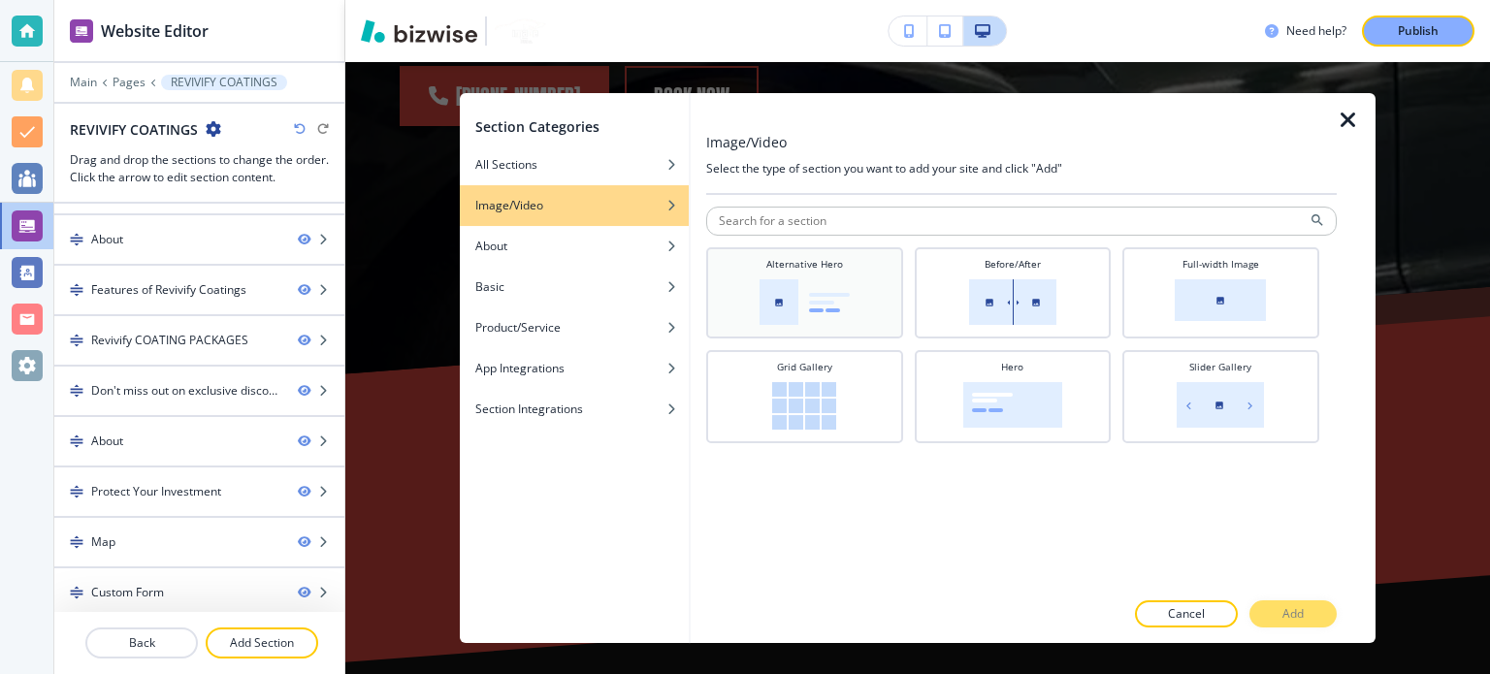
click at [778, 275] on div "Alternative Hero" at bounding box center [805, 291] width 178 height 68
click at [1299, 617] on p "Add" at bounding box center [1292, 613] width 21 height 17
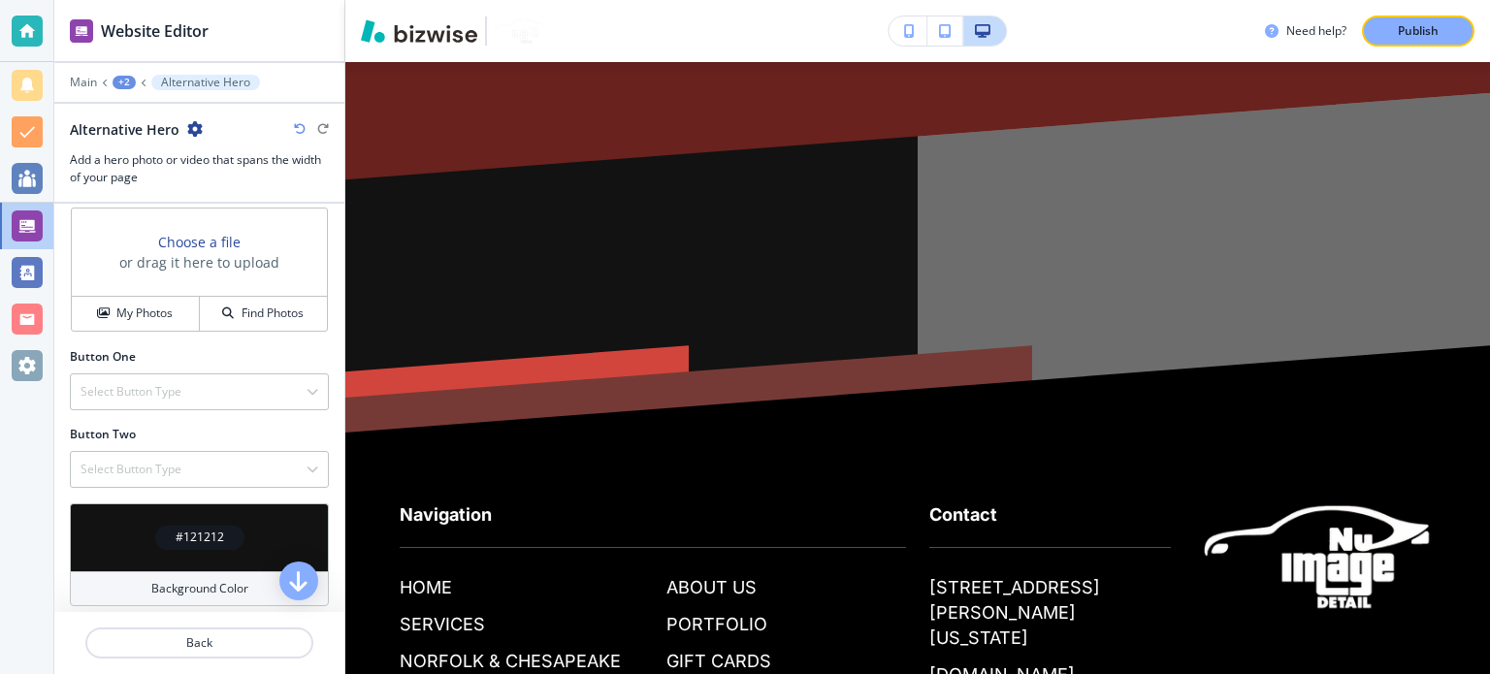
scroll to position [653, 0]
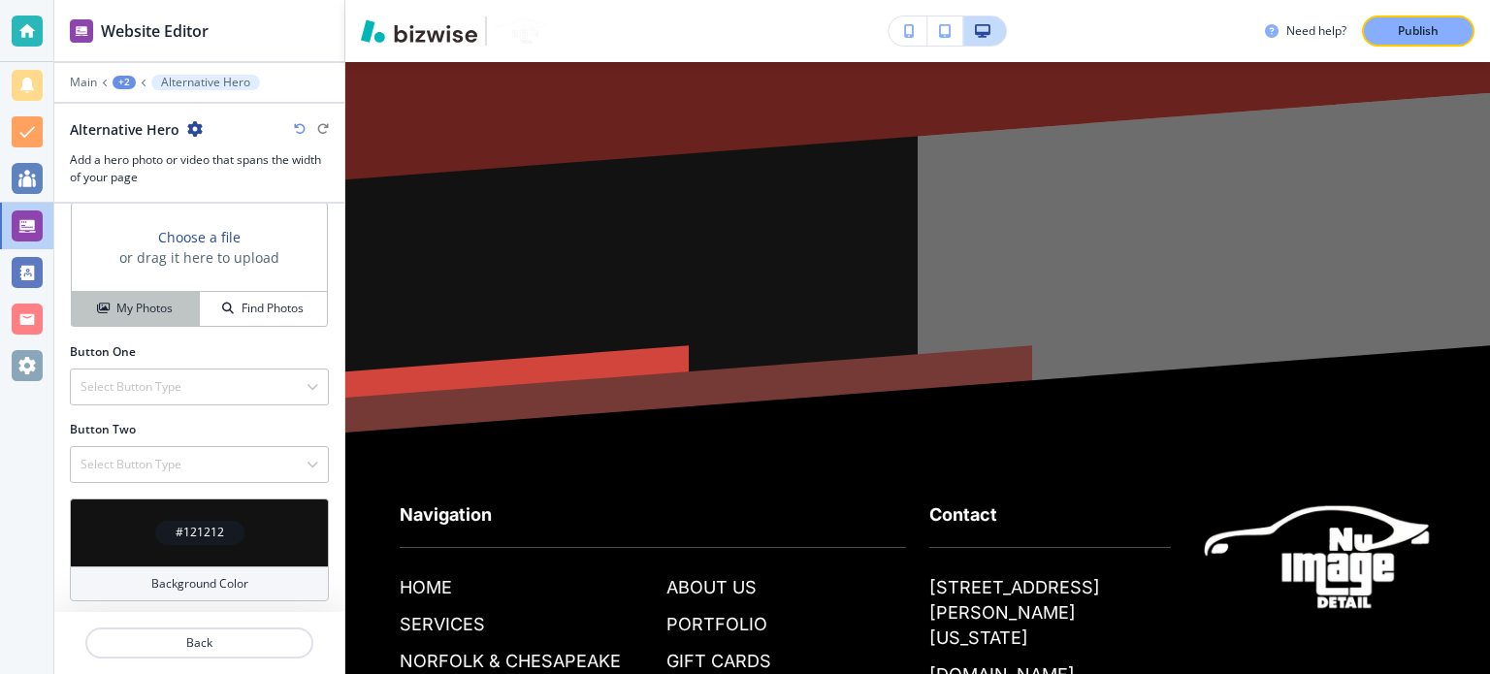
click at [164, 307] on h4 "My Photos" at bounding box center [144, 308] width 56 height 17
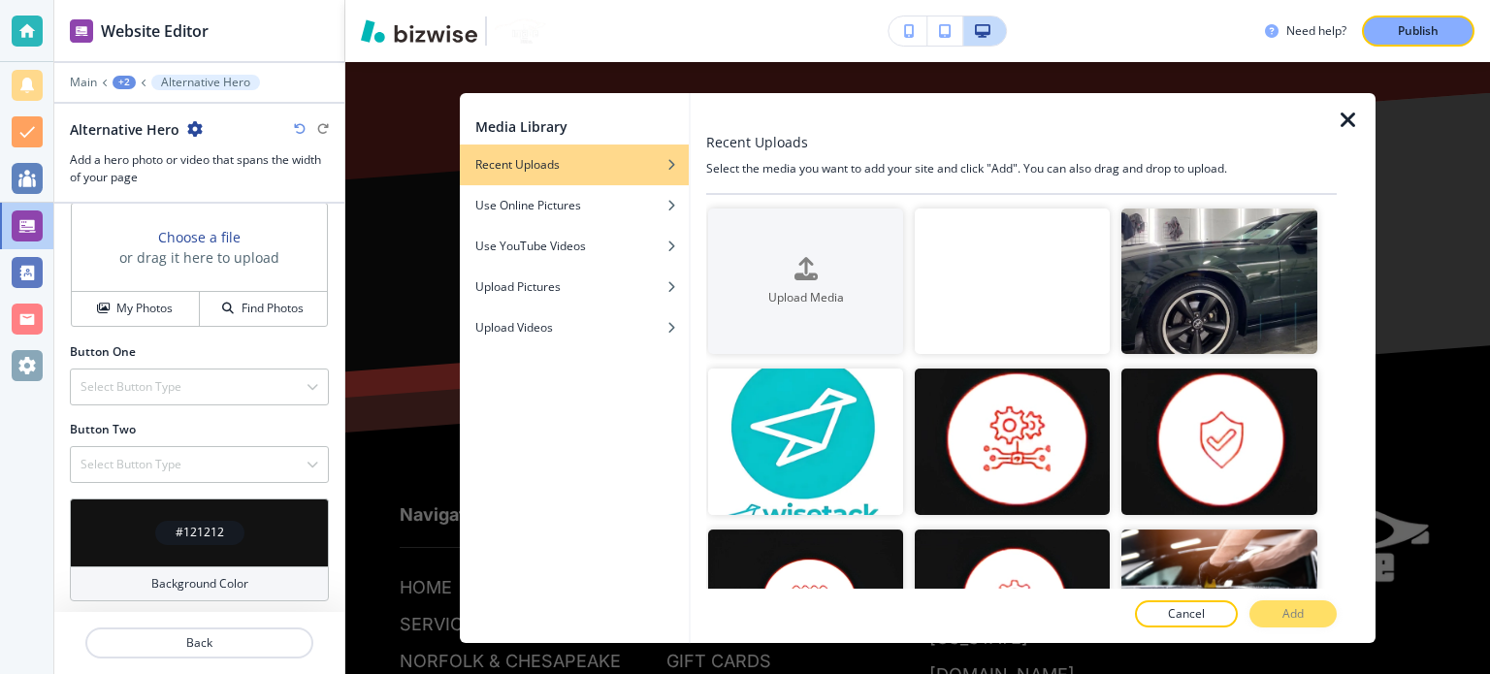
click at [1021, 308] on video "button" at bounding box center [1012, 282] width 195 height 146
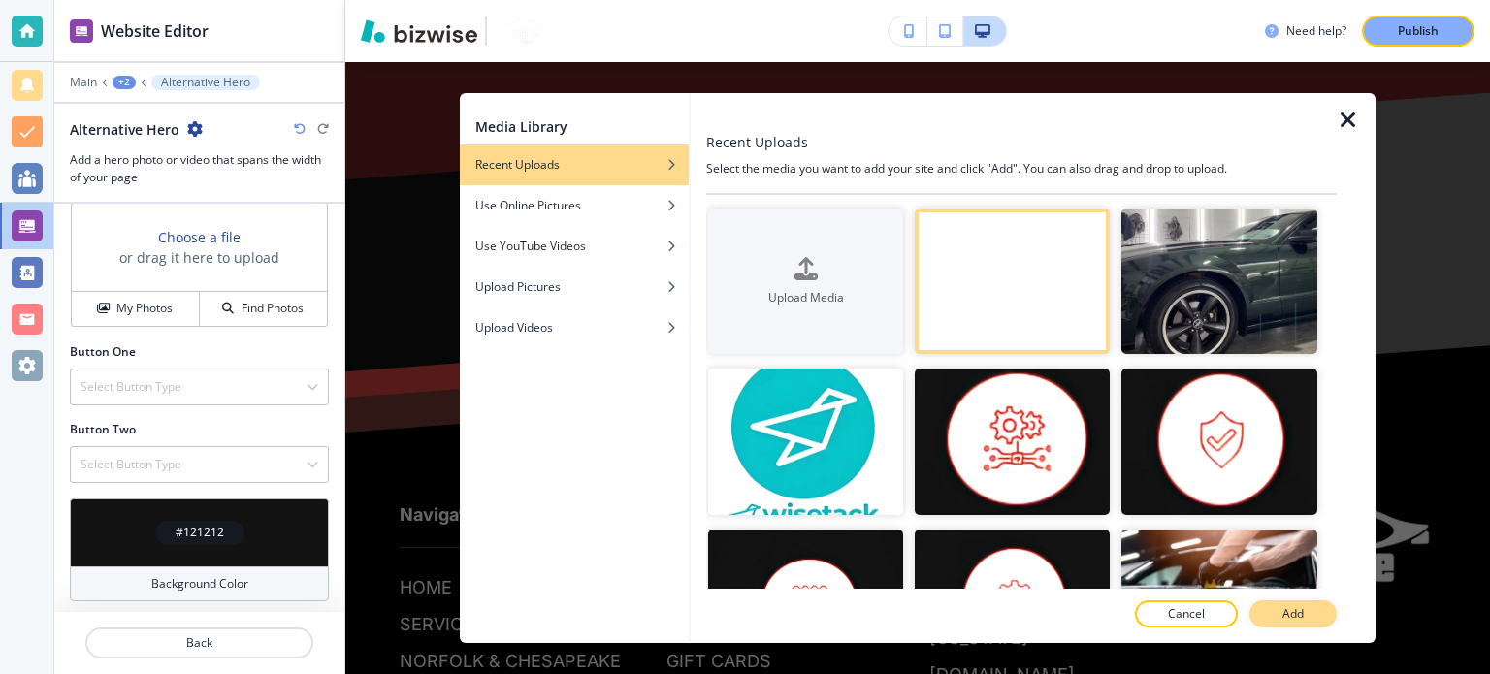
click at [1297, 625] on button "Add" at bounding box center [1292, 613] width 87 height 27
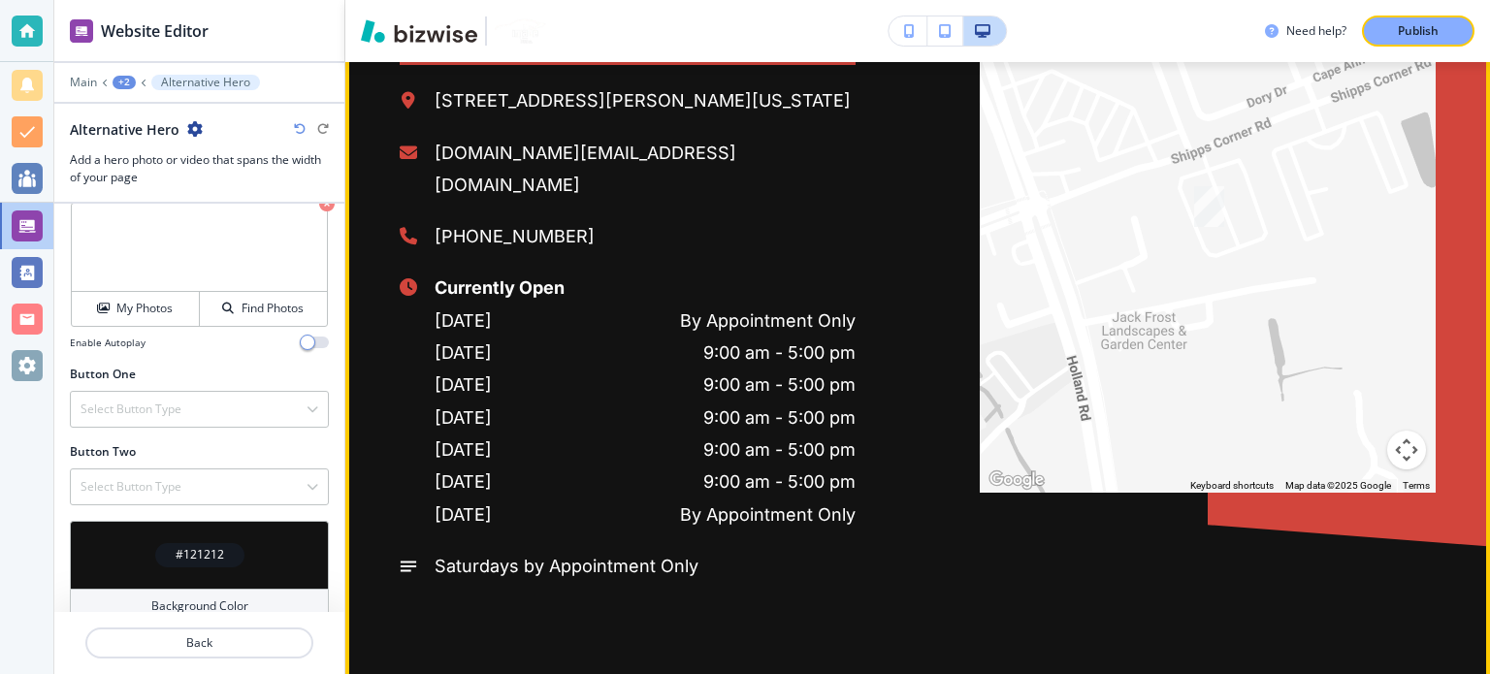
scroll to position [9863, 0]
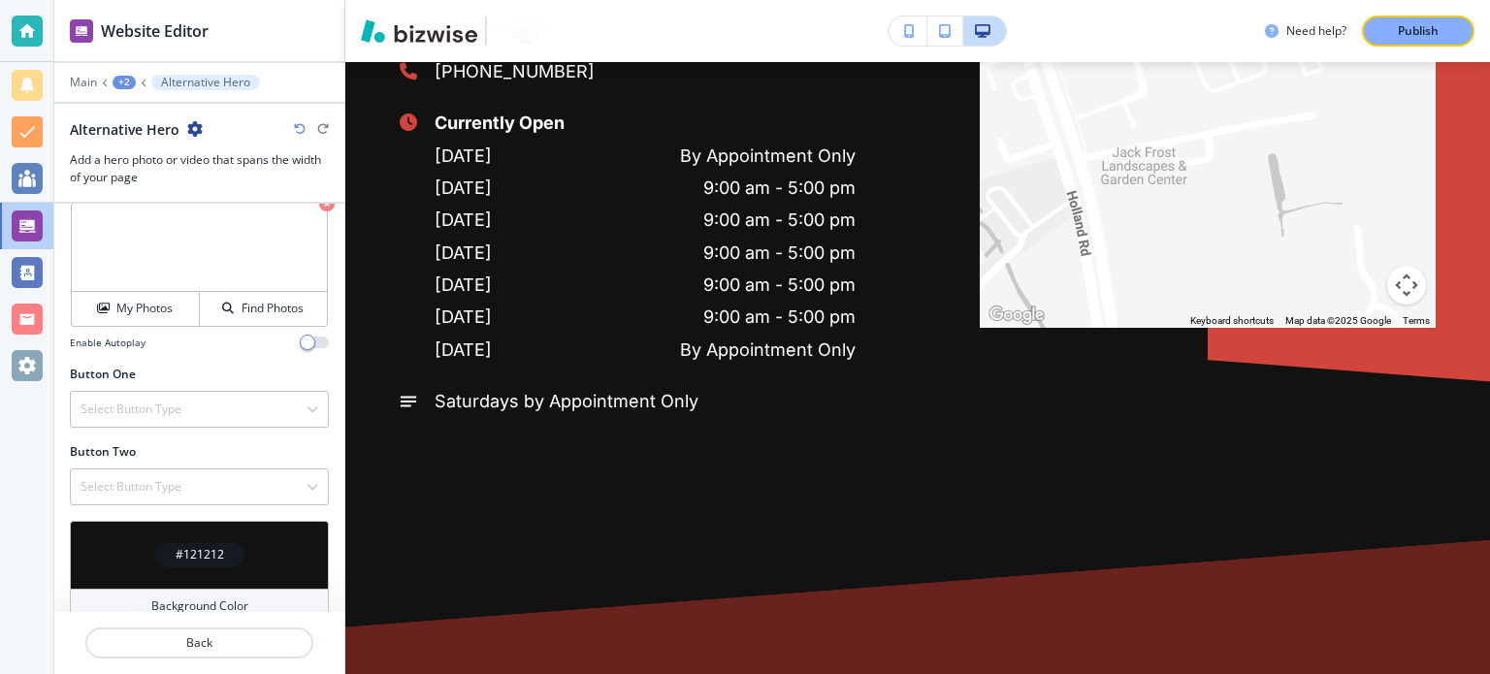
click at [181, 76] on p "Alternative Hero" at bounding box center [205, 83] width 89 height 14
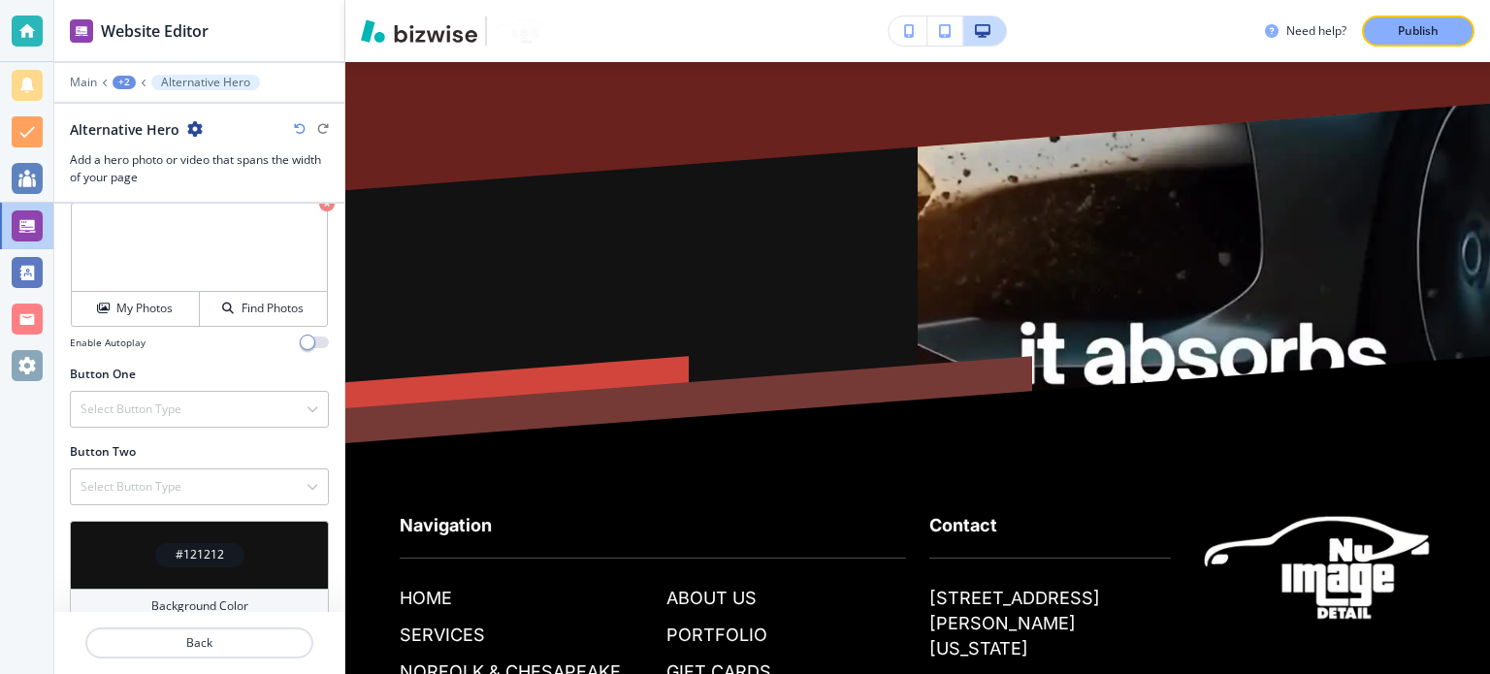
scroll to position [11512, 0]
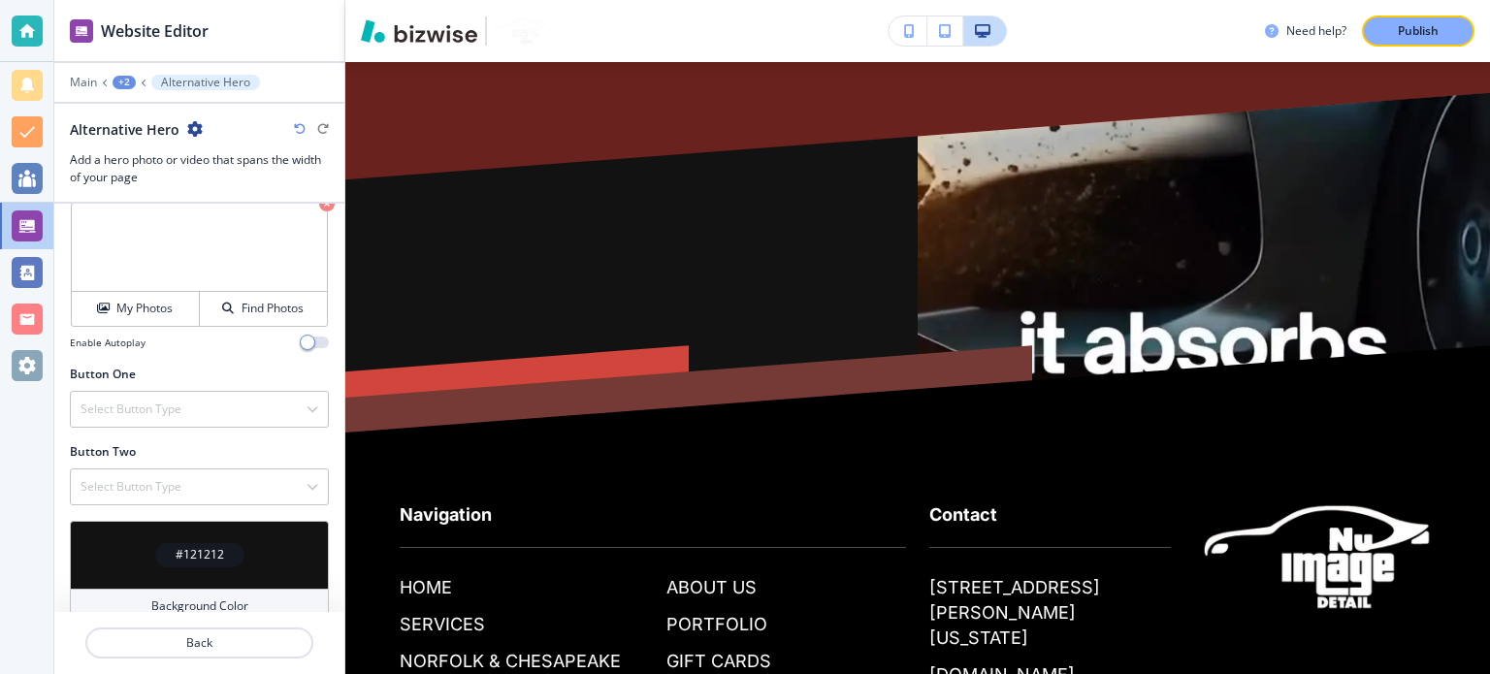
click at [172, 82] on p "Alternative Hero" at bounding box center [205, 83] width 89 height 14
click at [123, 85] on div "+2" at bounding box center [124, 83] width 23 height 14
click at [155, 139] on p "REVIVIFY COATINGS" at bounding box center [174, 147] width 99 height 17
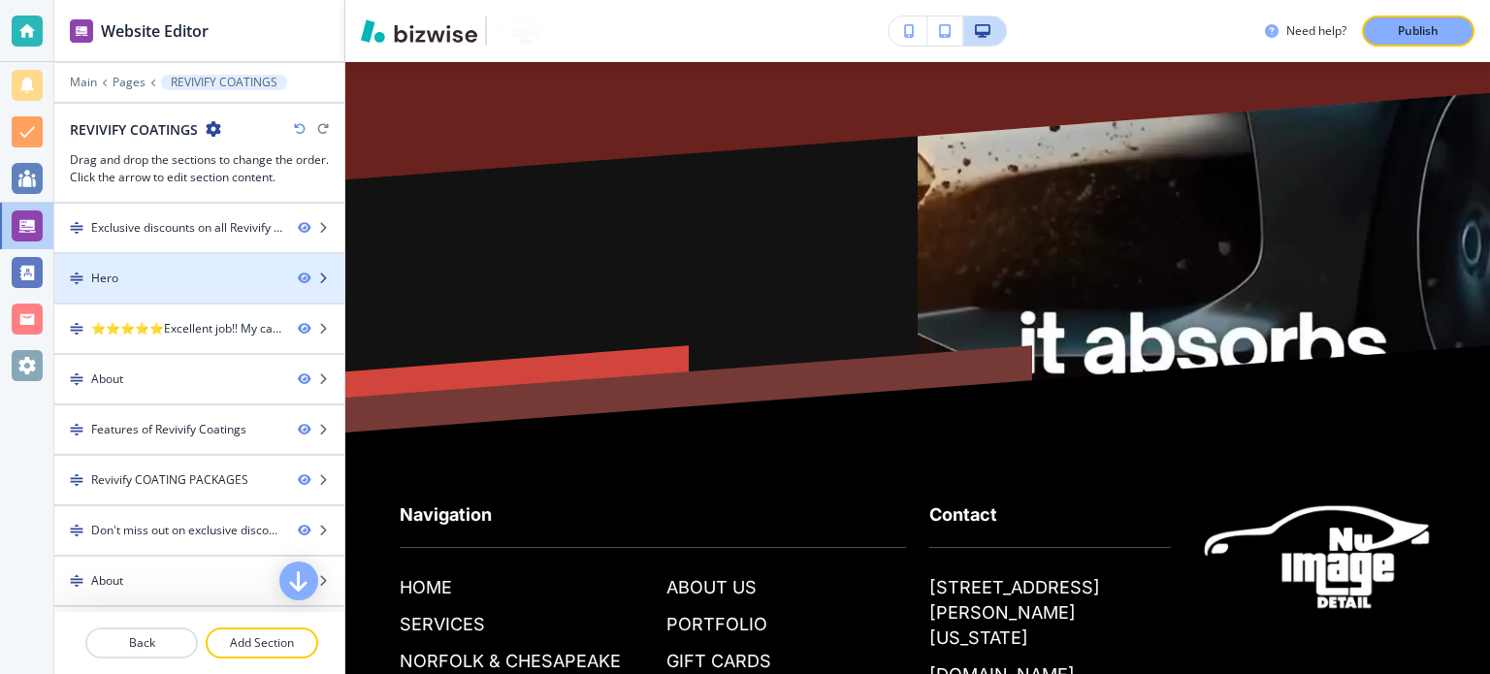
click at [196, 263] on div at bounding box center [199, 262] width 290 height 16
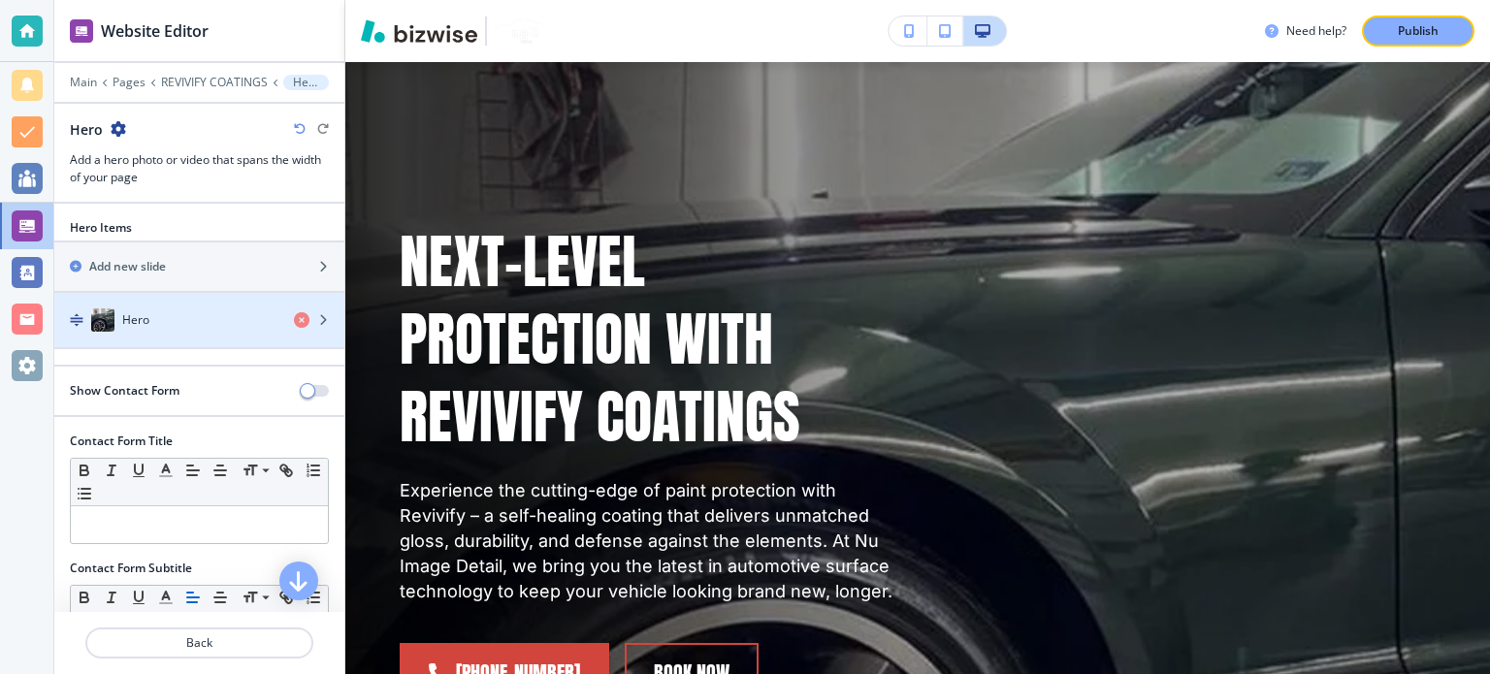
scroll to position [70, 0]
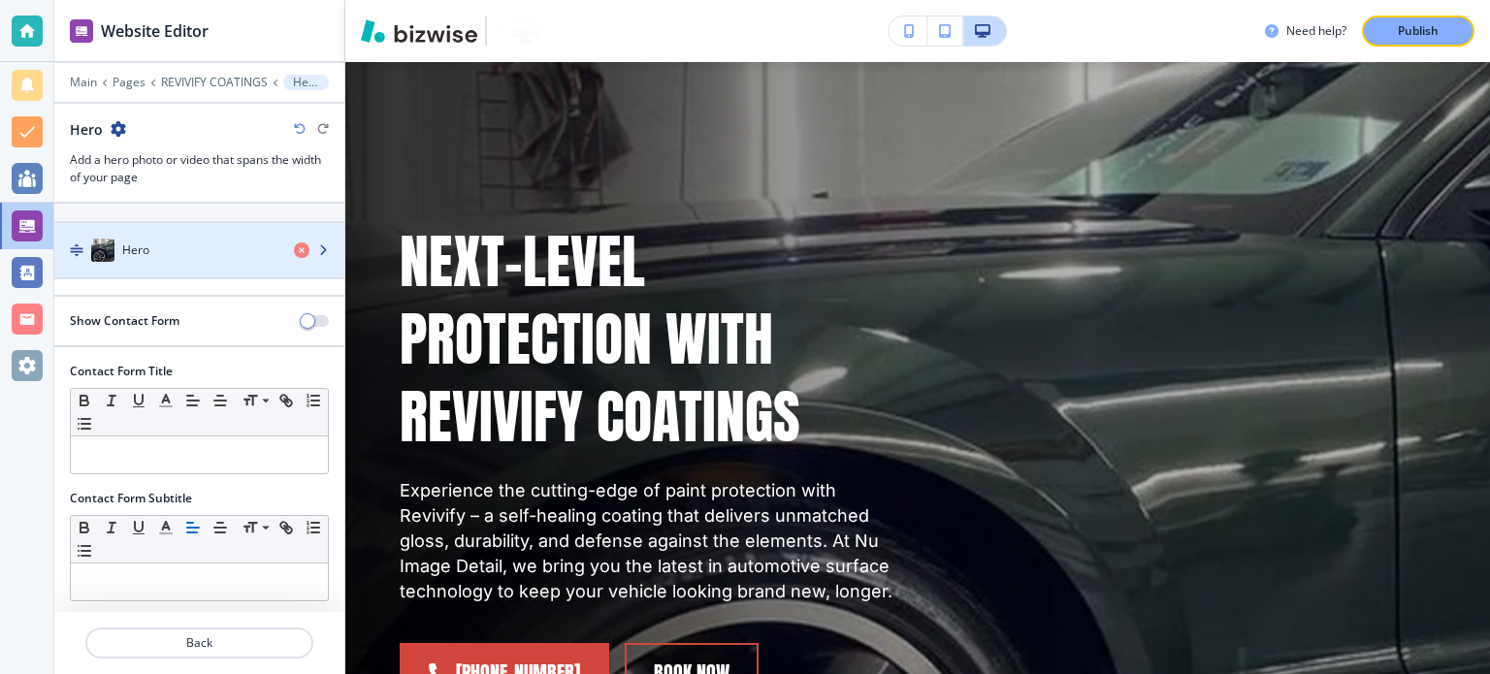
click at [146, 264] on div "button" at bounding box center [199, 270] width 290 height 16
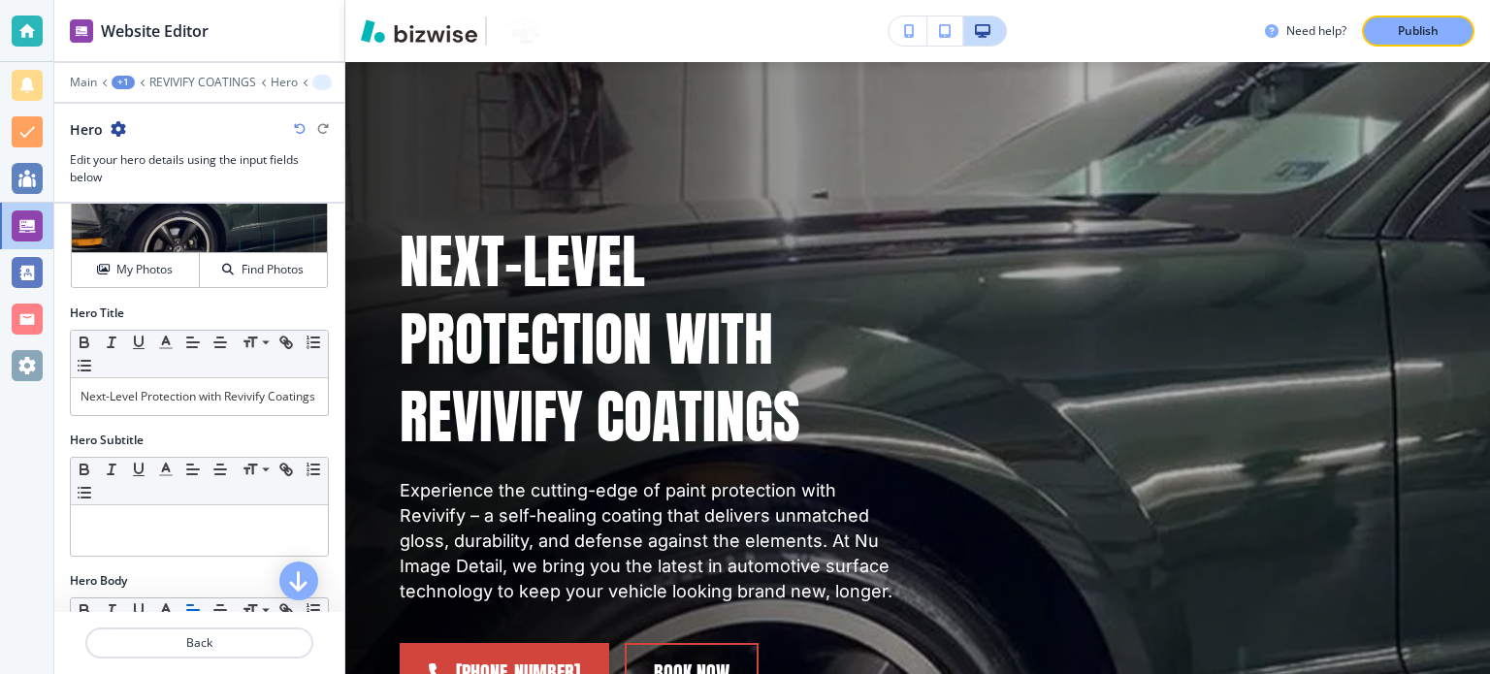
scroll to position [194, 0]
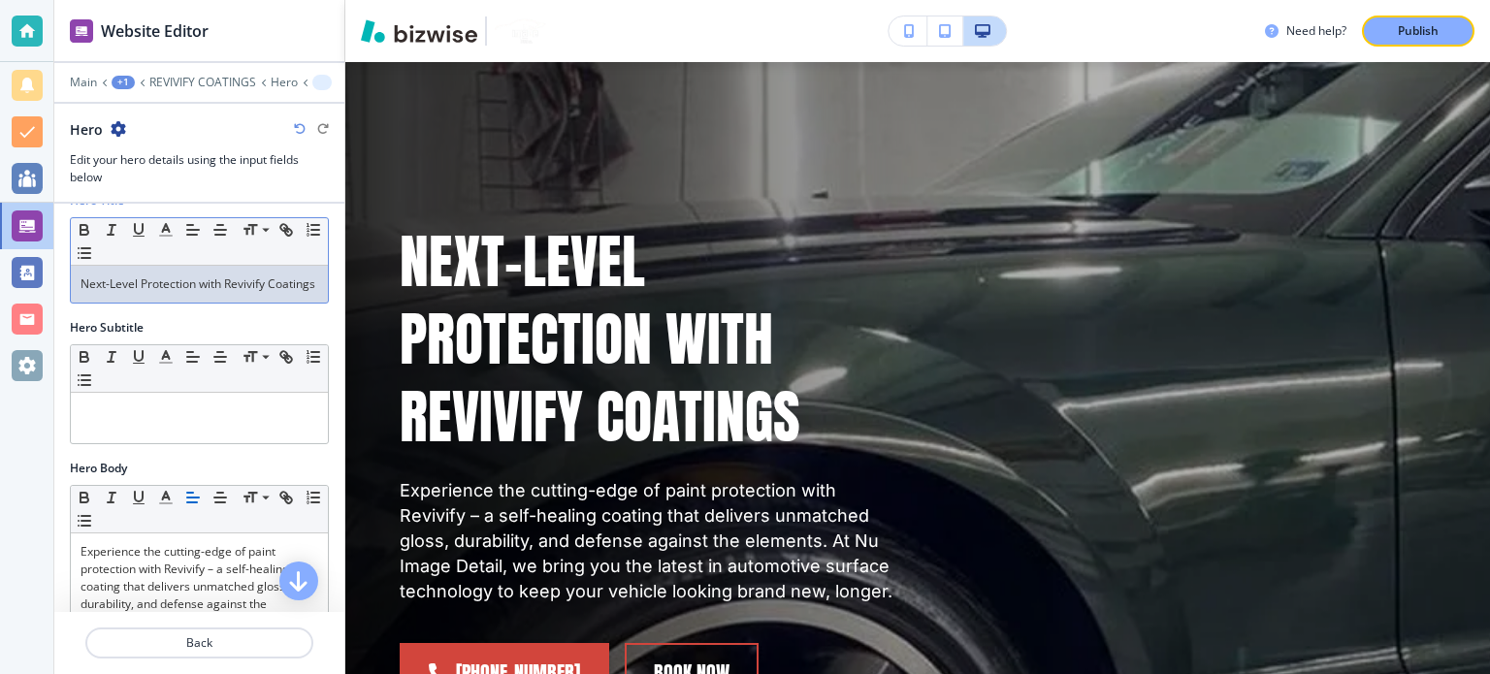
click at [190, 290] on p "Next-Level Protection with Revivify Coatings" at bounding box center [200, 284] width 238 height 17
copy p "Next-Level Protection with Revivify Coatings"
click at [229, 76] on p "REVIVIFY COATINGS" at bounding box center [202, 83] width 107 height 14
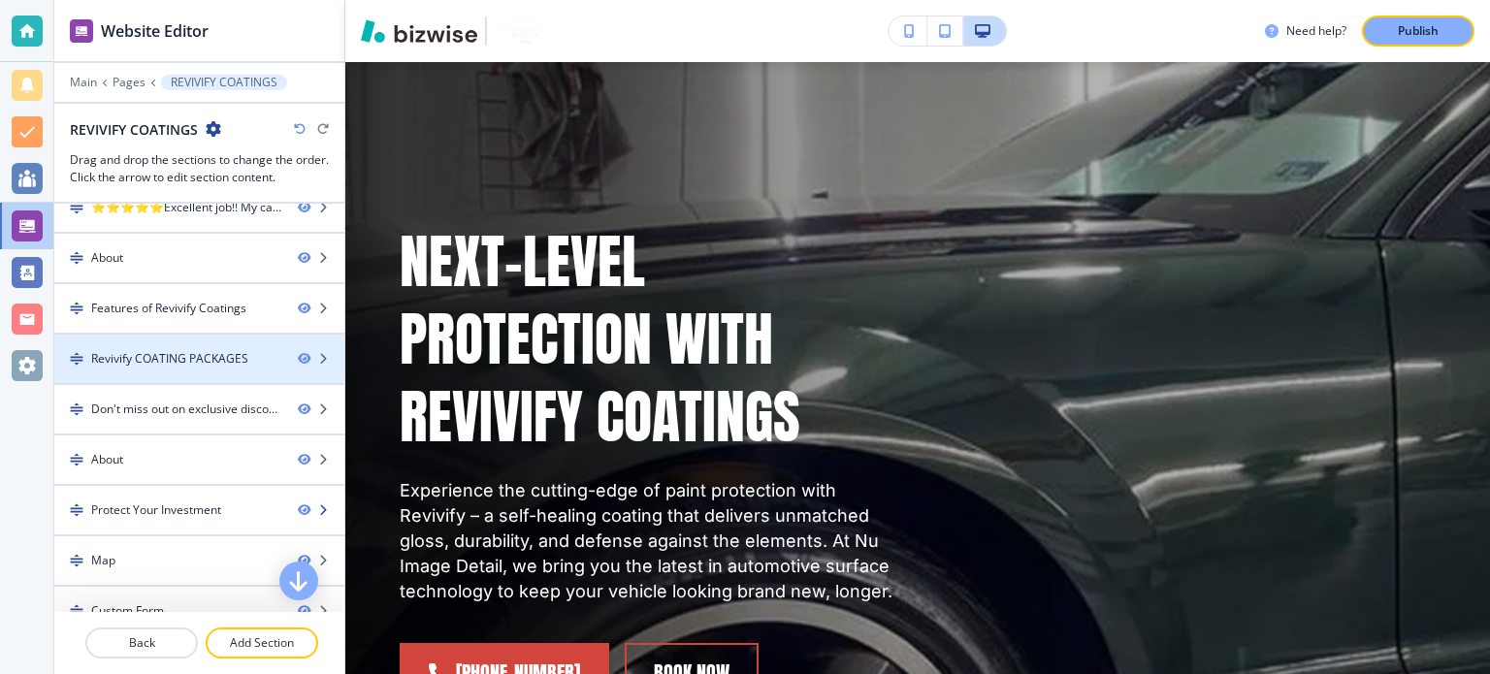
scroll to position [190, 0]
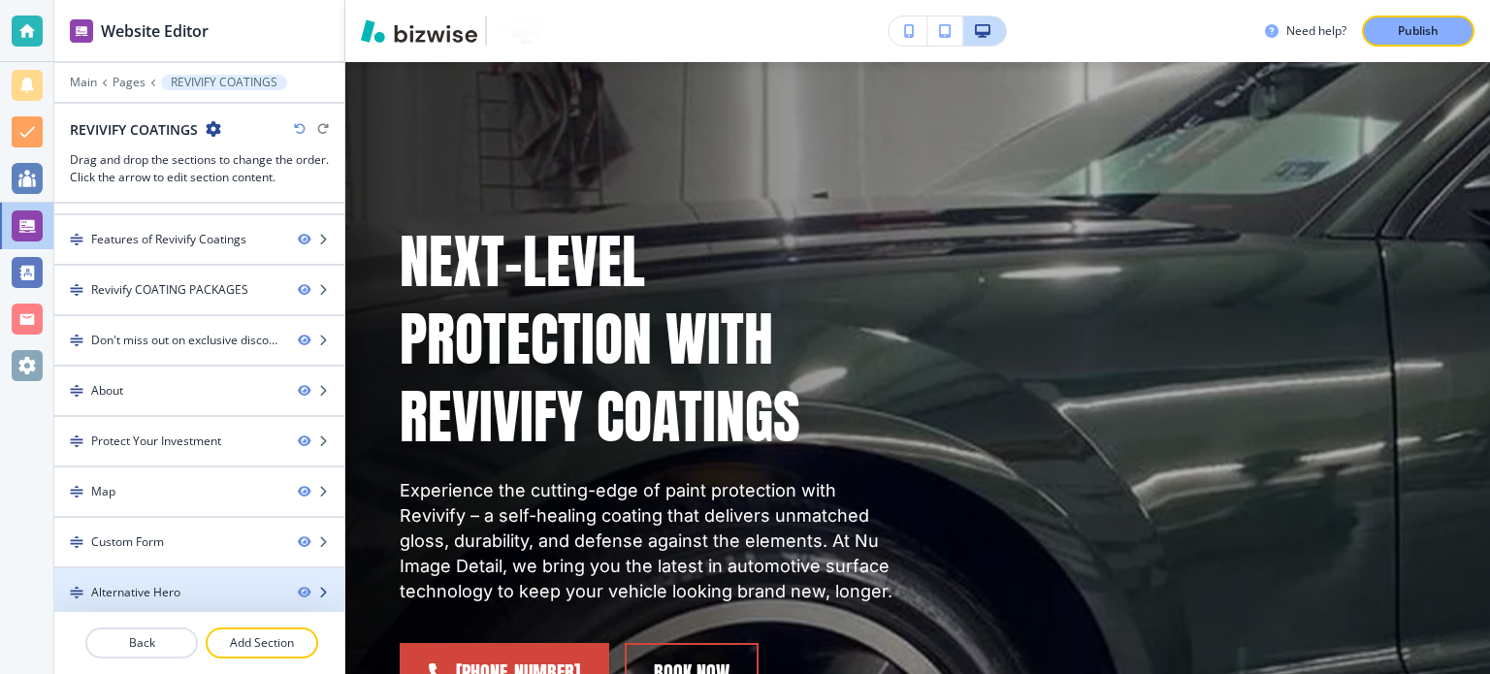
click at [184, 601] on div at bounding box center [199, 609] width 290 height 16
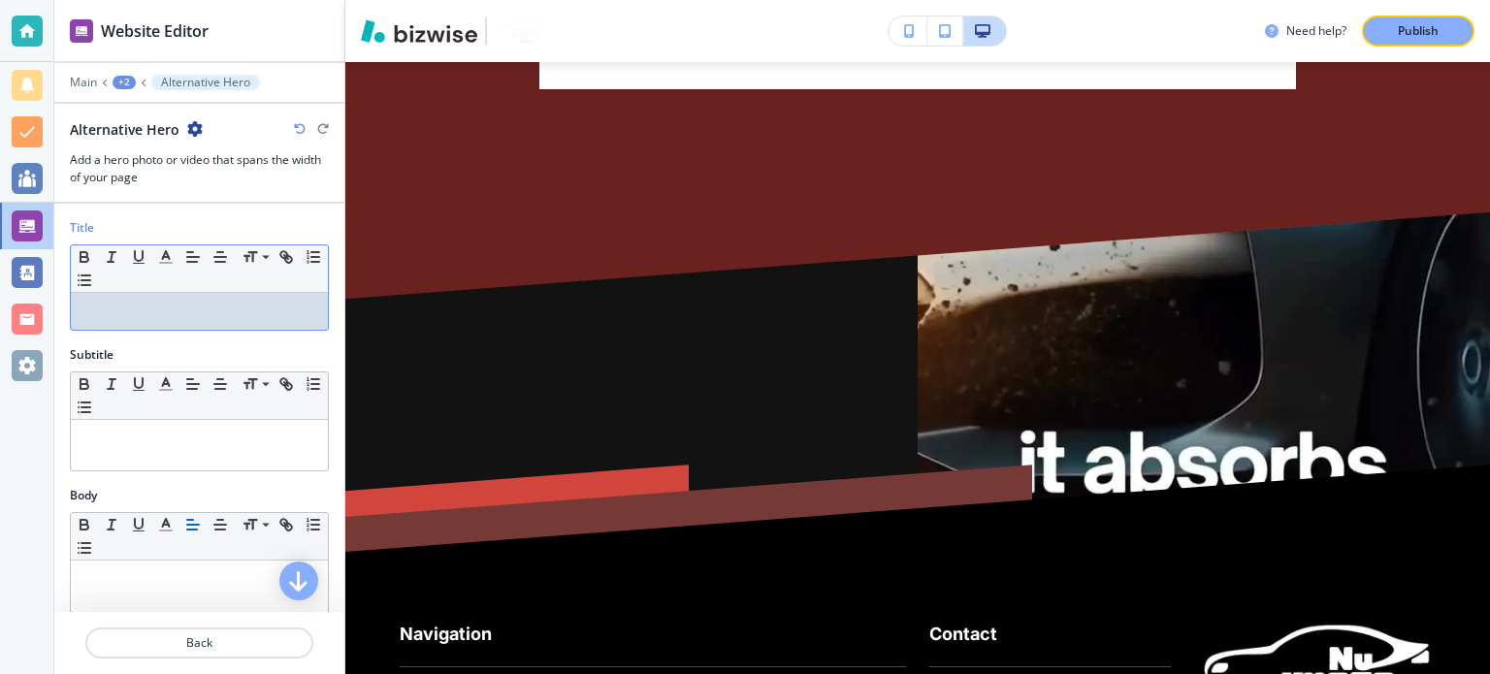
click at [163, 317] on p at bounding box center [200, 311] width 238 height 17
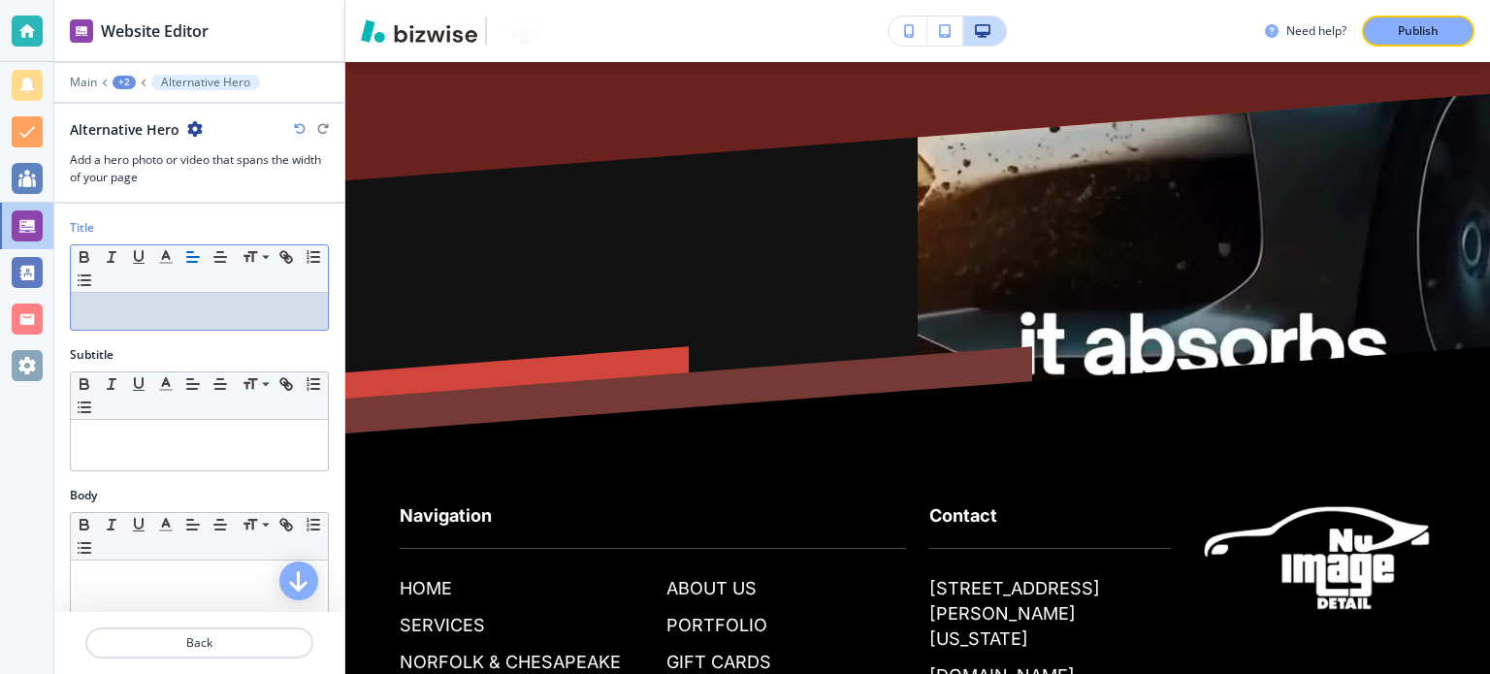
scroll to position [11512, 0]
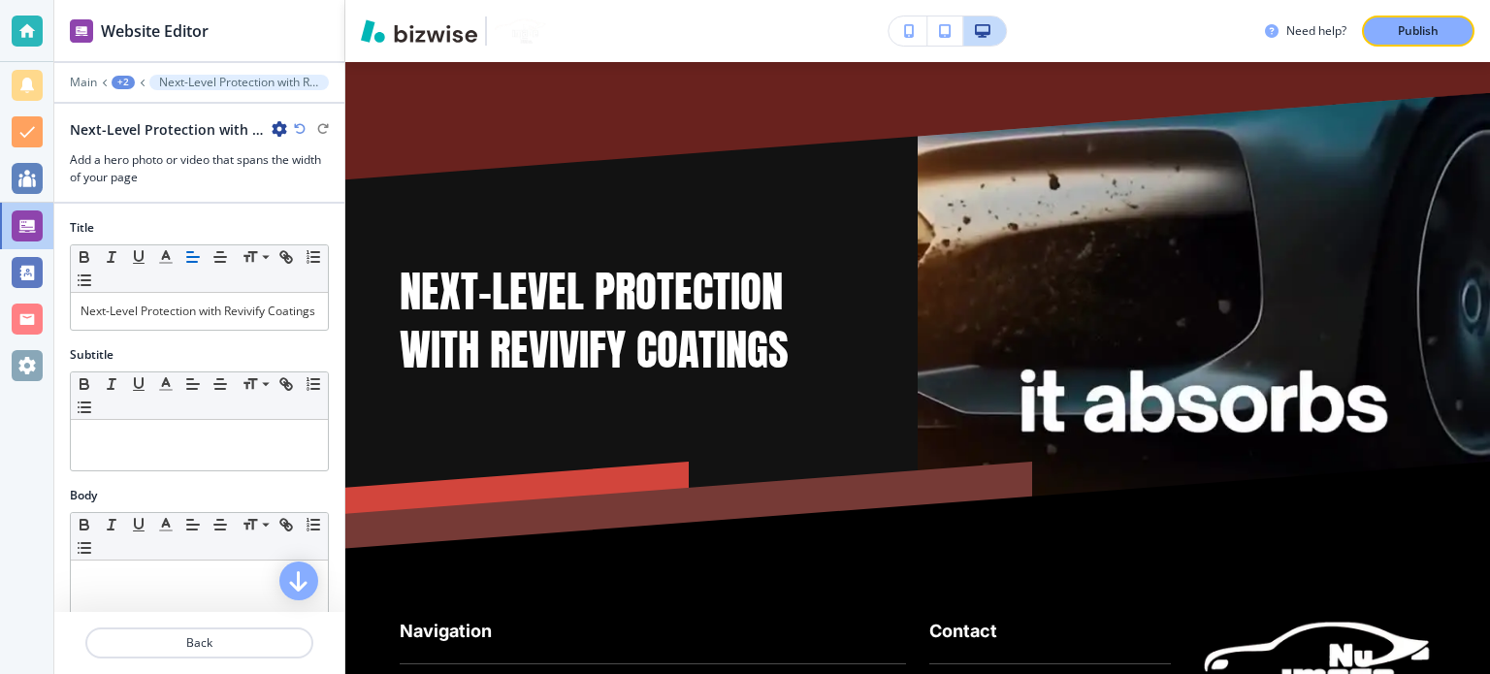
click at [202, 76] on p "Next-Level Protection with Revivify Coatings" at bounding box center [239, 83] width 160 height 14
click at [128, 73] on div at bounding box center [199, 69] width 290 height 12
click at [128, 81] on div "+2" at bounding box center [123, 83] width 23 height 14
click at [162, 146] on p "REVIVIFY COATINGS" at bounding box center [173, 147] width 99 height 17
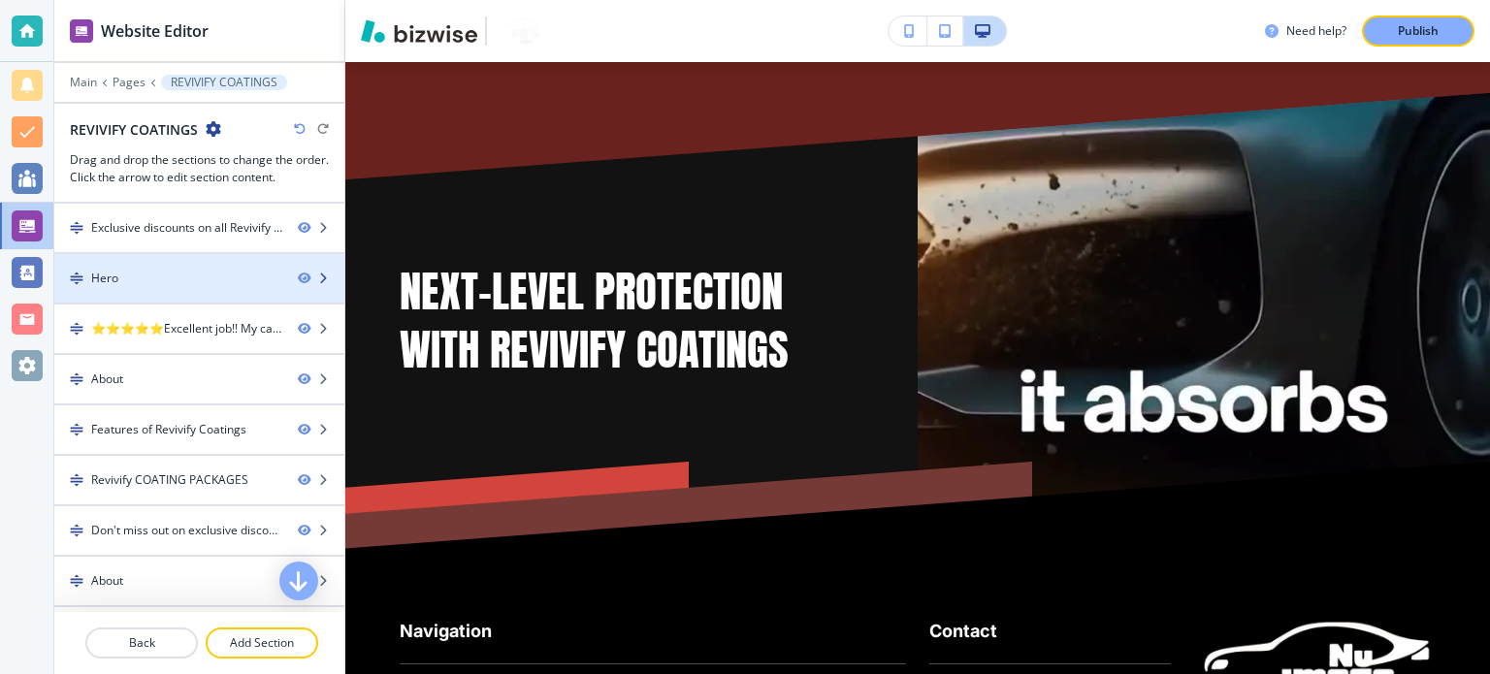
click at [184, 271] on div "Hero" at bounding box center [168, 278] width 228 height 17
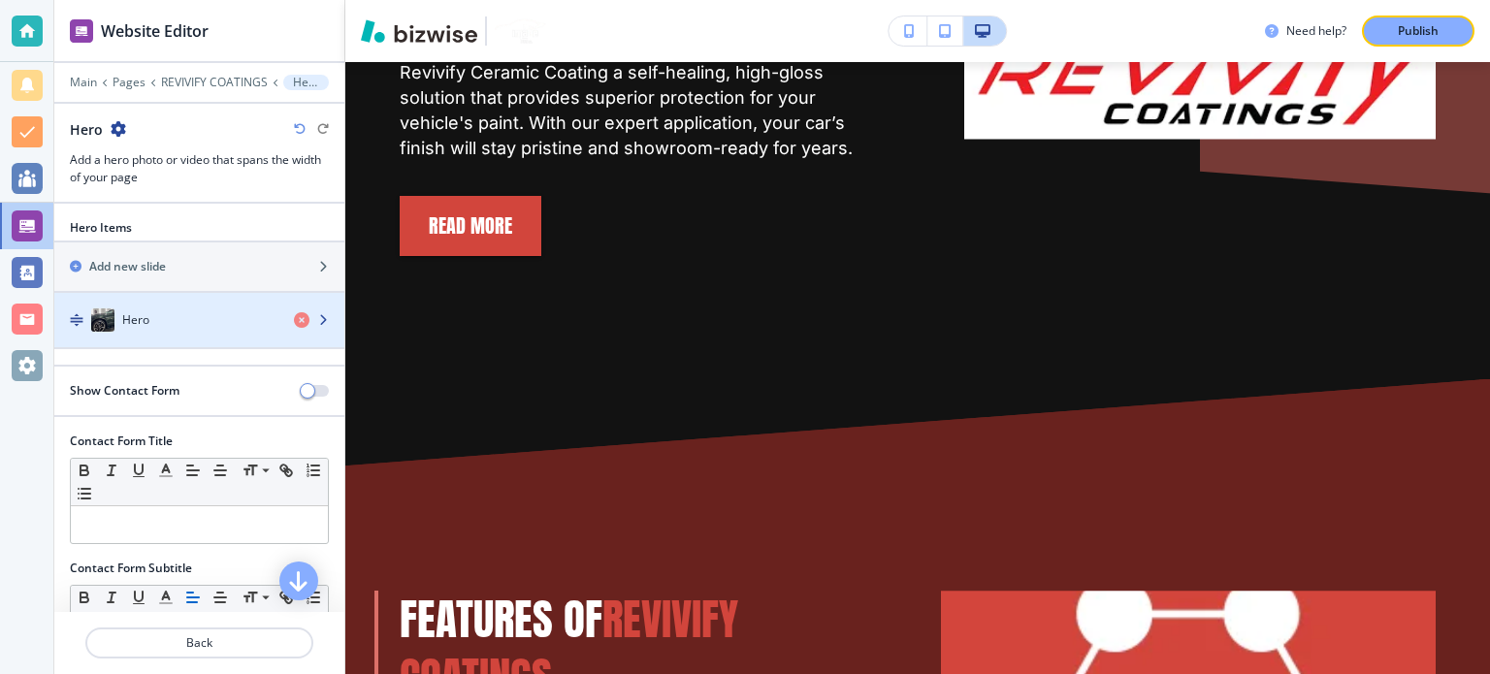
click at [181, 306] on div "Hero" at bounding box center [199, 320] width 290 height 54
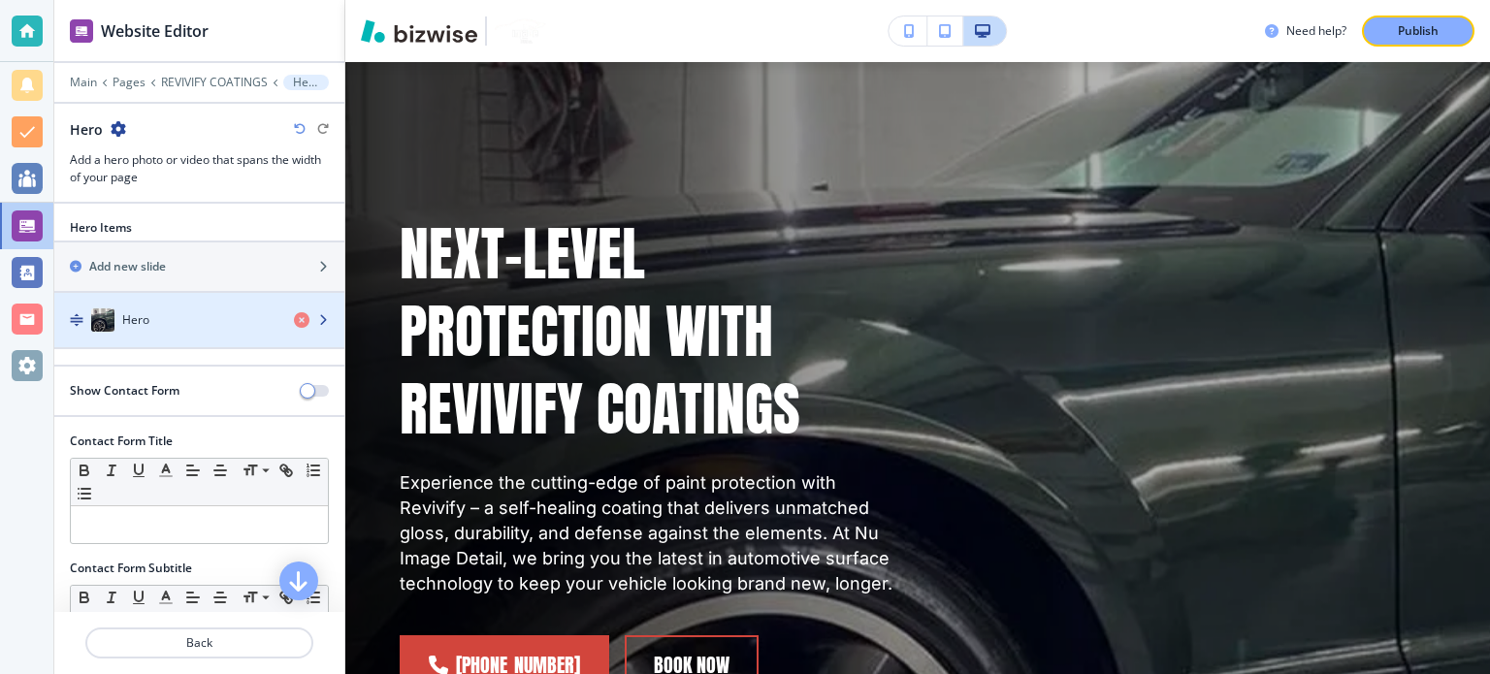
scroll to position [199, 0]
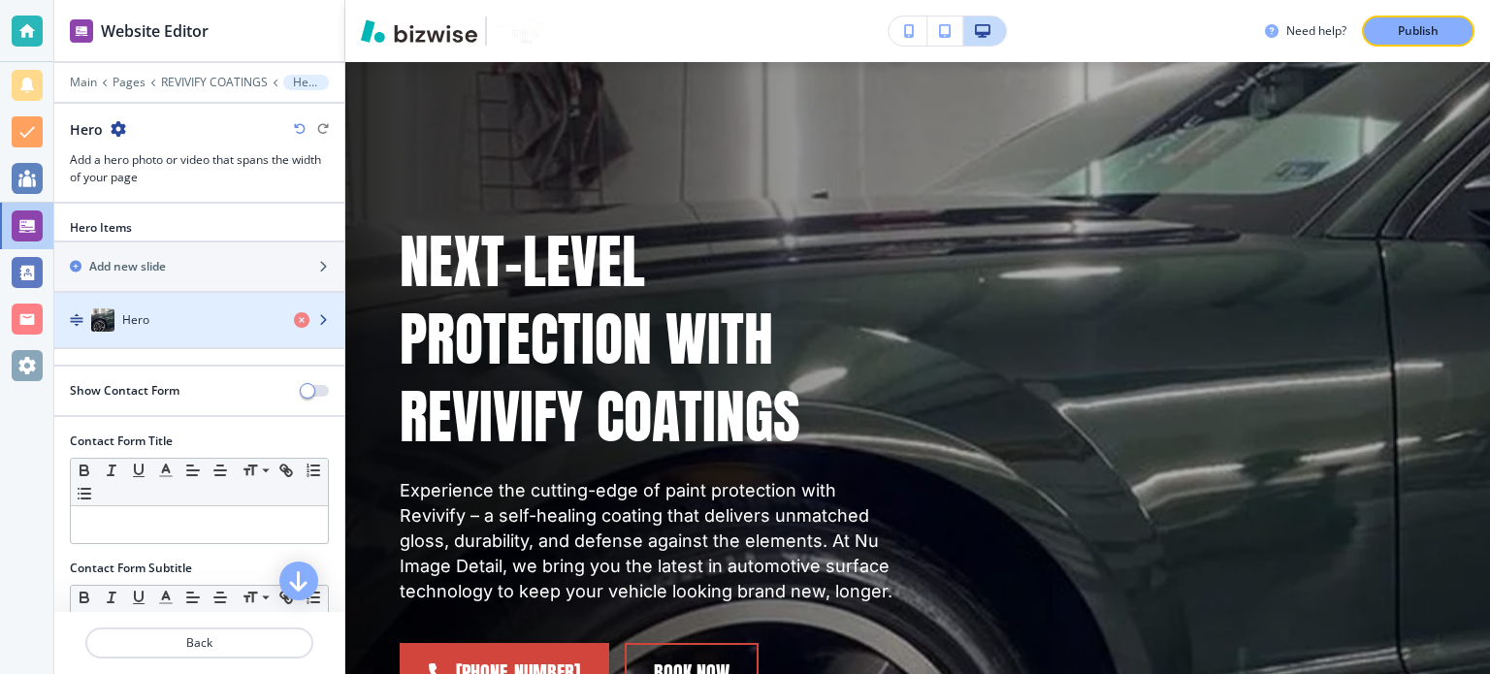
click at [175, 329] on div "Hero" at bounding box center [199, 320] width 290 height 54
click at [190, 314] on div "Hero" at bounding box center [166, 319] width 224 height 23
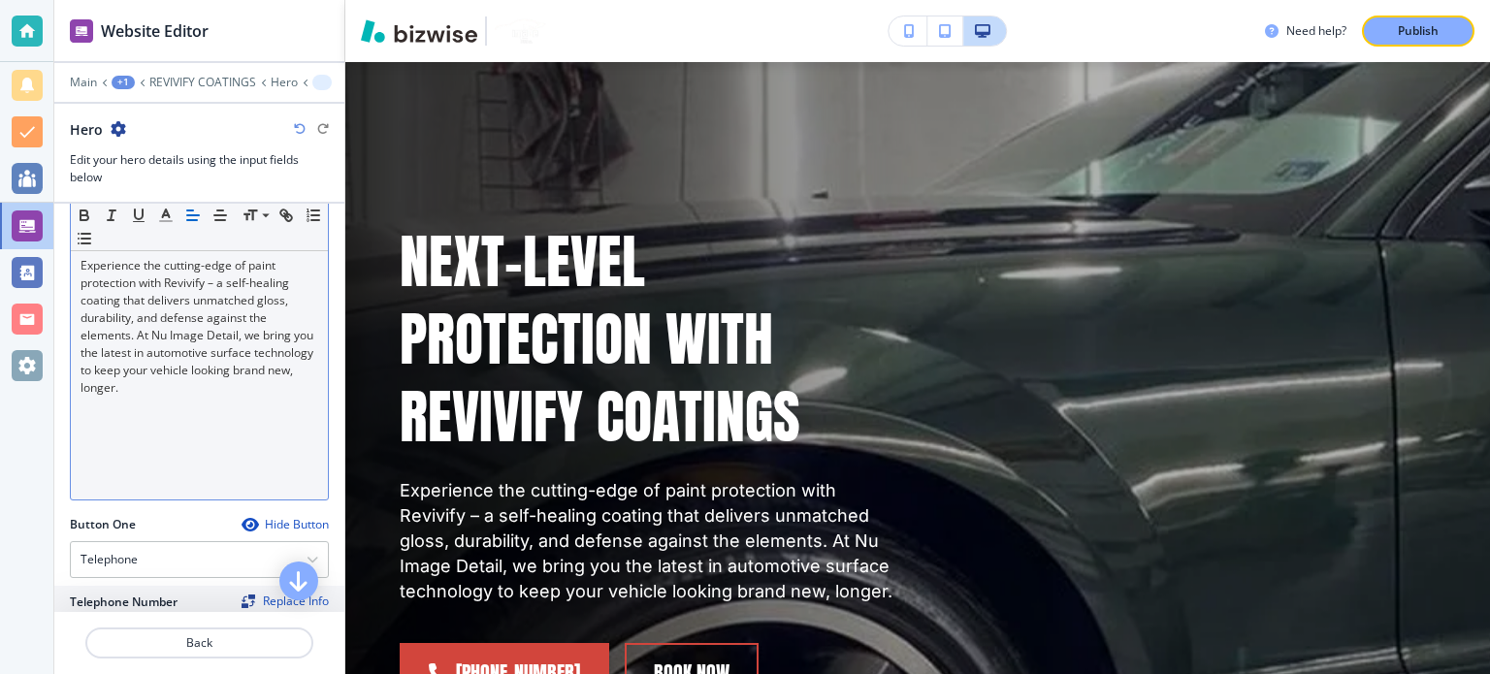
scroll to position [485, 0]
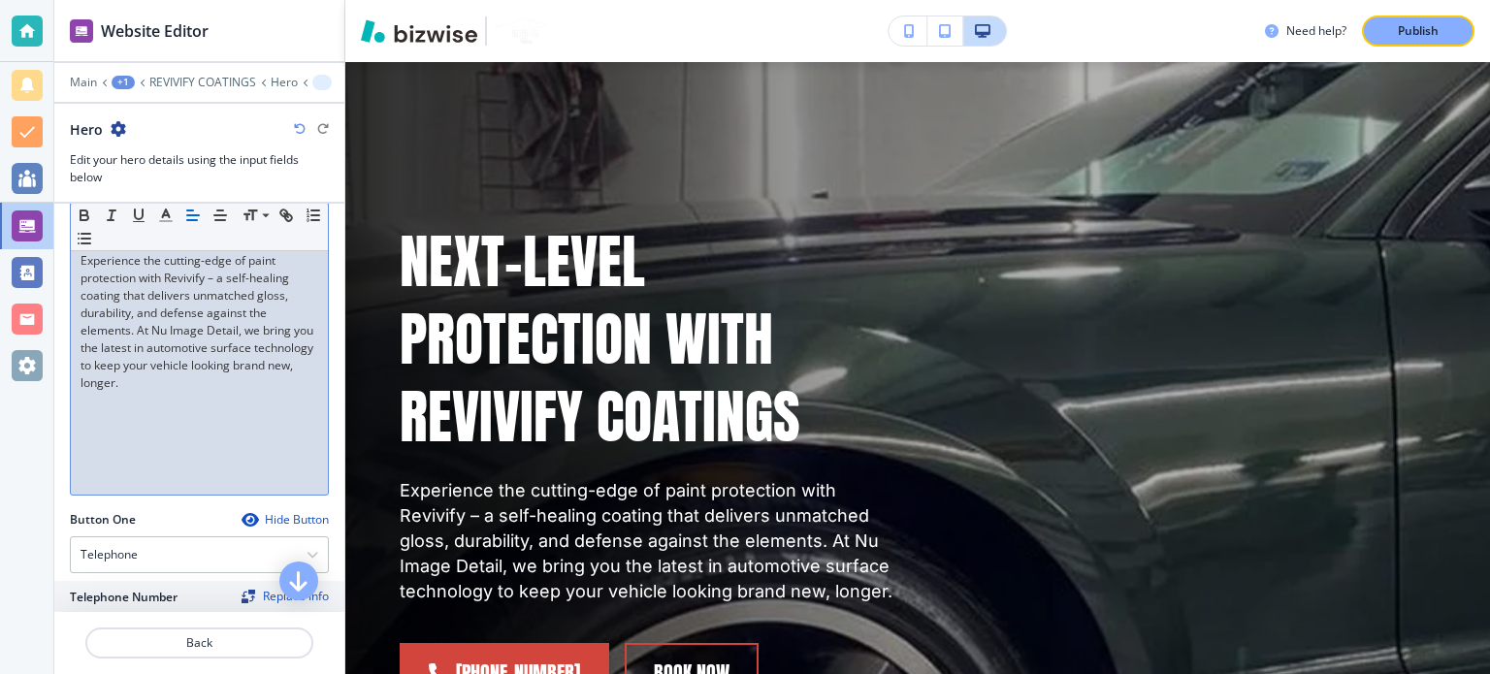
click at [190, 384] on p "Experience the cutting-edge of paint protection with Revivify – a self-healing …" at bounding box center [200, 322] width 238 height 140
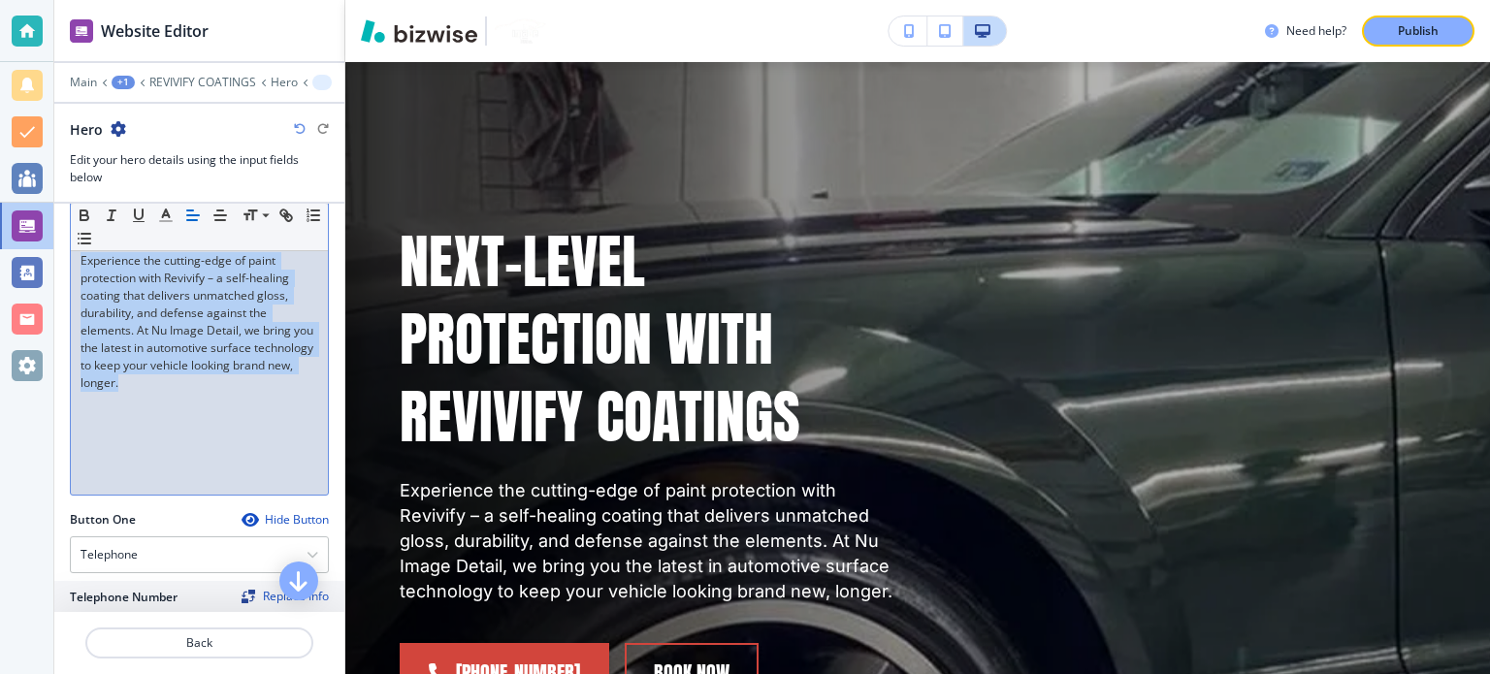
copy p "Experience the cutting-edge of paint protection with Revivify – a self-healing …"
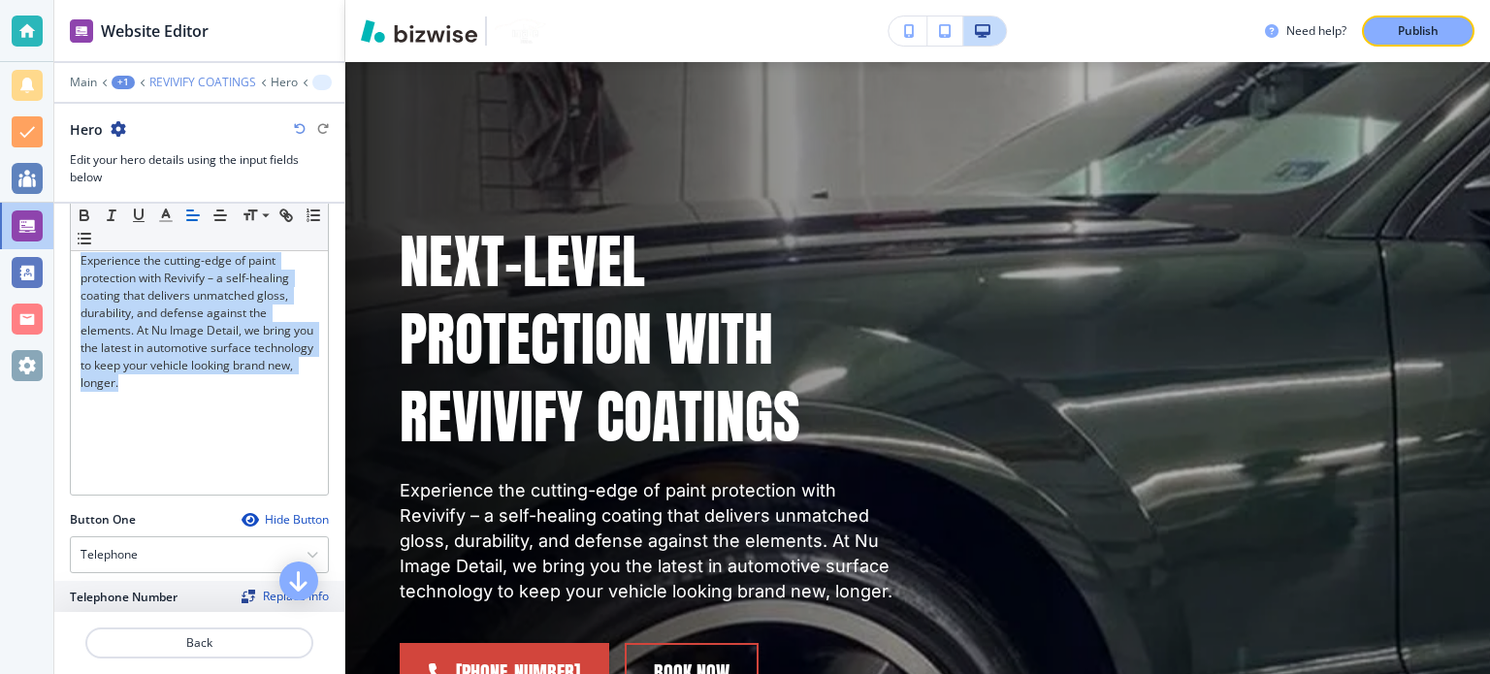
click at [192, 79] on p "REVIVIFY COATINGS" at bounding box center [202, 83] width 107 height 14
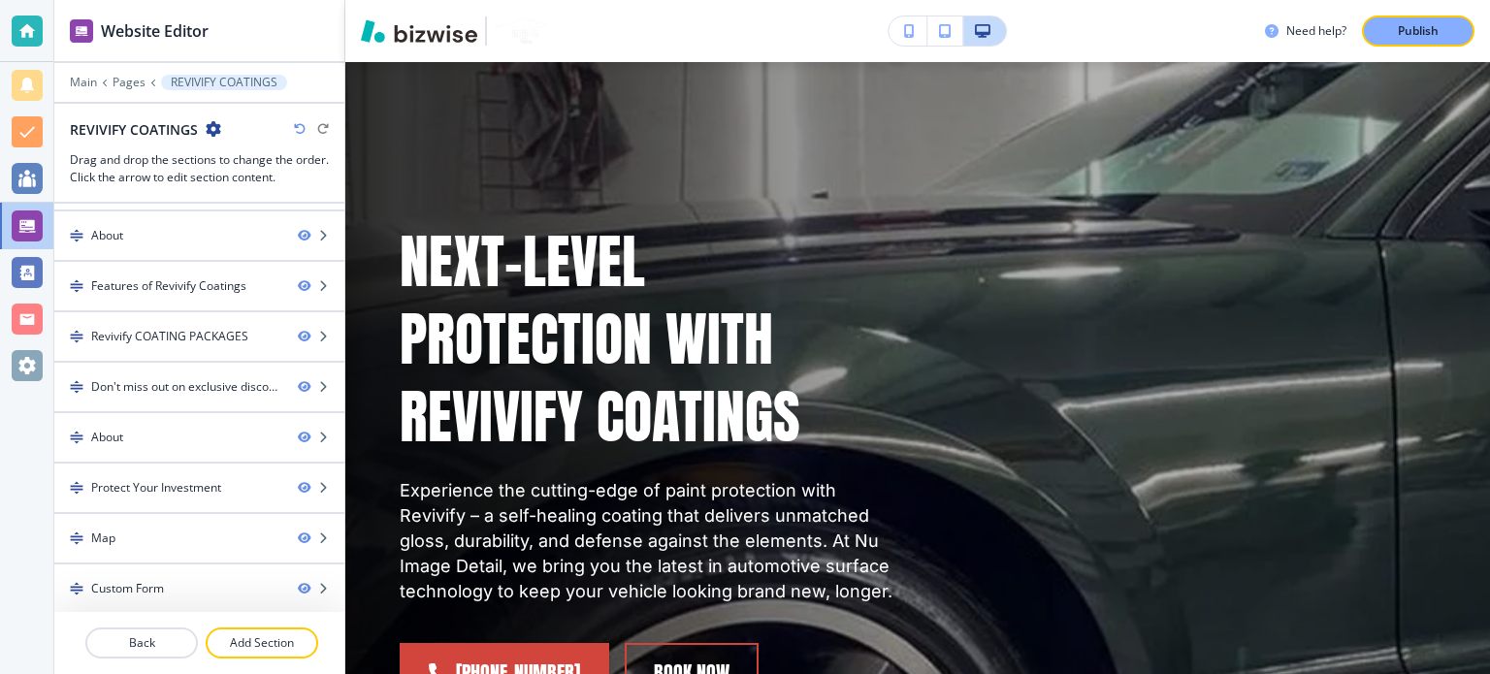
scroll to position [190, 0]
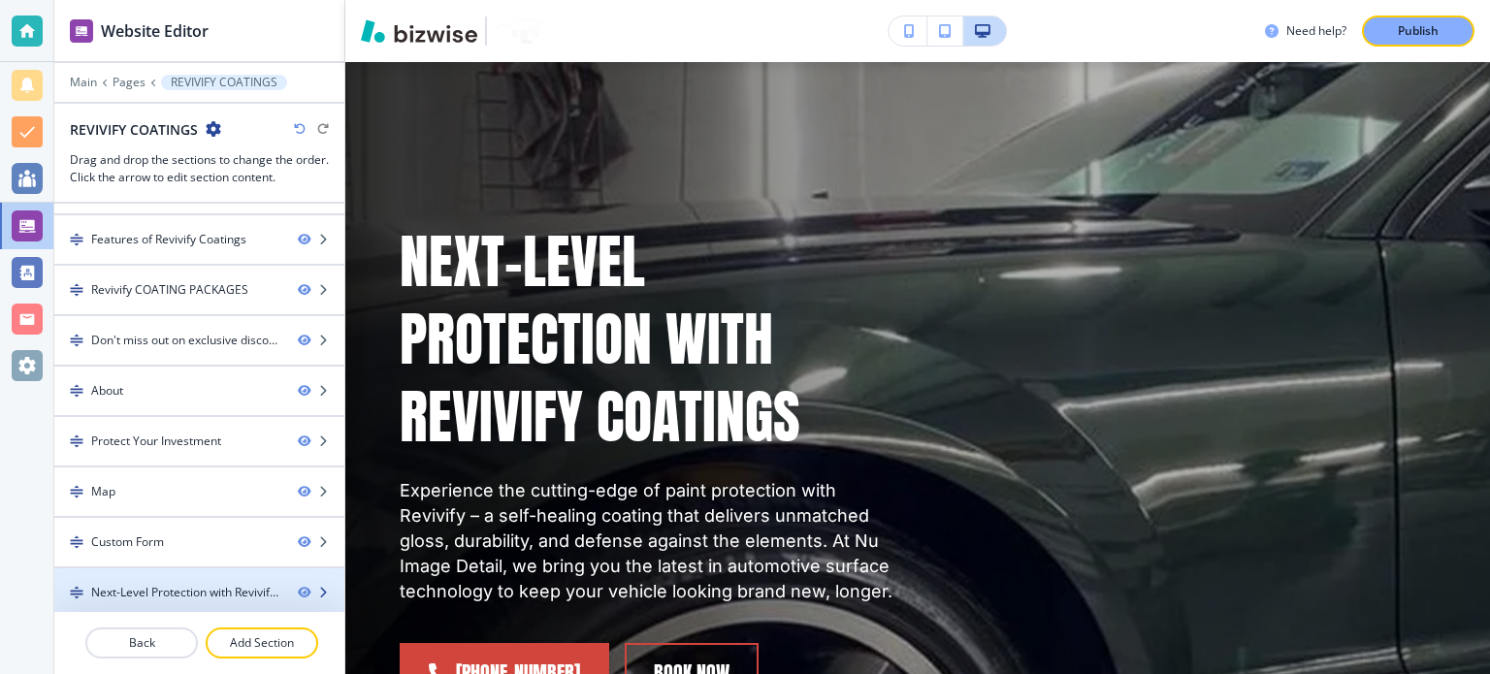
click at [210, 571] on div at bounding box center [199, 576] width 290 height 16
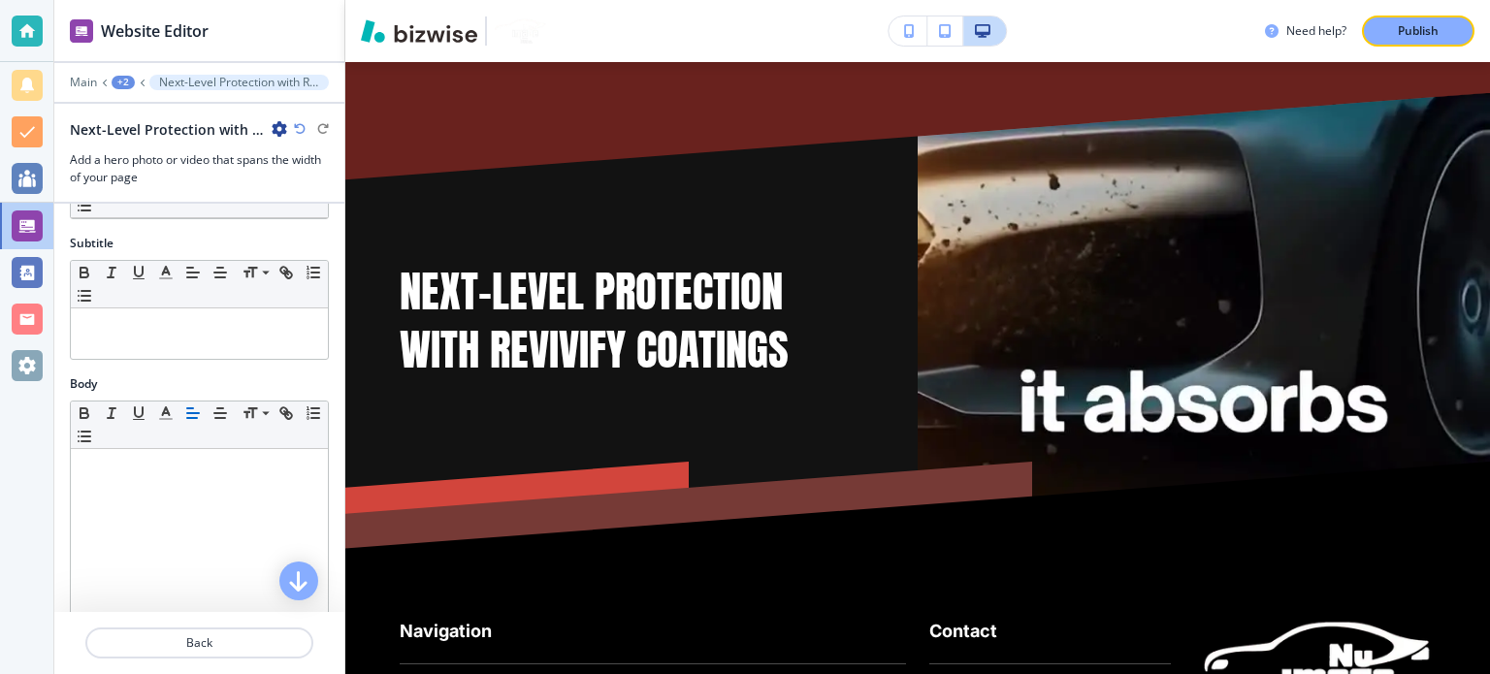
scroll to position [111, 0]
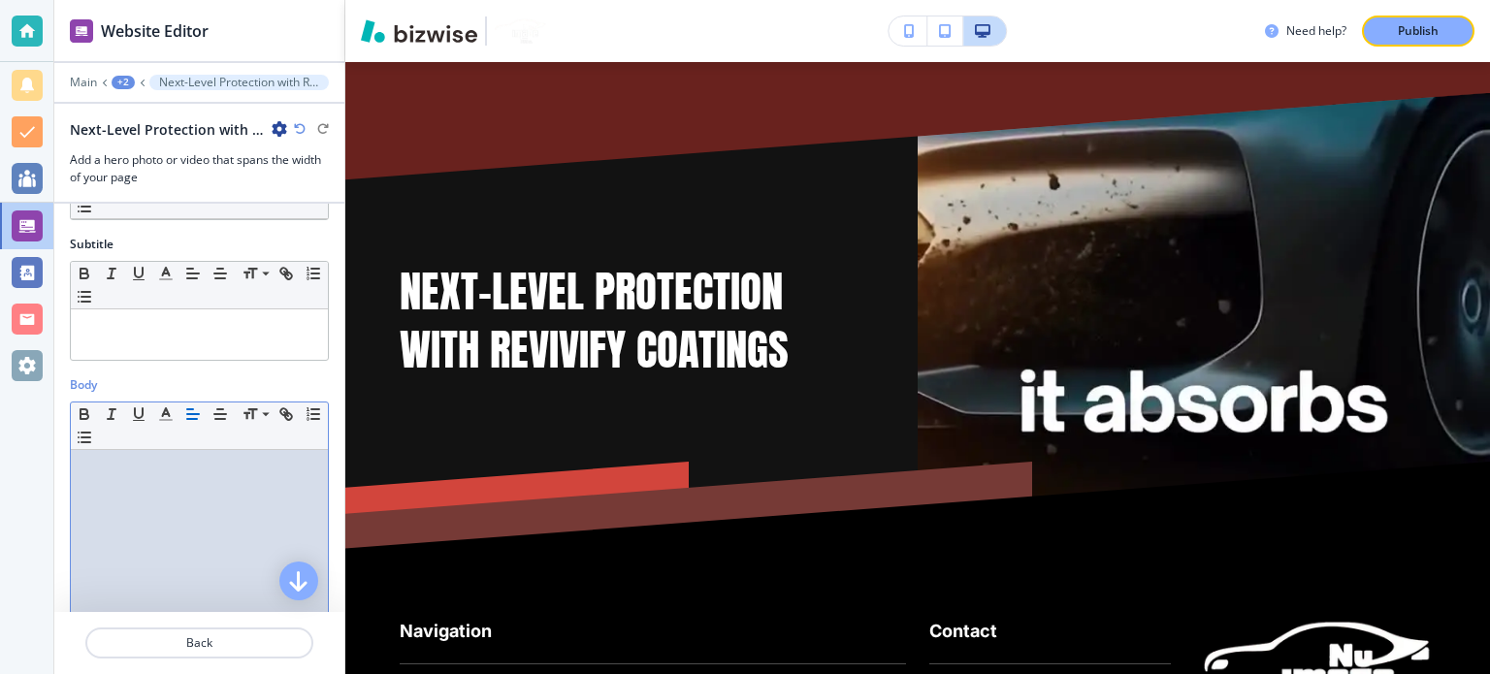
click at [178, 507] on div at bounding box center [199, 576] width 257 height 252
paste div
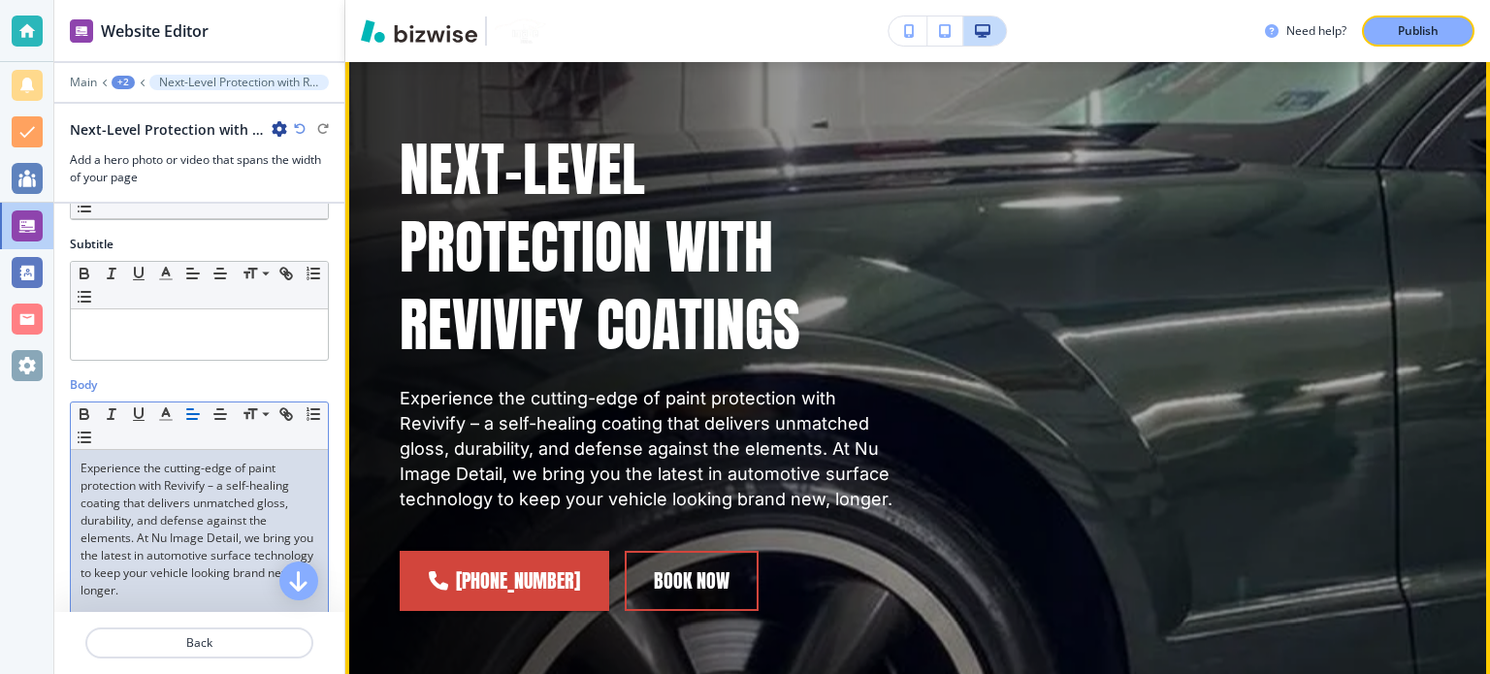
scroll to position [194, 0]
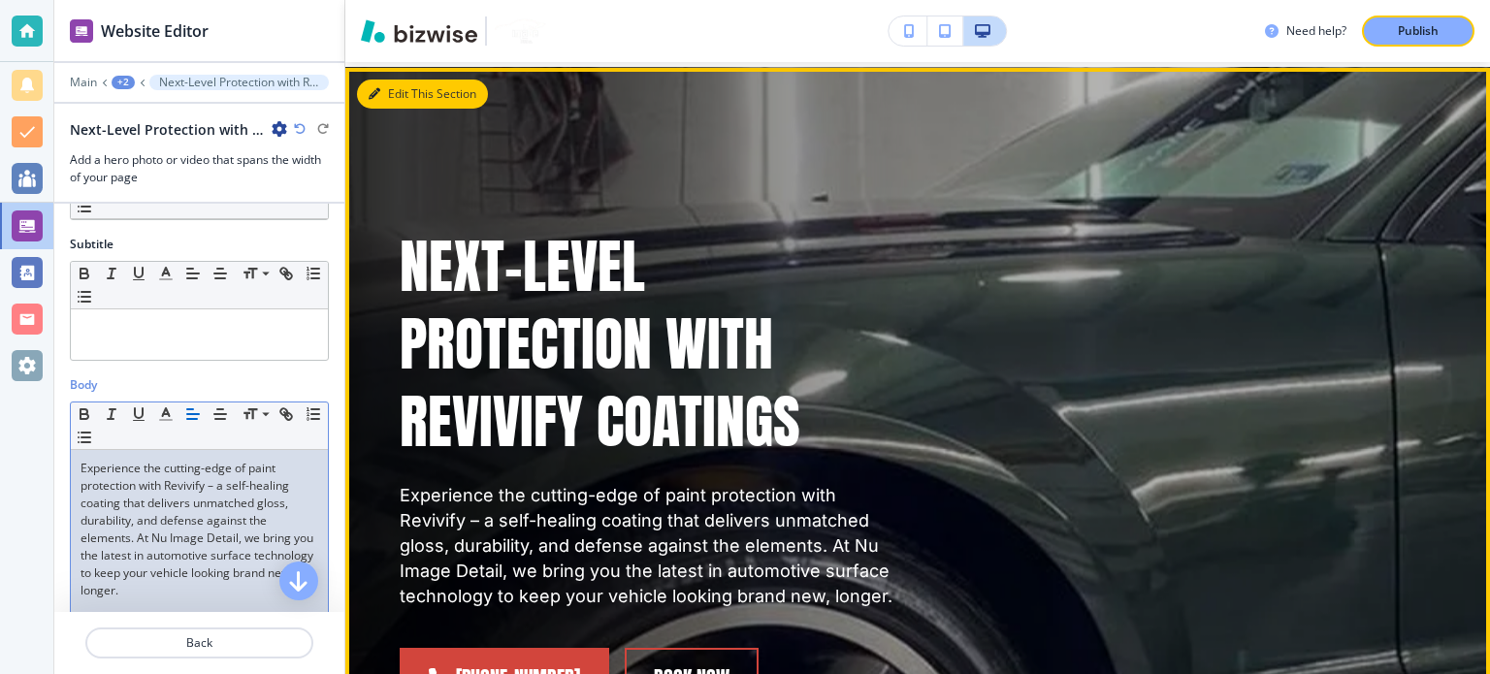
click at [396, 102] on button "Edit This Section" at bounding box center [422, 94] width 131 height 29
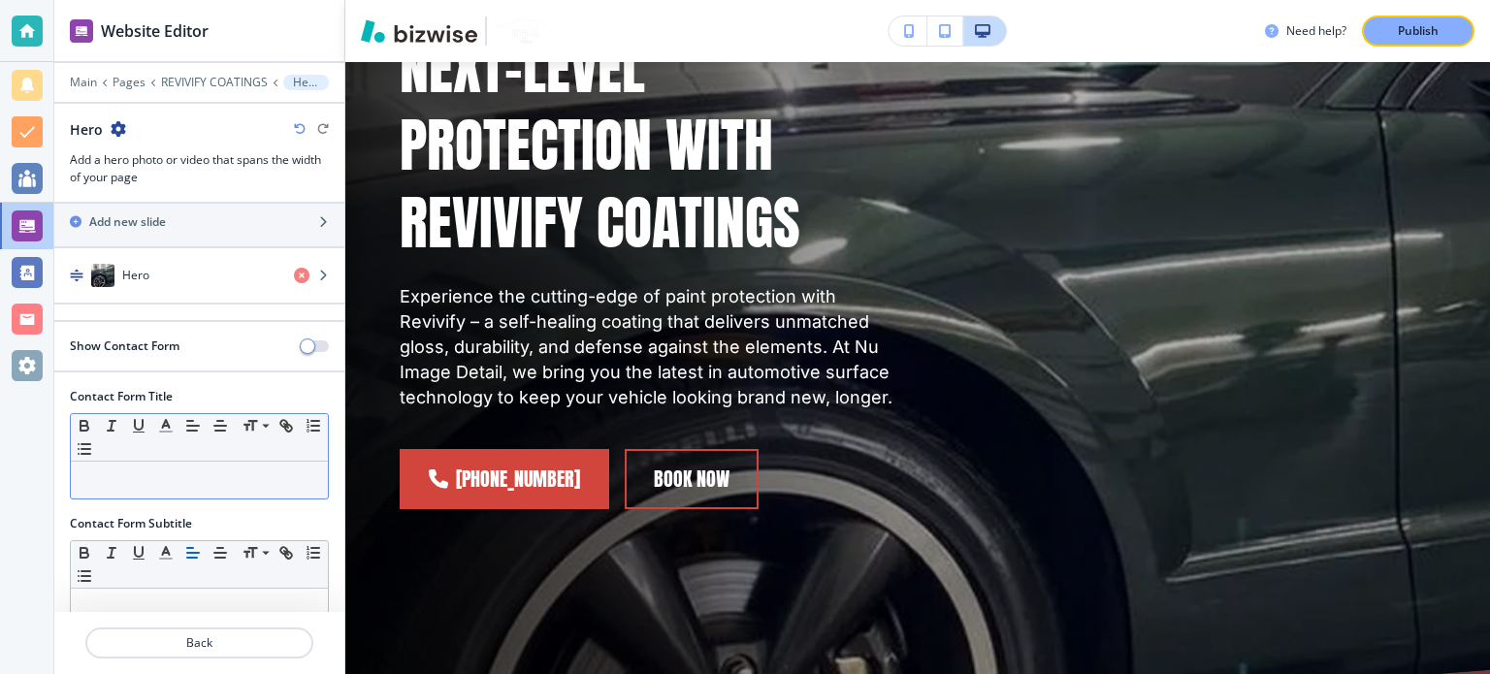
scroll to position [70, 0]
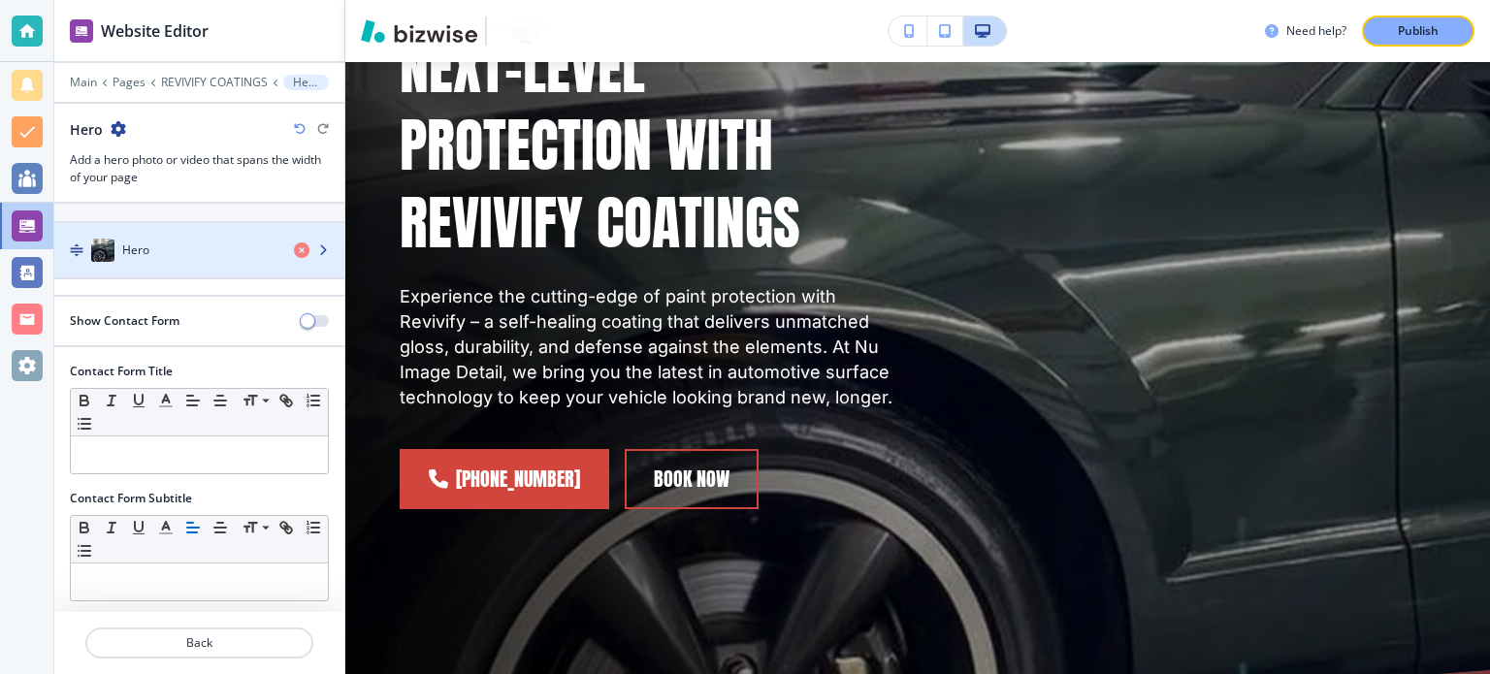
click at [171, 228] on div "button" at bounding box center [199, 231] width 290 height 16
click at [179, 233] on div "button" at bounding box center [199, 231] width 290 height 16
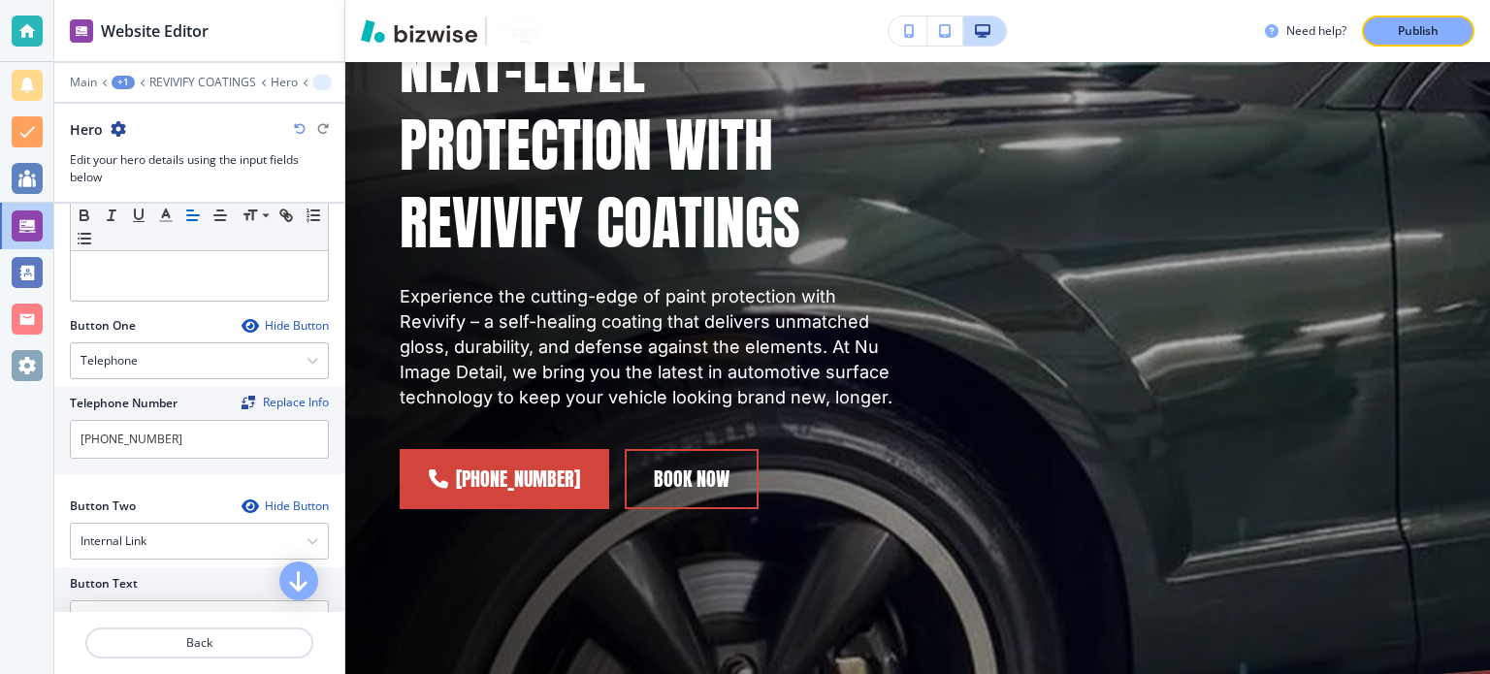
scroll to position [776, 0]
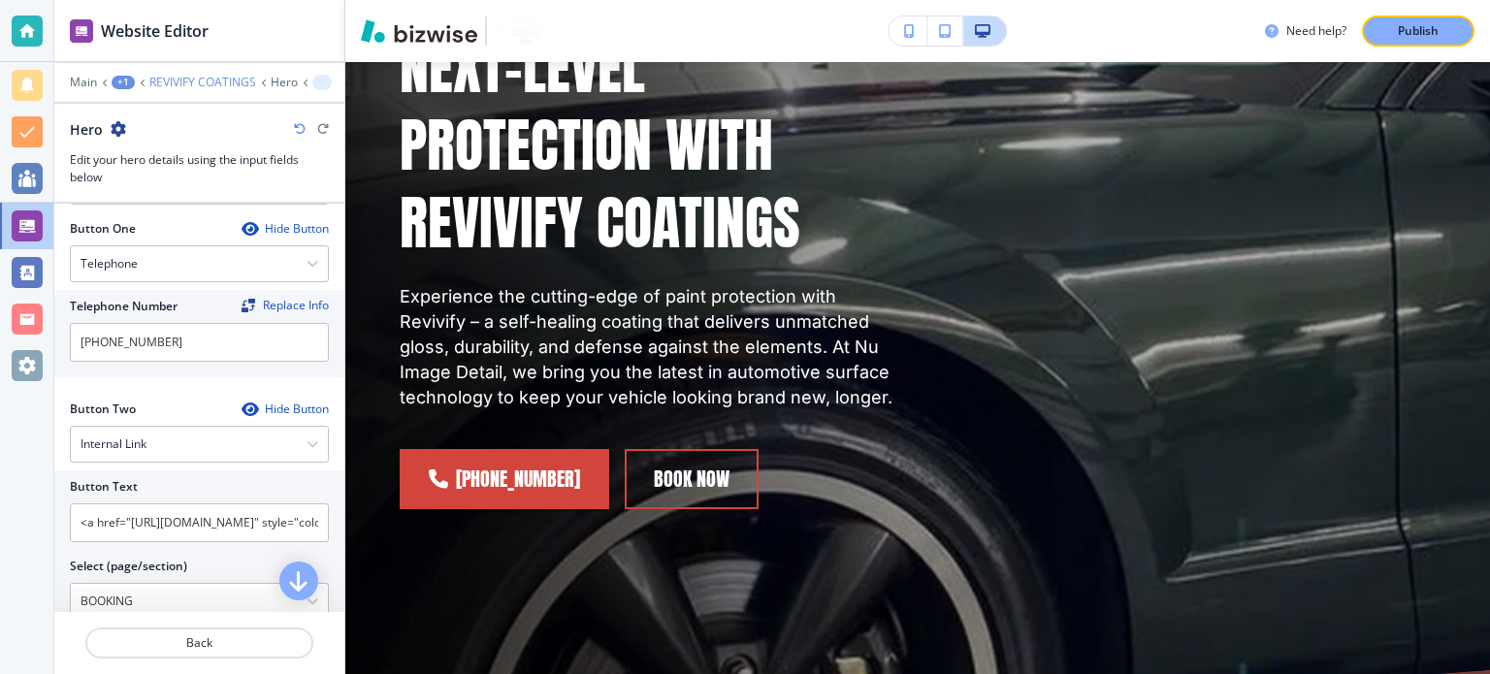
click at [205, 84] on p "REVIVIFY COATINGS" at bounding box center [202, 83] width 107 height 14
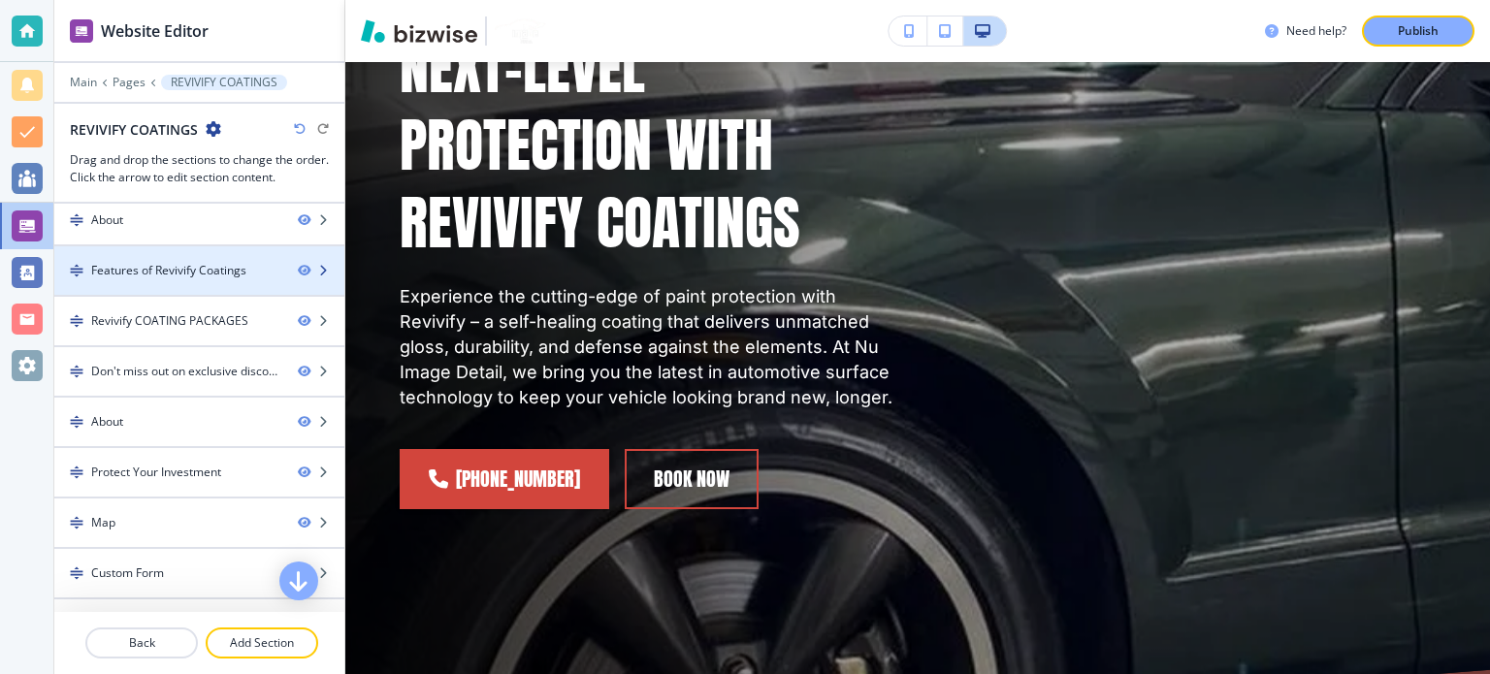
scroll to position [190, 0]
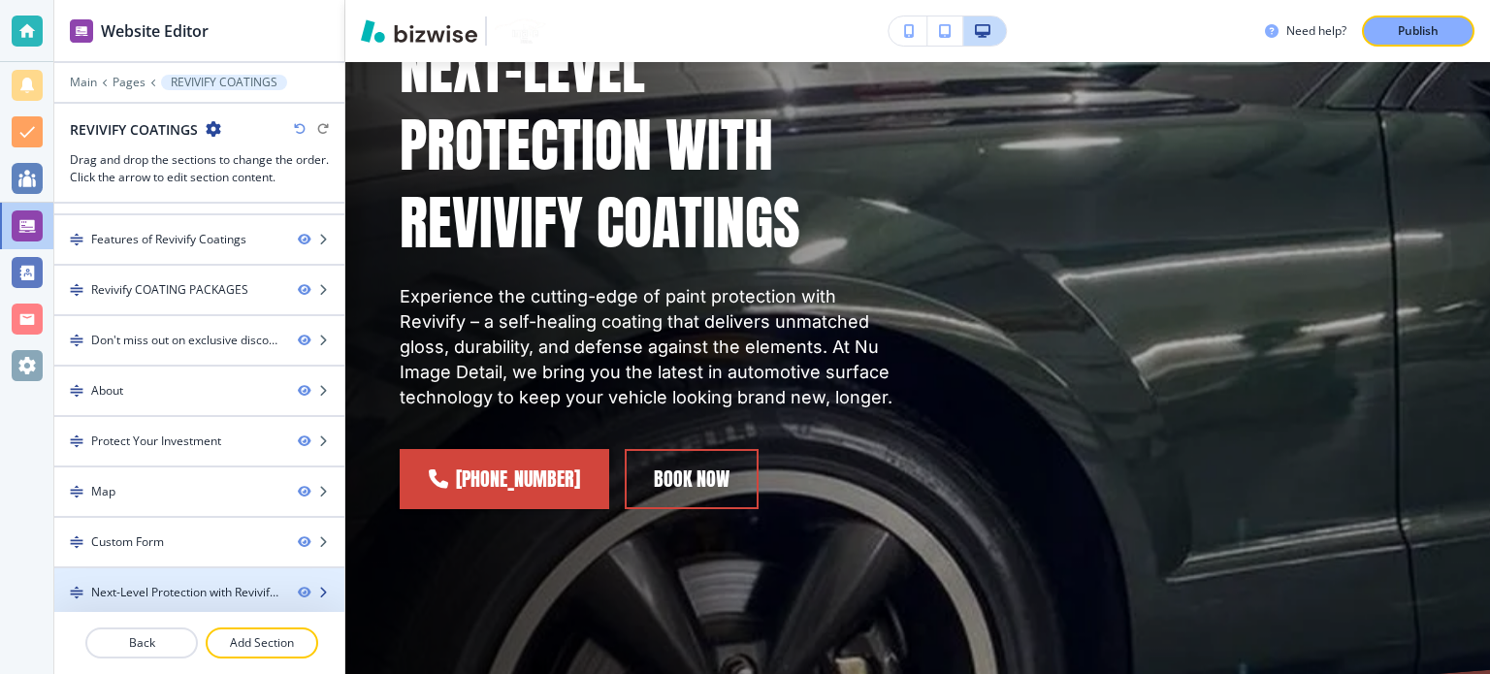
click at [156, 602] on div at bounding box center [199, 609] width 290 height 16
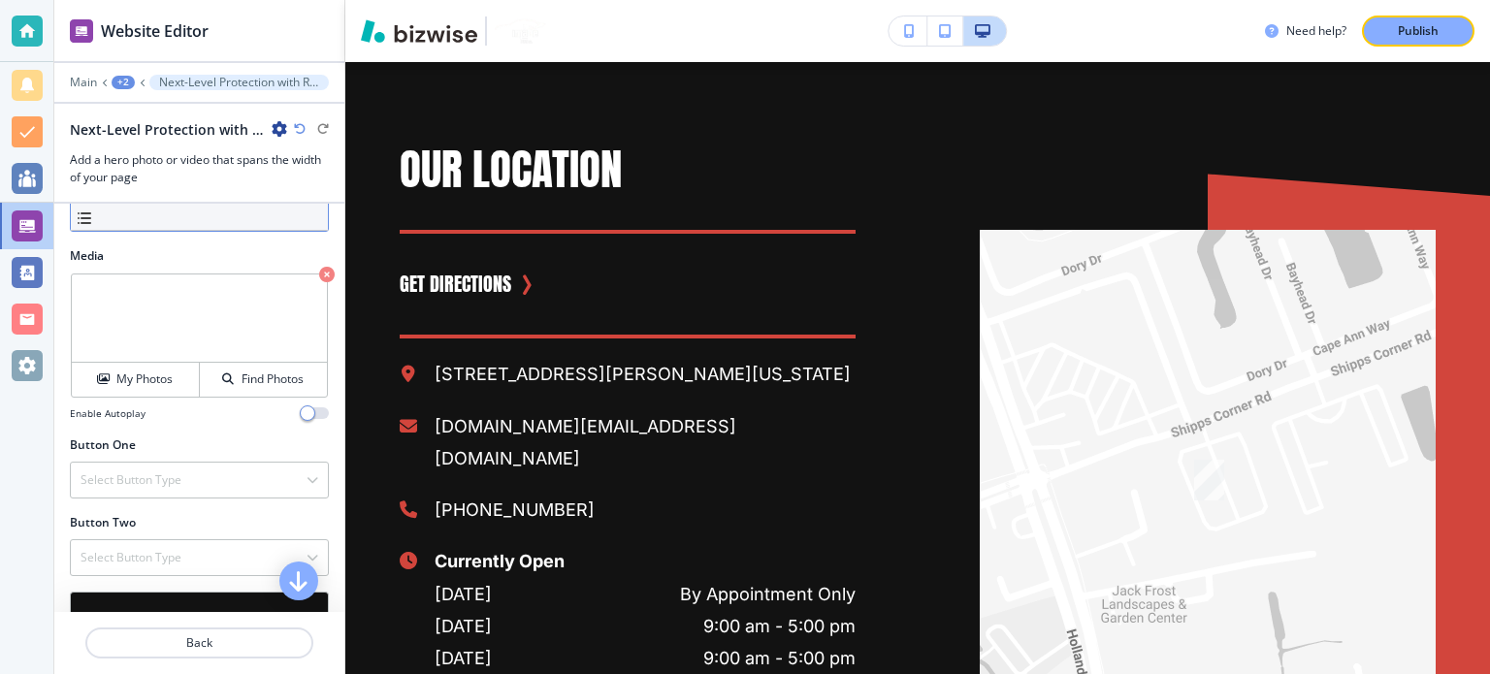
scroll to position [693, 0]
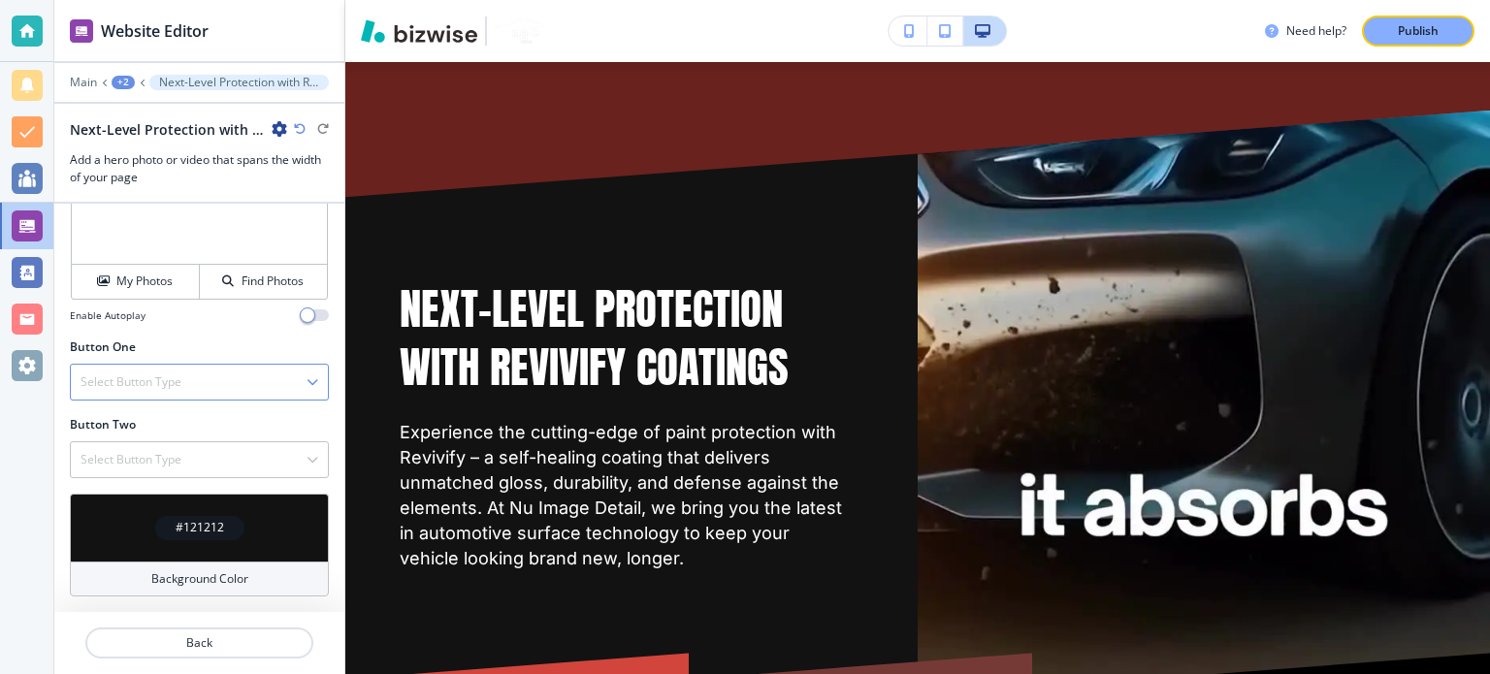
click at [186, 375] on div "Select Button Type" at bounding box center [199, 382] width 257 height 35
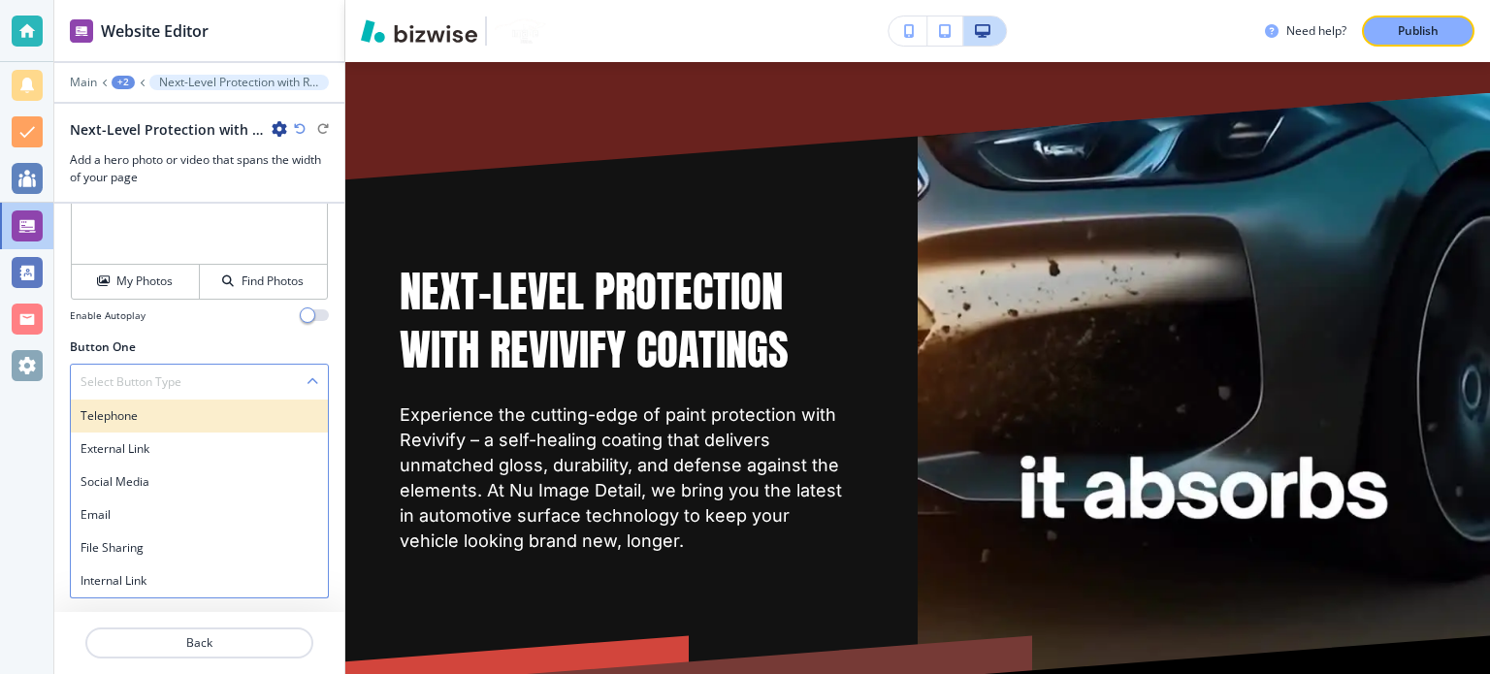
click at [173, 409] on h4 "Telephone" at bounding box center [200, 415] width 238 height 17
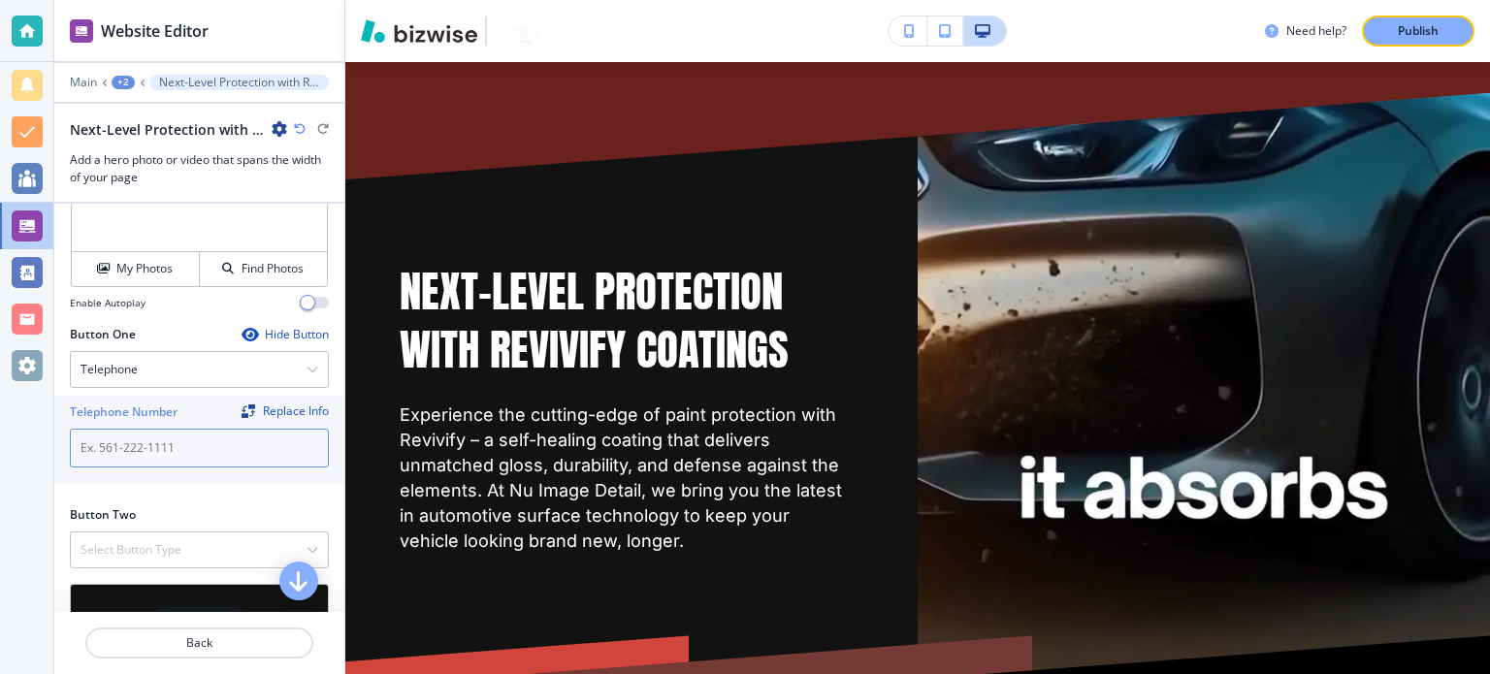
click at [145, 468] on input "text" at bounding box center [199, 448] width 259 height 39
paste input "[PHONE_NUMBER]"
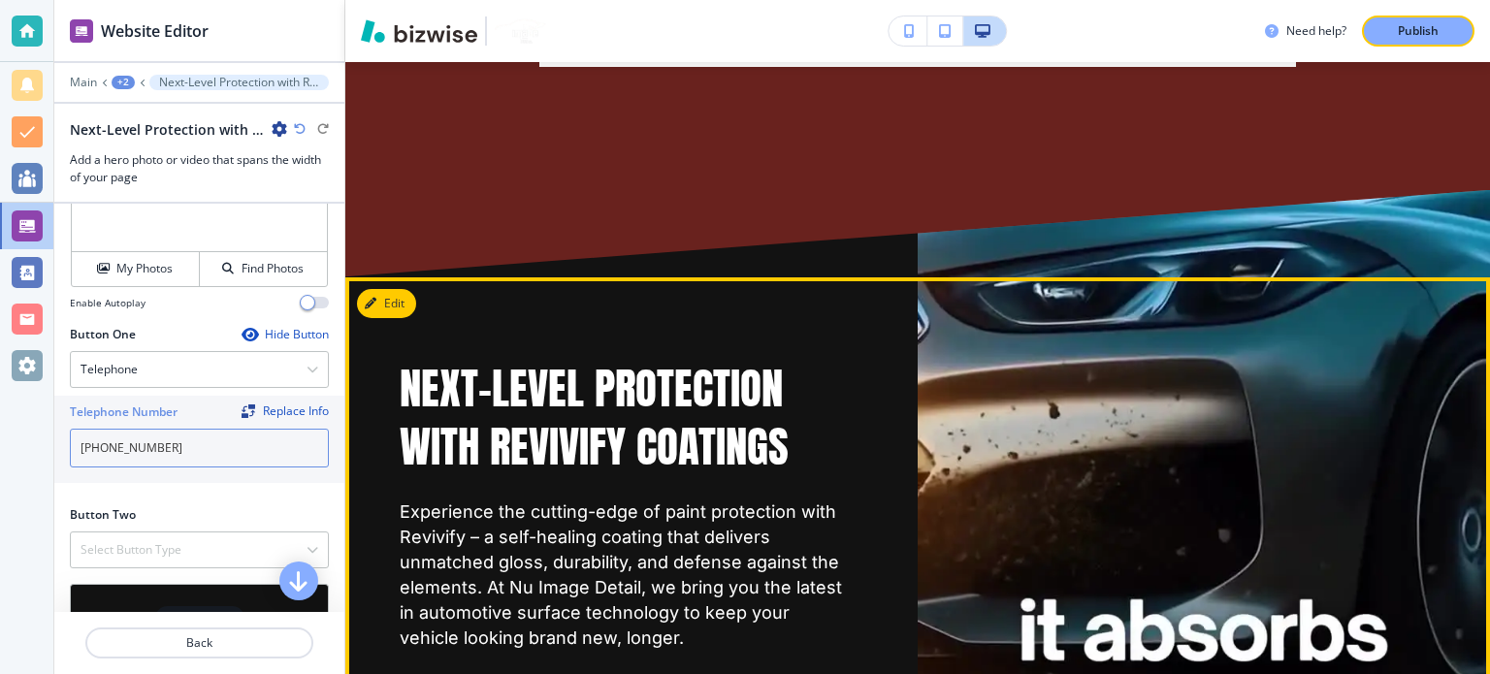
scroll to position [11609, 0]
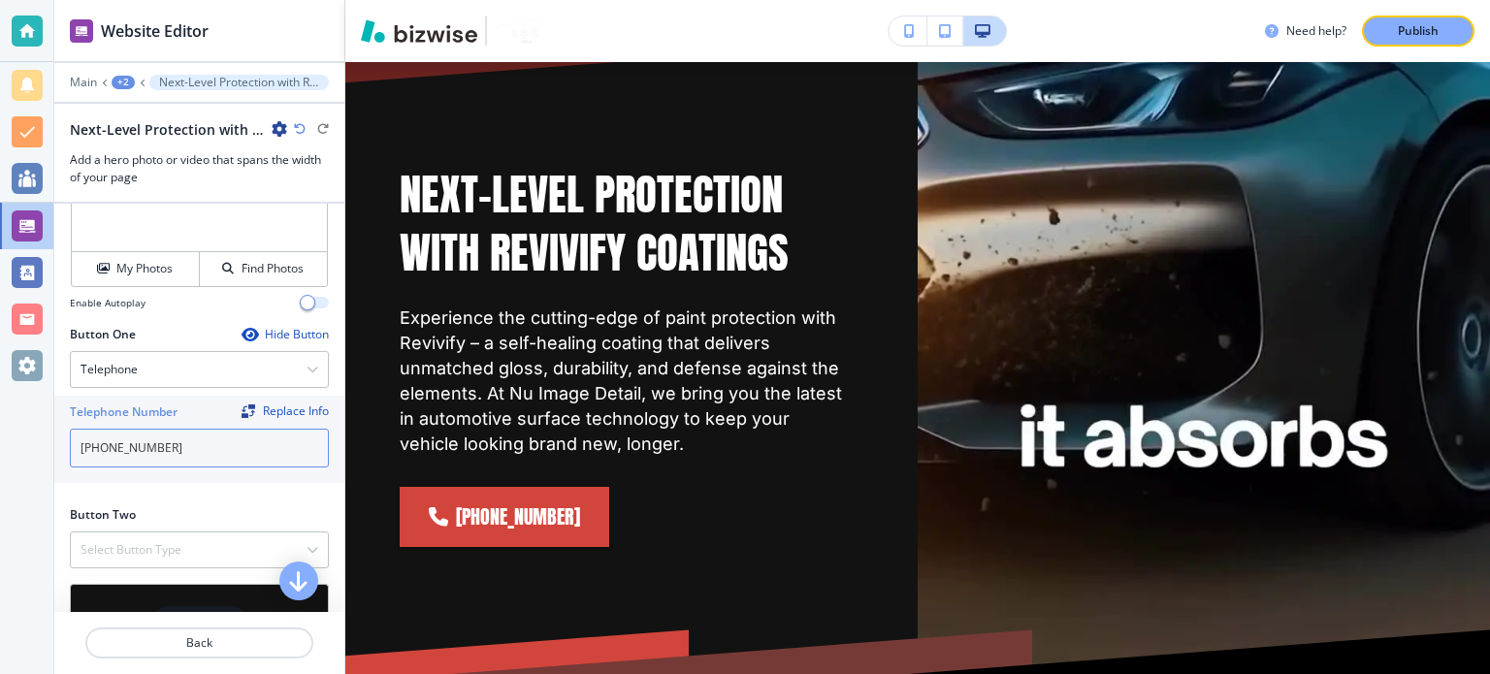
type input "[PHONE_NUMBER]"
click at [300, 310] on span "button" at bounding box center [308, 303] width 16 height 16
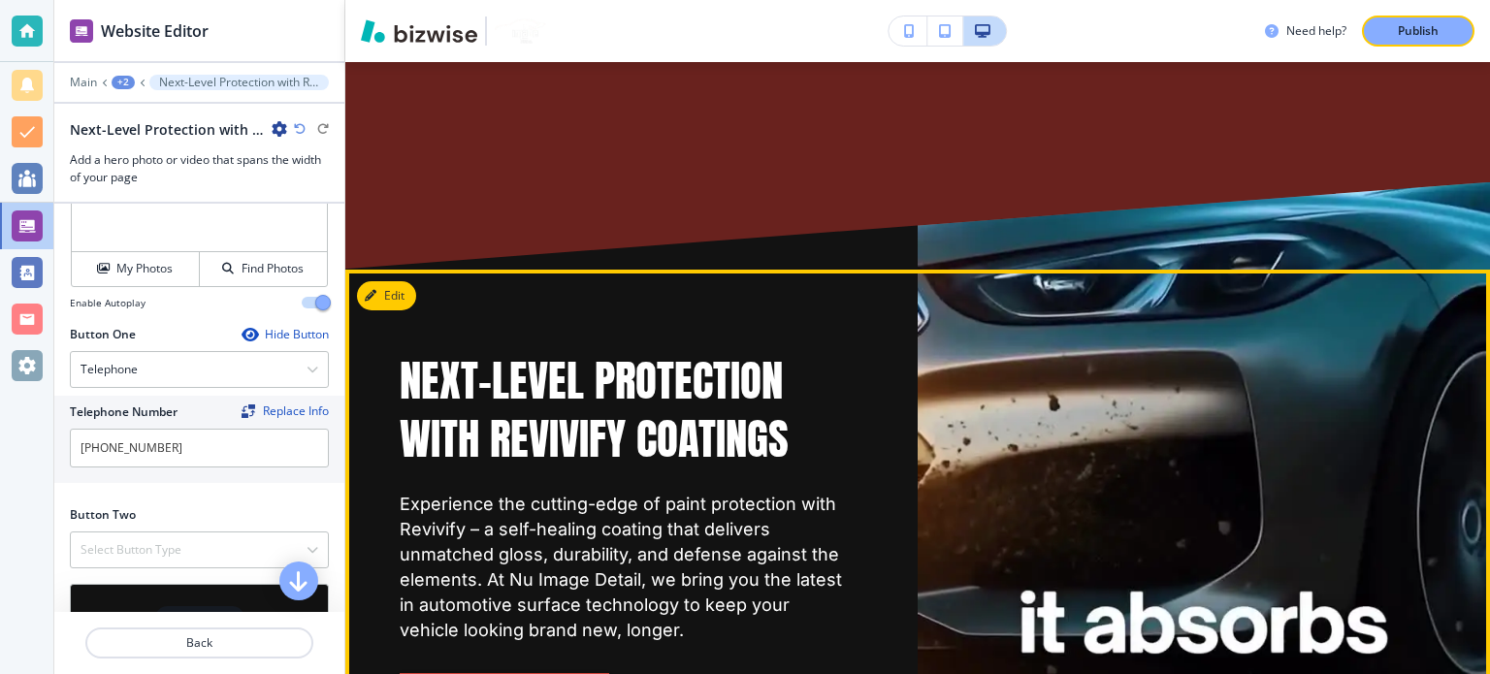
scroll to position [11415, 0]
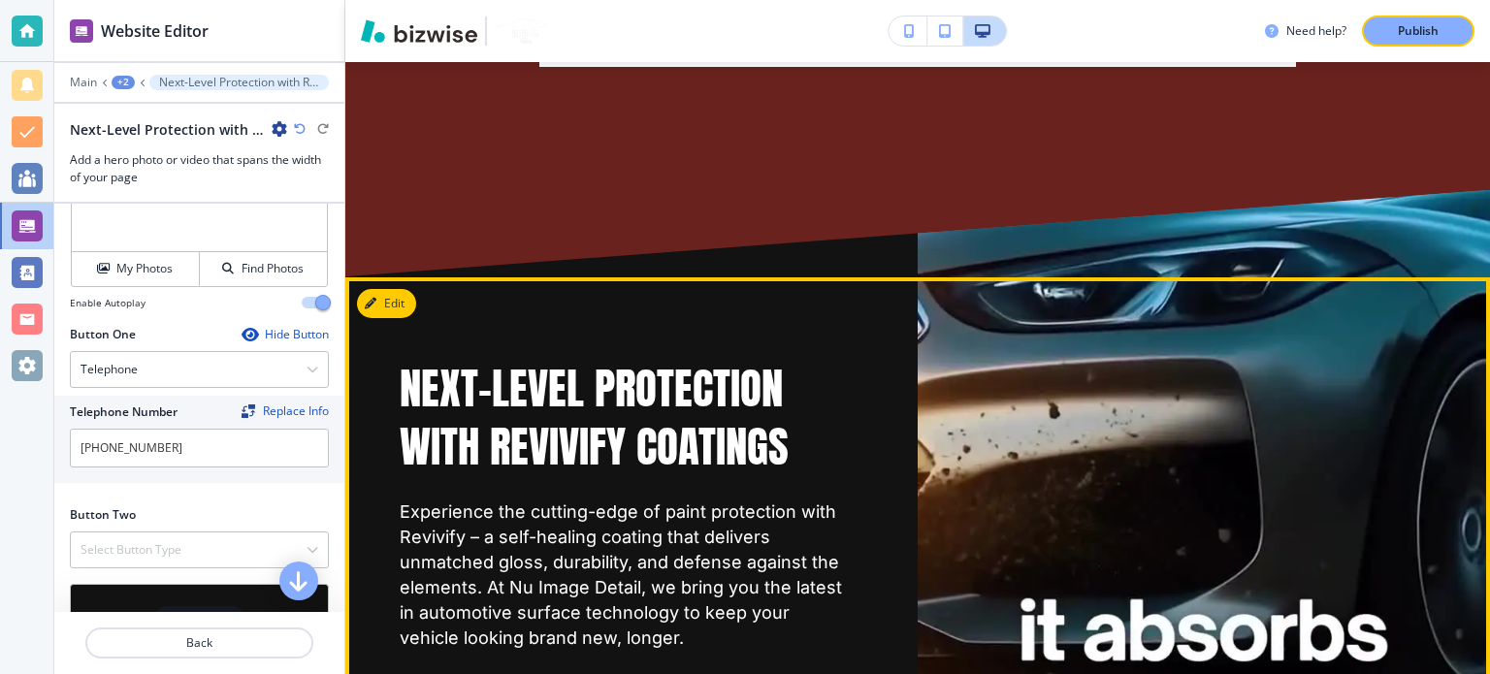
click at [1231, 422] on div at bounding box center [1142, 550] width 588 height 381
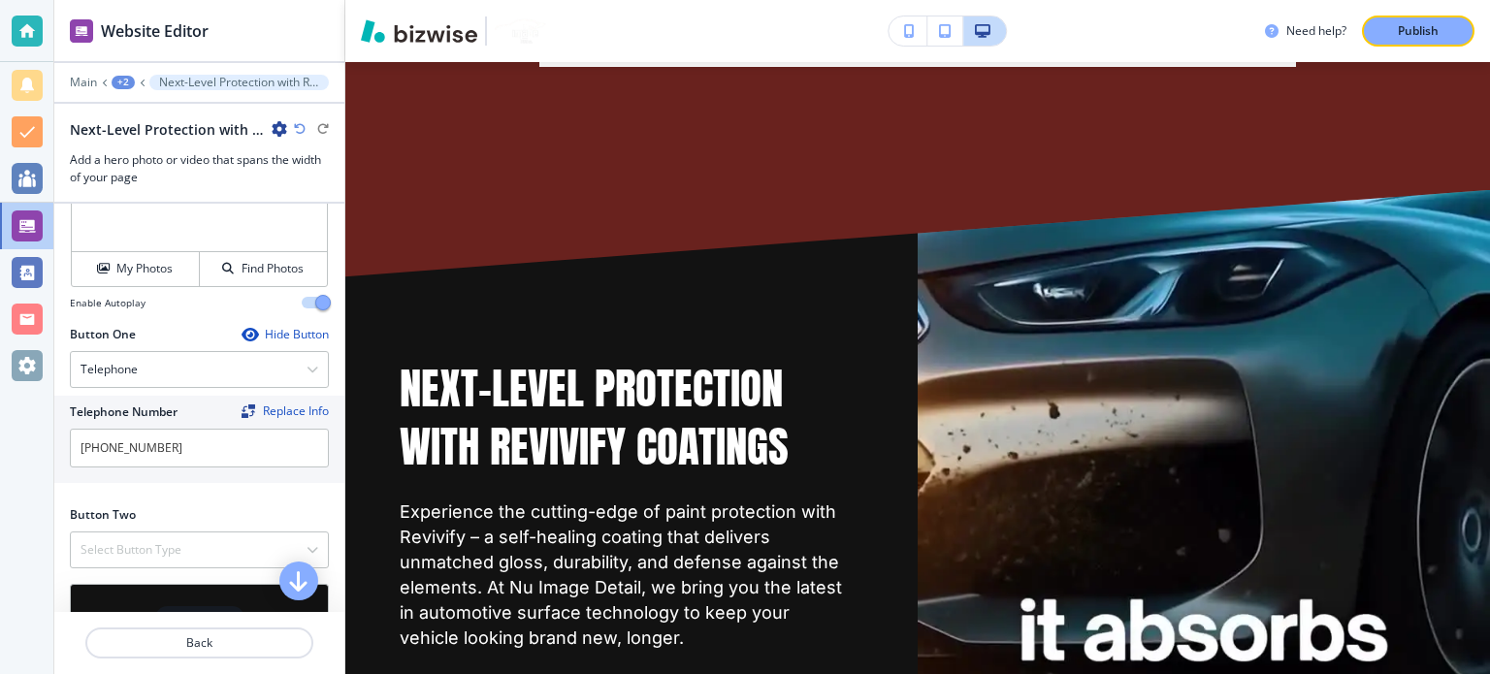
click at [315, 310] on span "button" at bounding box center [323, 303] width 16 height 16
click at [306, 308] on button "button" at bounding box center [315, 303] width 27 height 12
click at [1430, 30] on p "Publish" at bounding box center [1418, 30] width 41 height 17
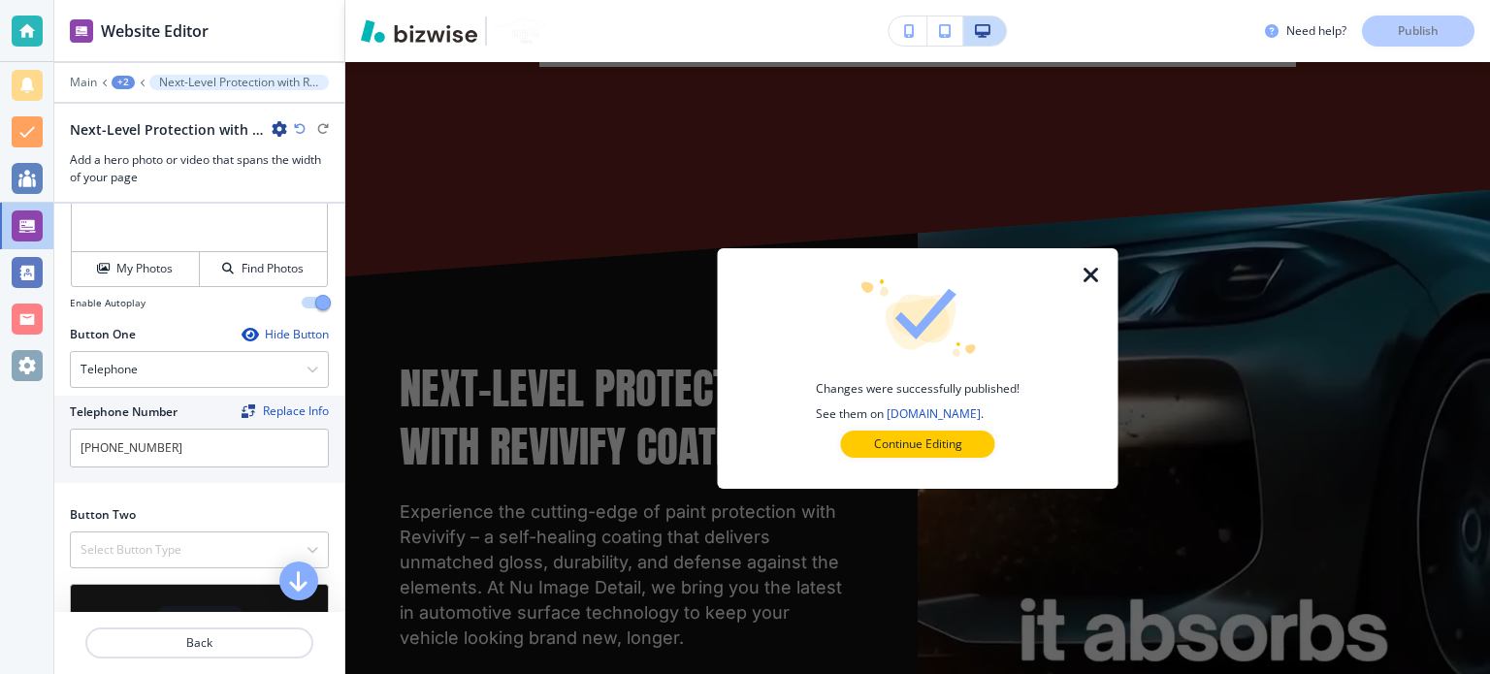
click at [1102, 275] on icon "button" at bounding box center [1091, 275] width 23 height 23
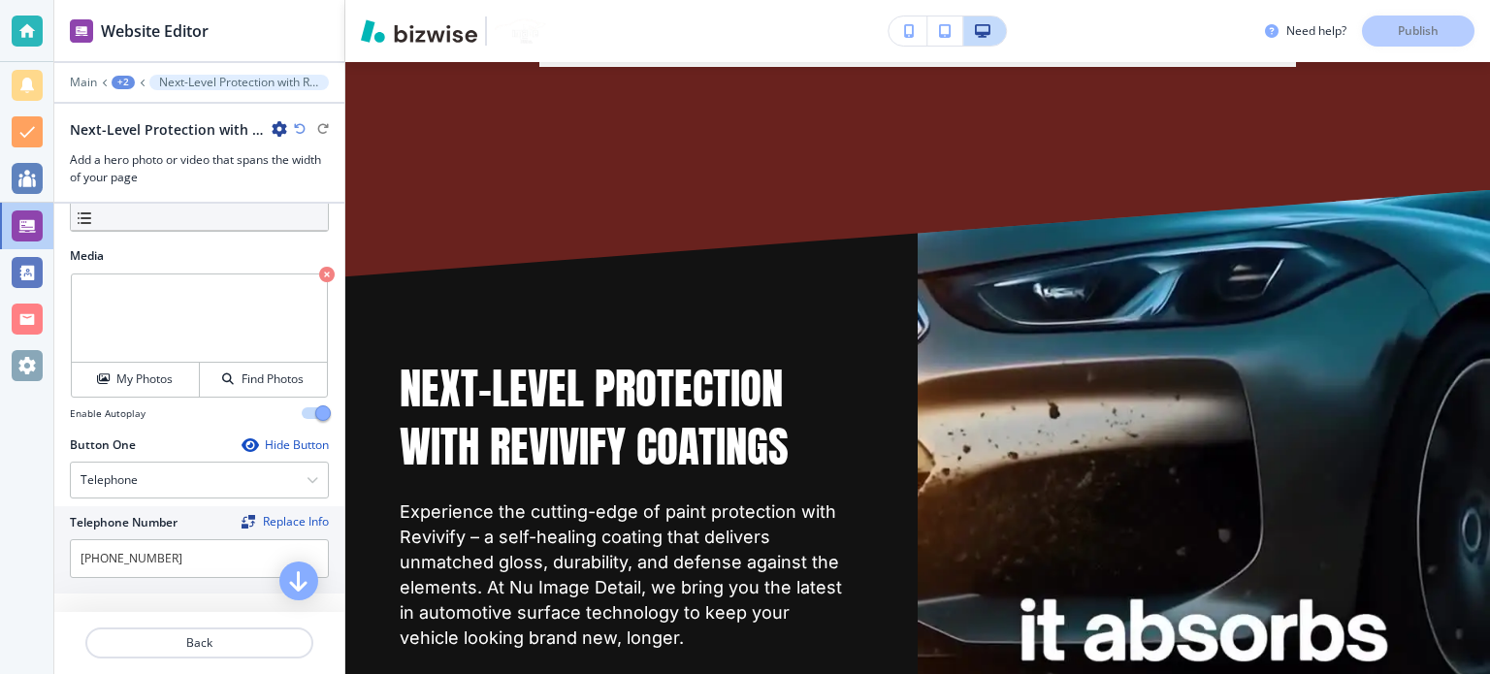
scroll to position [795, 0]
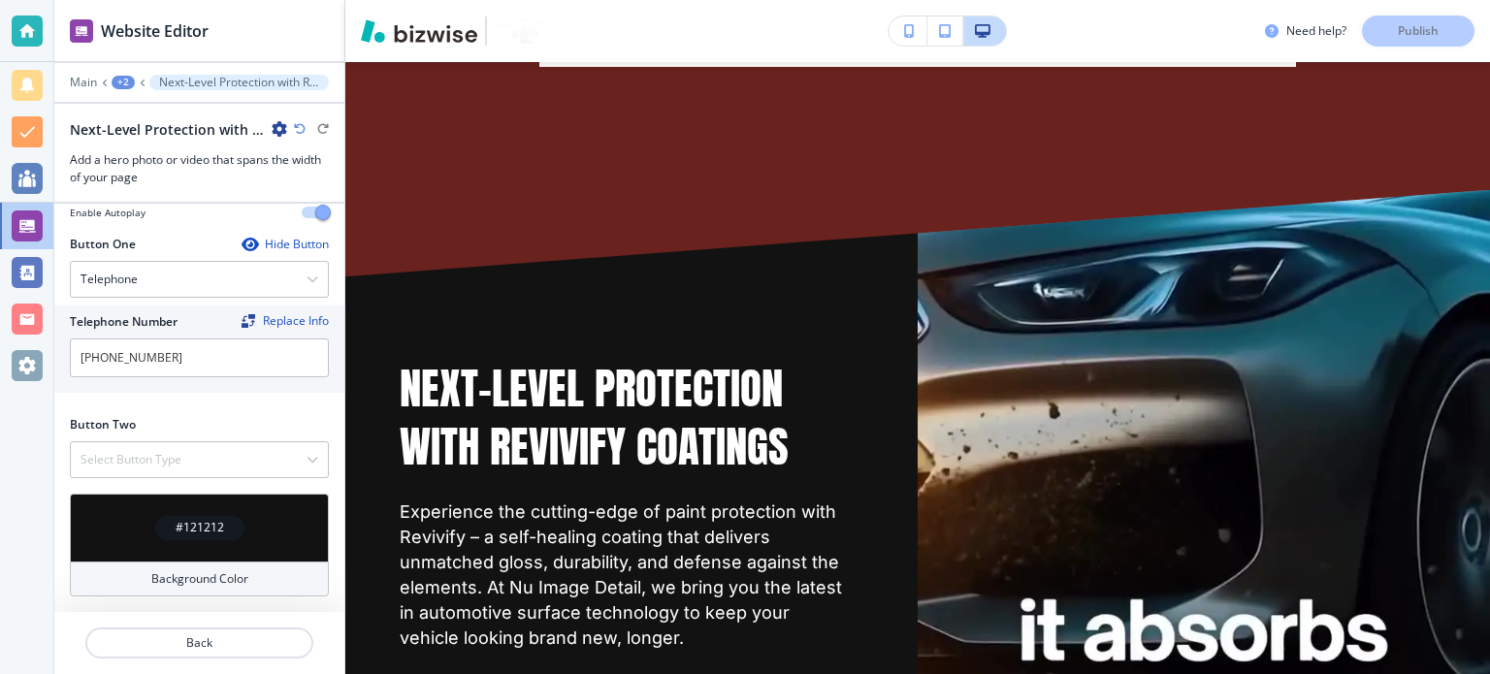
click at [279, 132] on icon "button" at bounding box center [280, 129] width 16 height 16
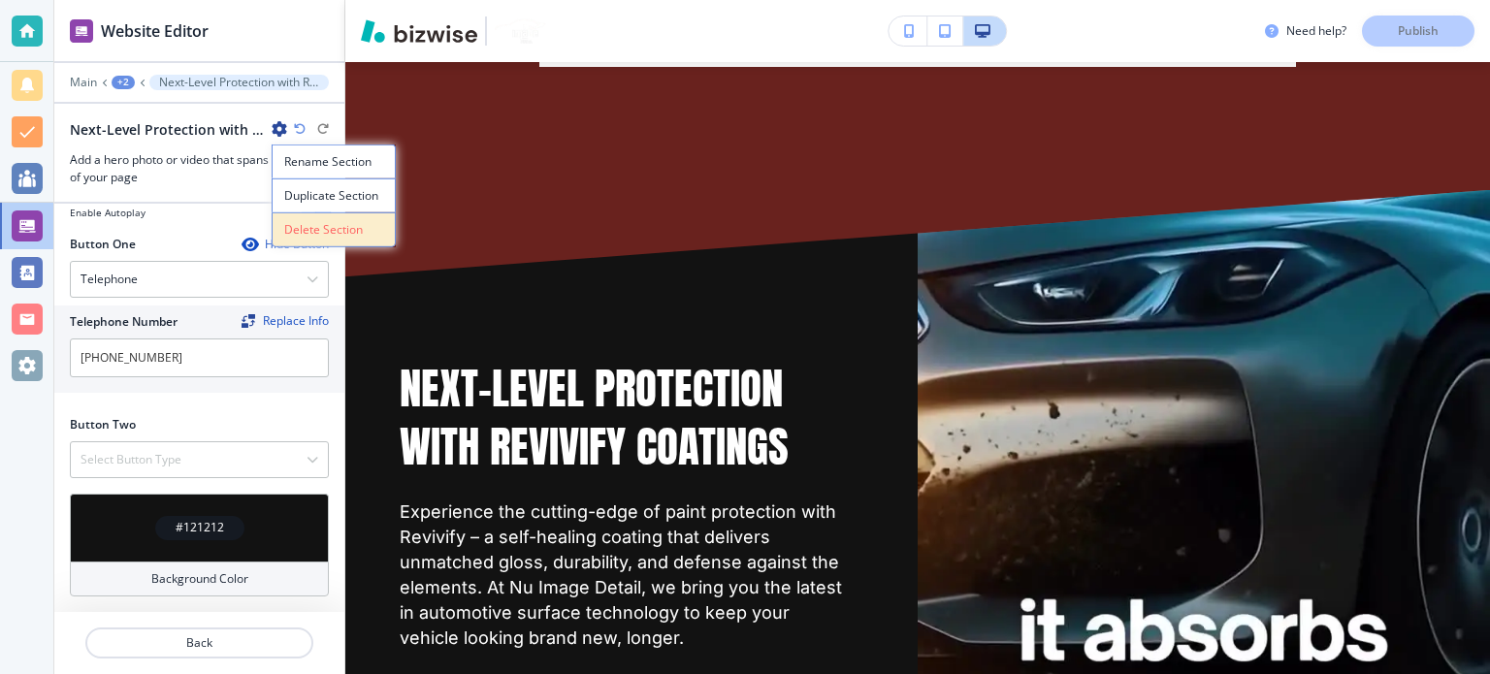
click at [357, 236] on p "Delete Section" at bounding box center [333, 229] width 99 height 17
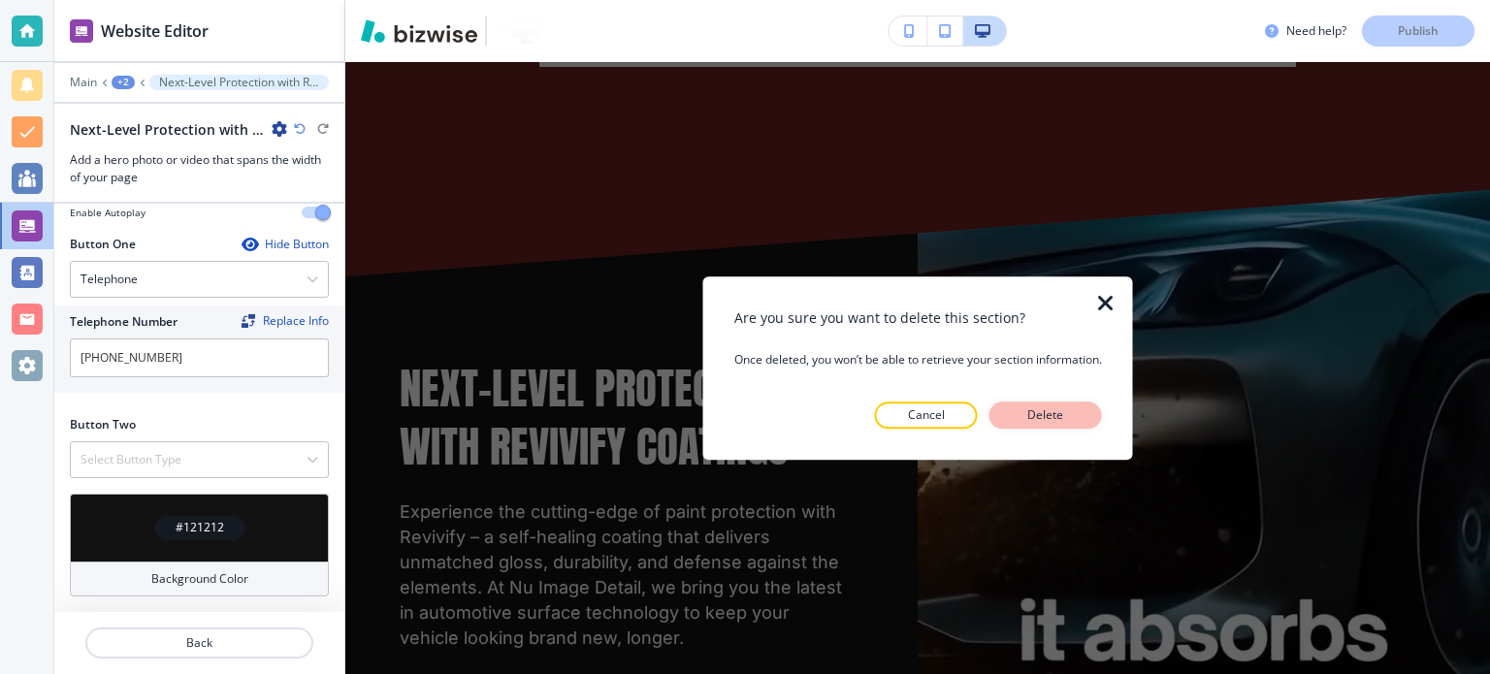
click at [1011, 417] on button "Delete" at bounding box center [1045, 415] width 113 height 27
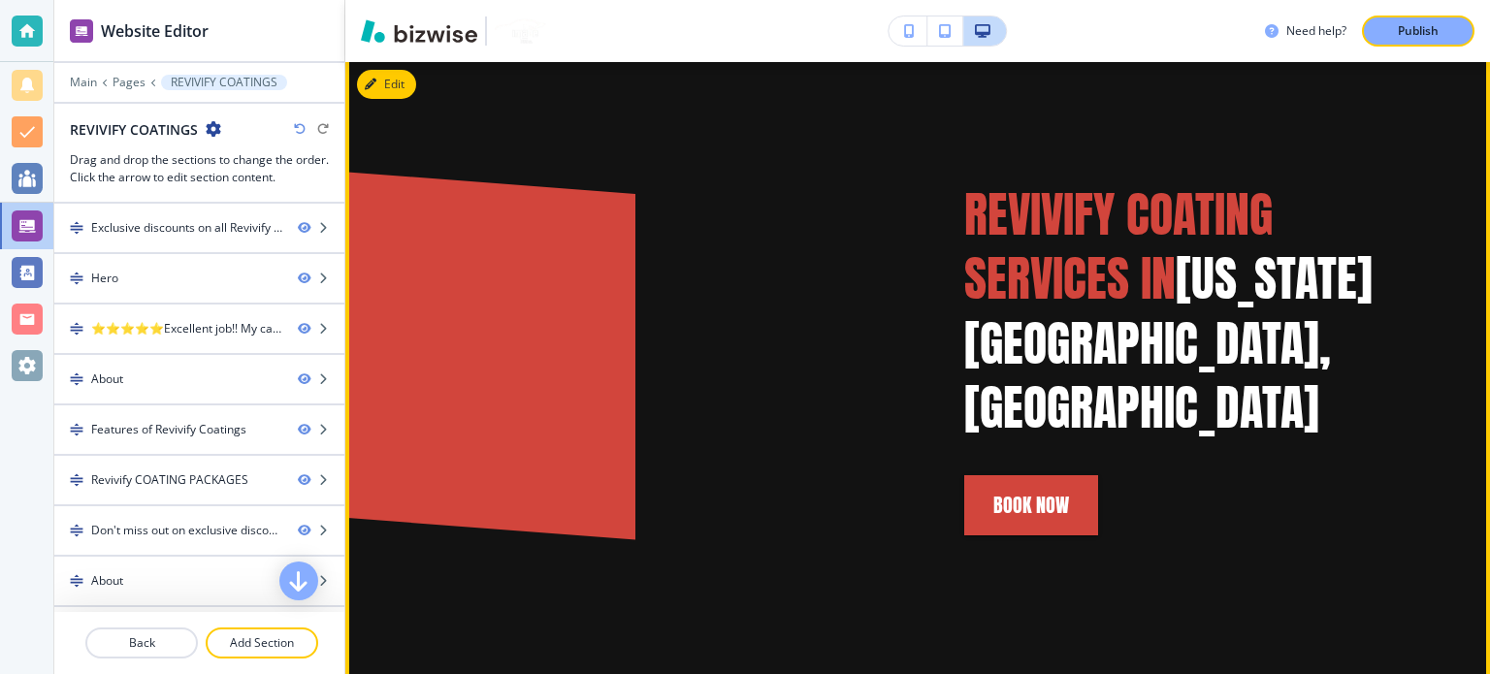
scroll to position [1220, 0]
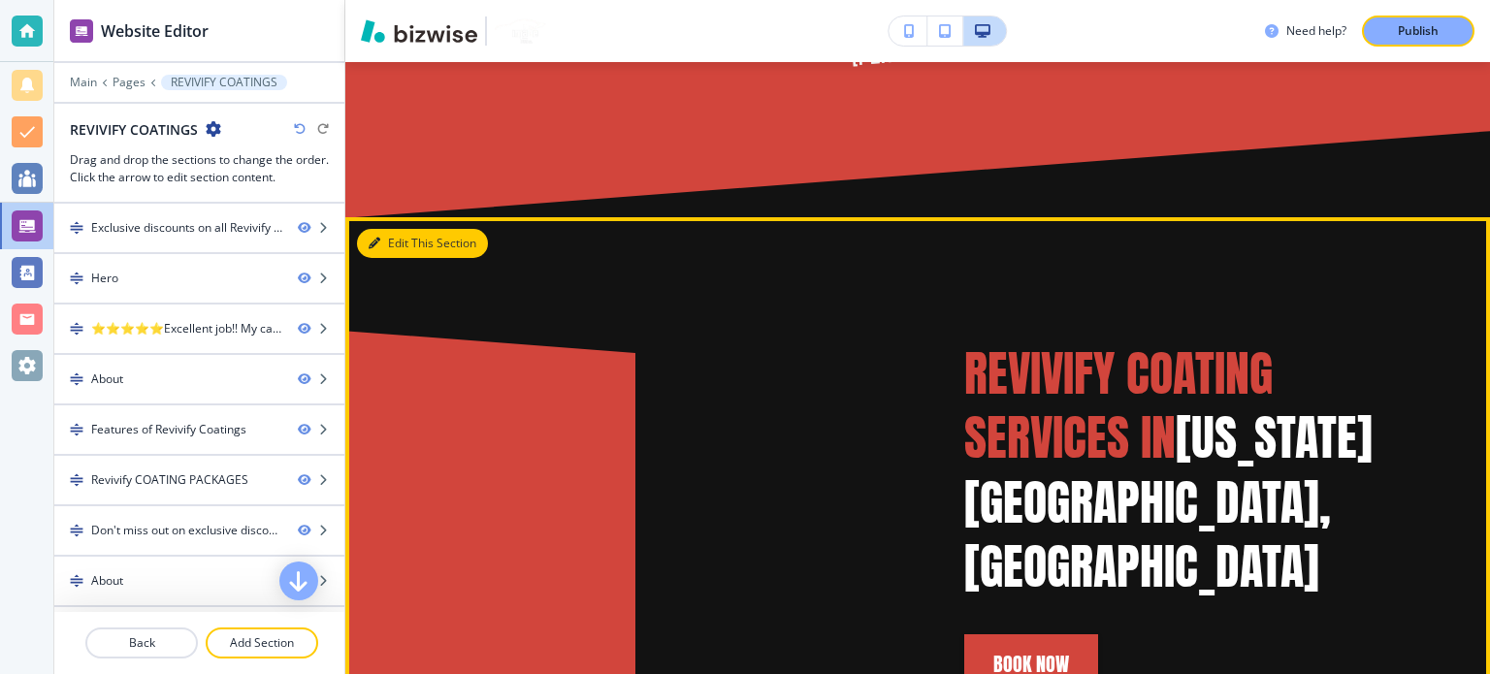
click at [391, 247] on button "Edit This Section" at bounding box center [422, 243] width 131 height 29
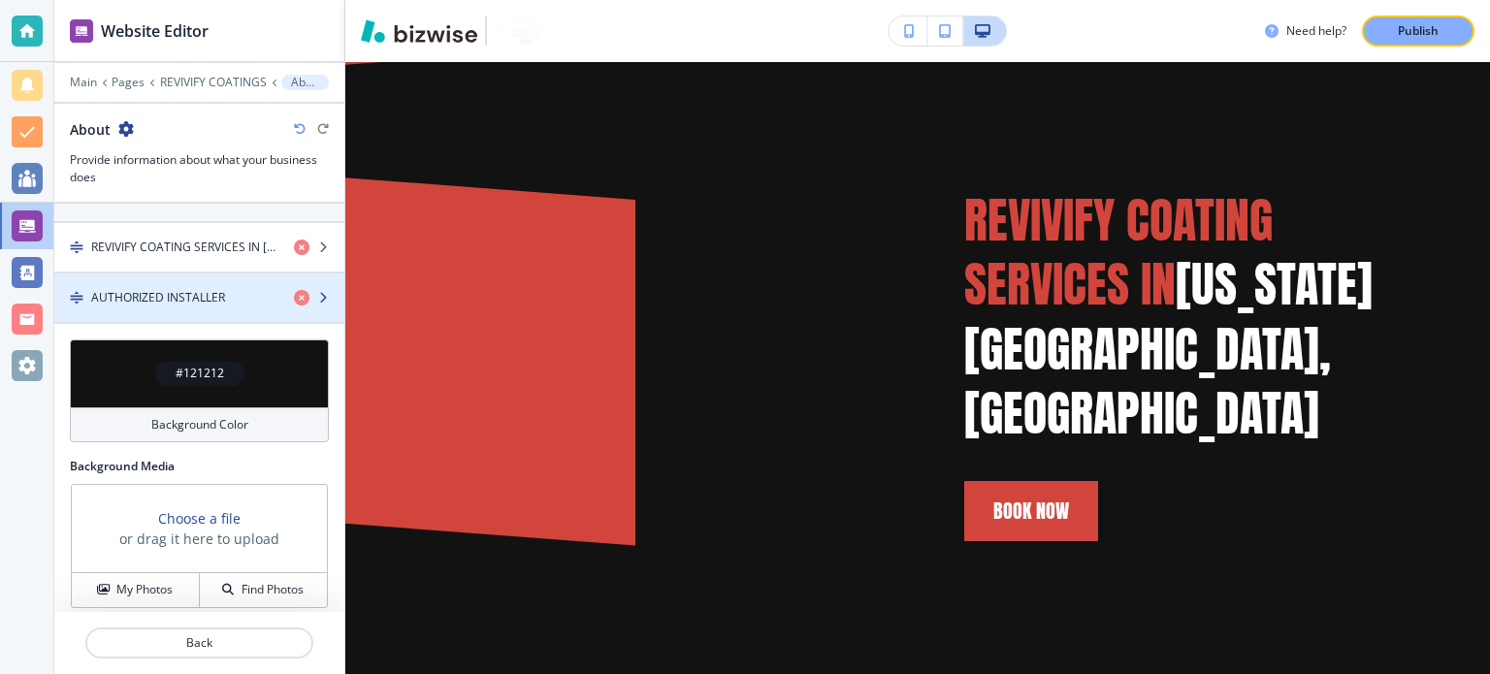
scroll to position [687, 0]
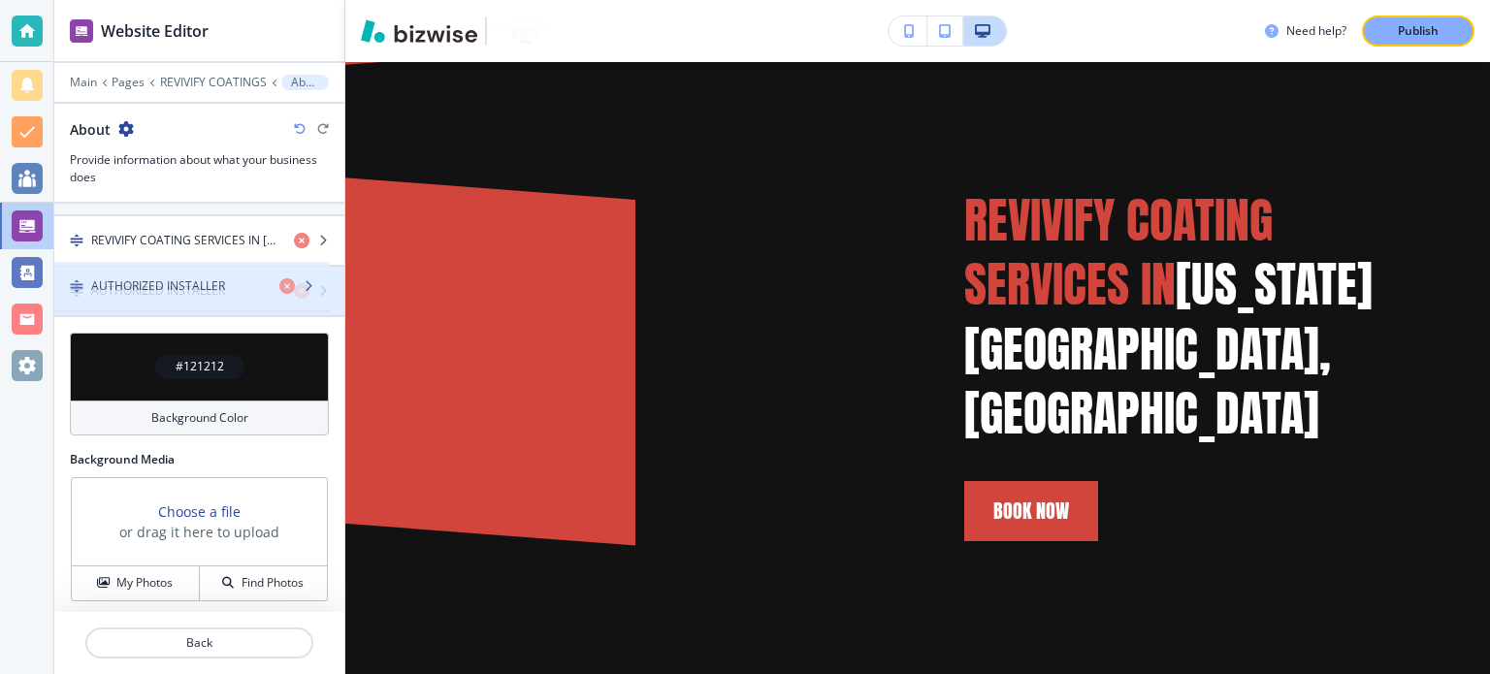
click at [181, 290] on h4 "AUTHORIZED INSTALLER" at bounding box center [158, 290] width 134 height 17
click at [180, 300] on div "button" at bounding box center [199, 308] width 290 height 16
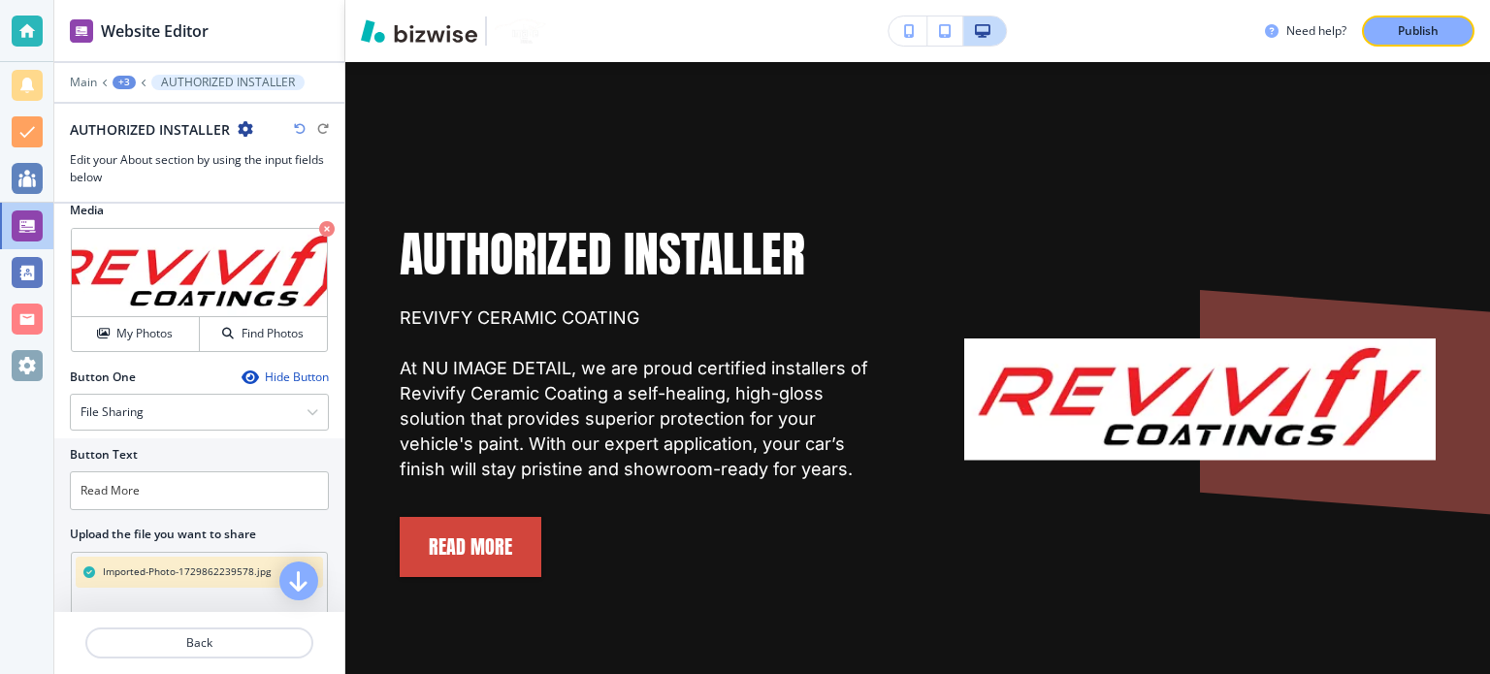
scroll to position [512, 0]
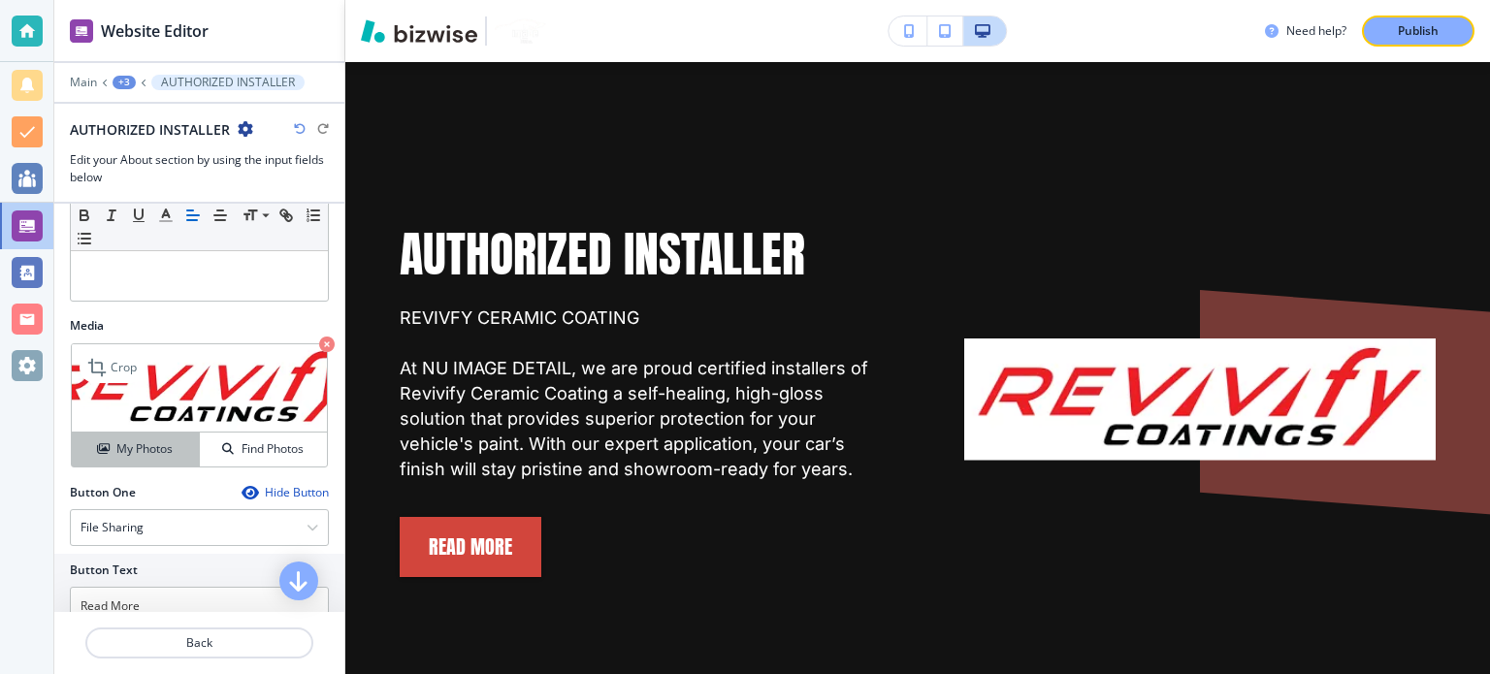
click at [118, 441] on h4 "My Photos" at bounding box center [144, 448] width 56 height 17
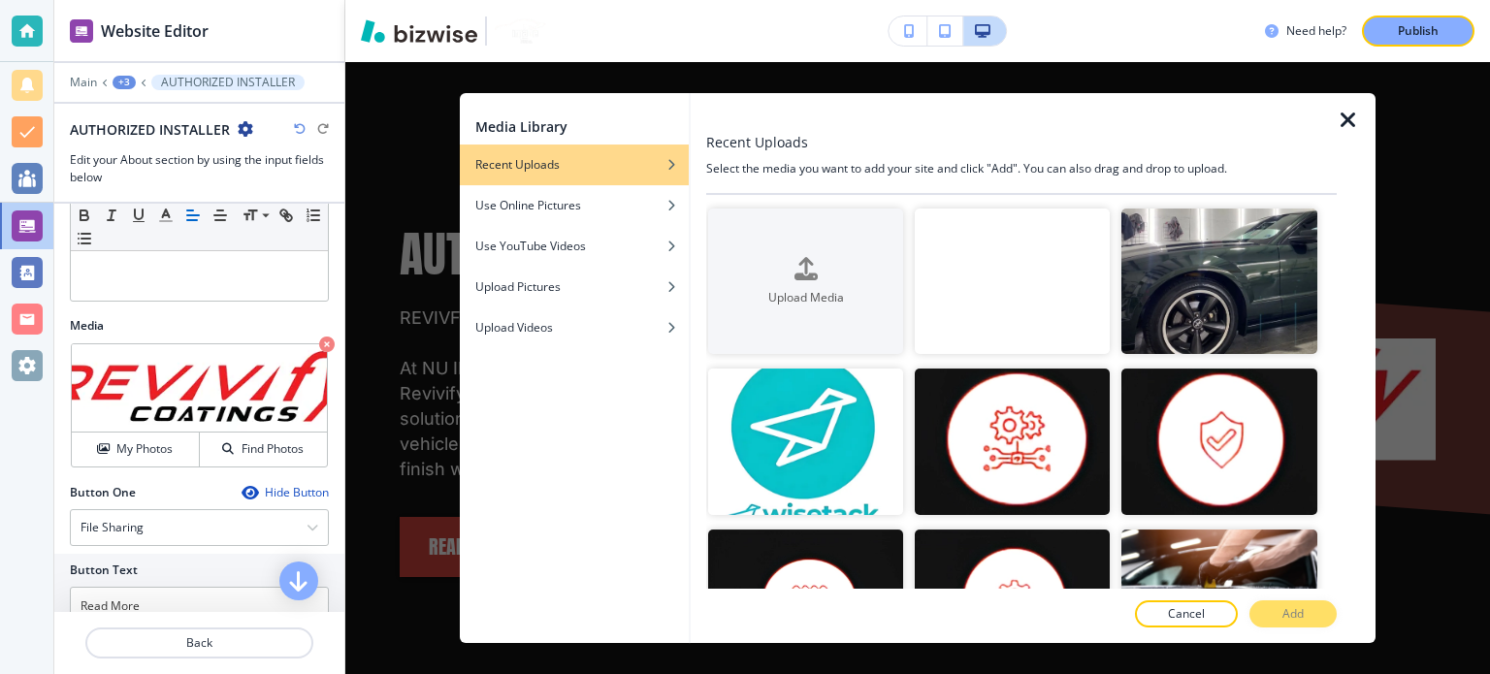
click at [986, 275] on video "button" at bounding box center [1012, 282] width 195 height 146
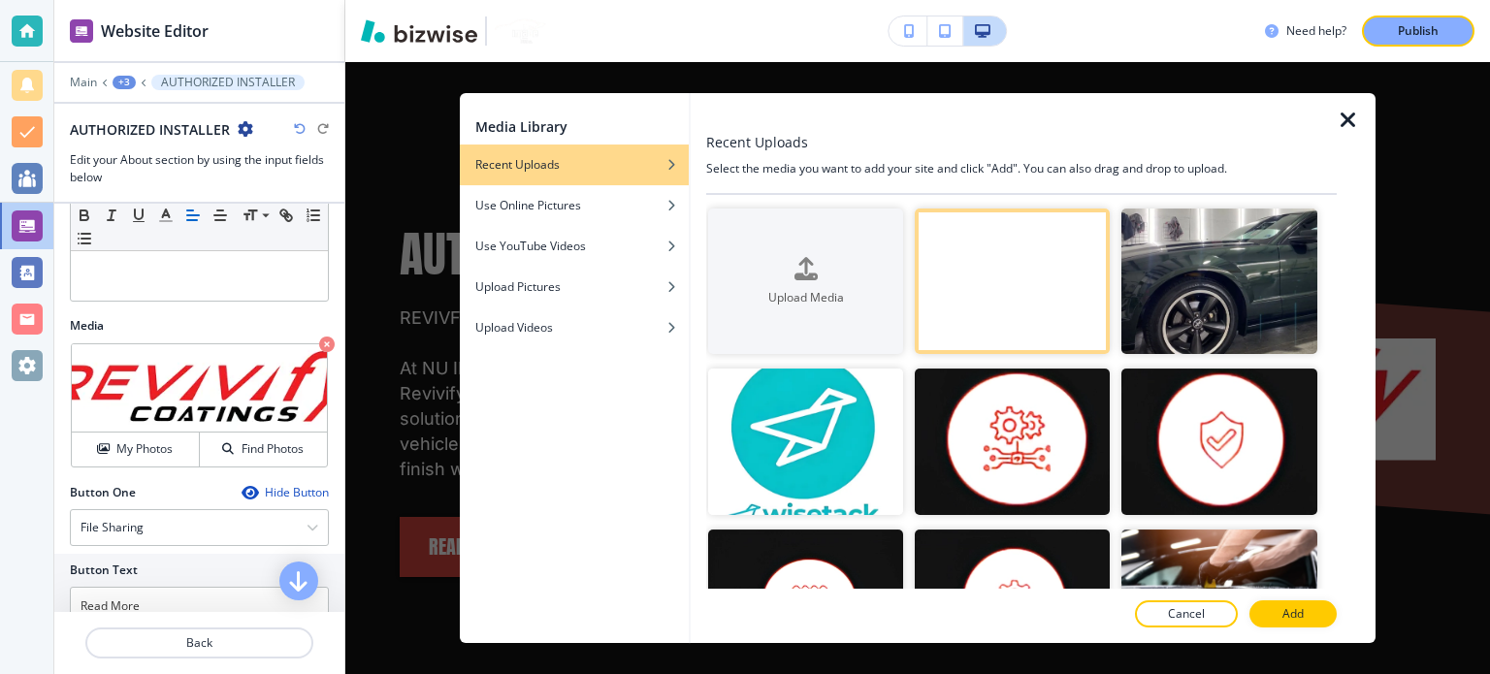
click at [1300, 620] on p "Add" at bounding box center [1292, 613] width 21 height 17
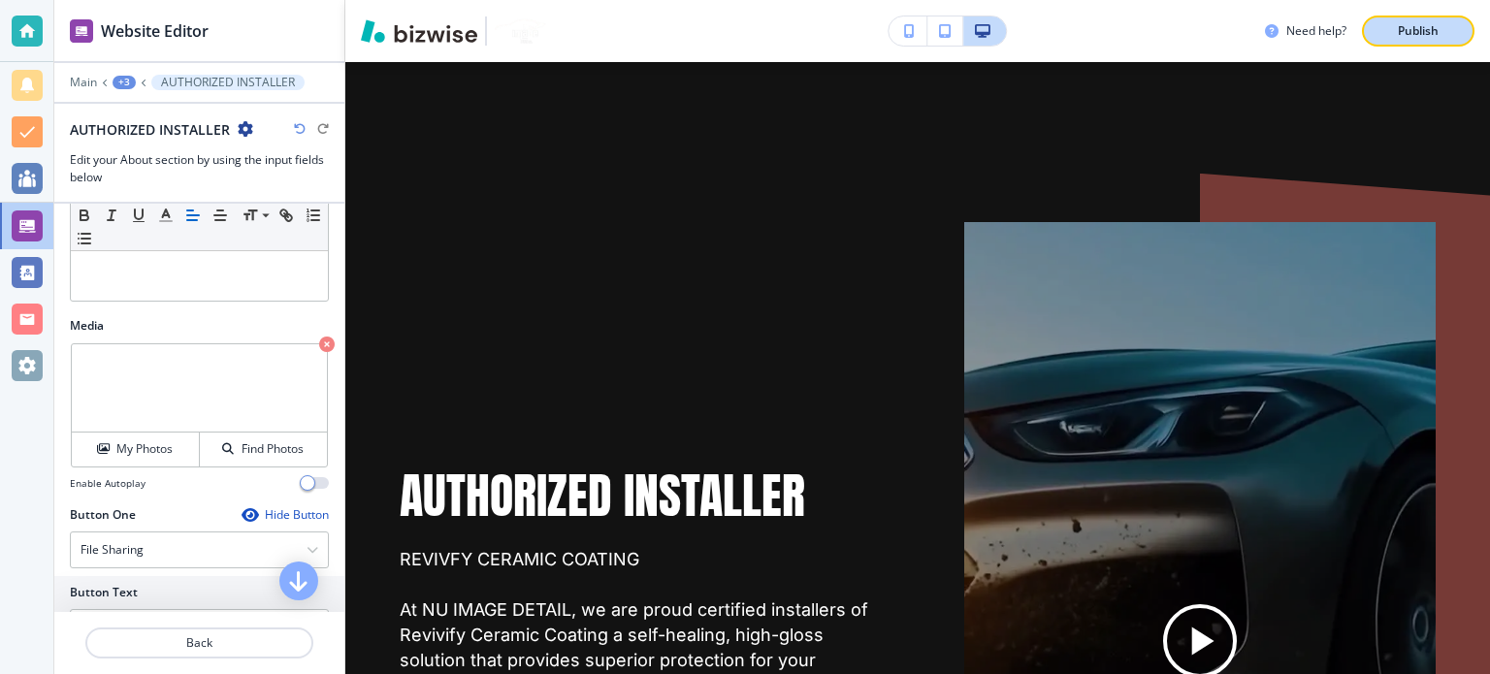
click at [1408, 21] on button "Publish" at bounding box center [1418, 31] width 113 height 31
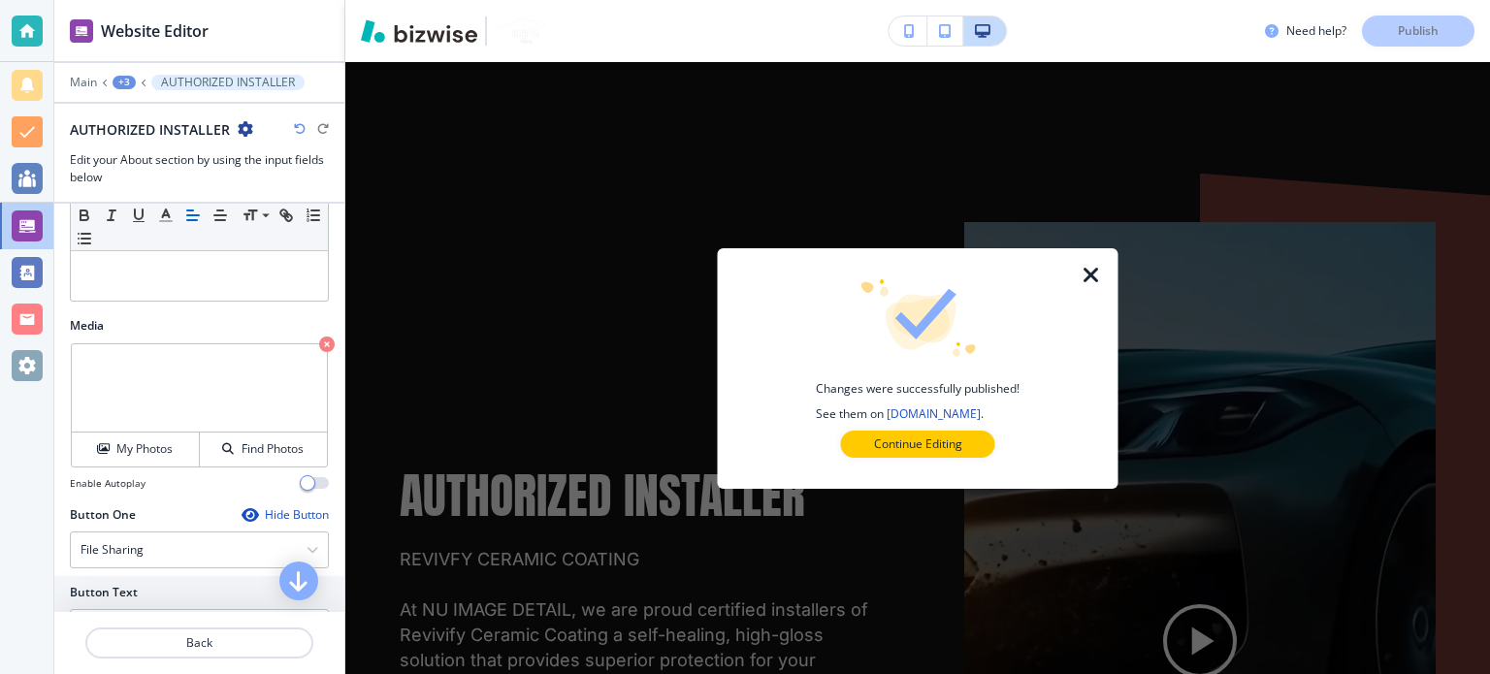
click at [1085, 274] on icon "button" at bounding box center [1091, 275] width 23 height 23
